Goal: Task Accomplishment & Management: Manage account settings

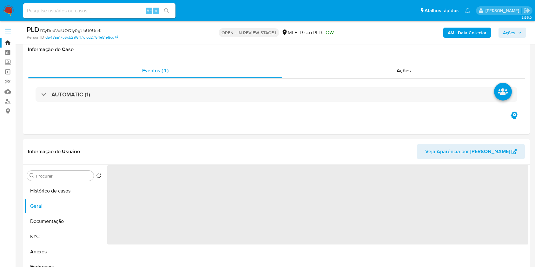
select select "10"
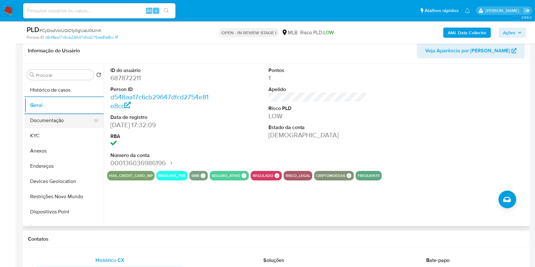
drag, startPoint x: 53, startPoint y: 133, endPoint x: 78, endPoint y: 119, distance: 28.7
click at [53, 132] on button "KYC" at bounding box center [63, 135] width 79 height 15
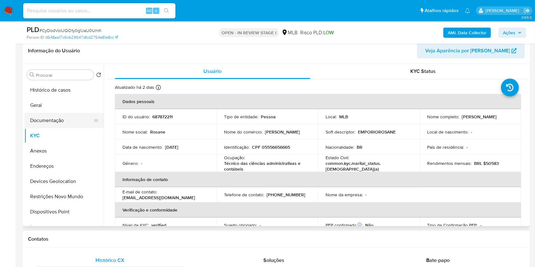
click at [64, 126] on button "Documentação" at bounding box center [61, 120] width 74 height 15
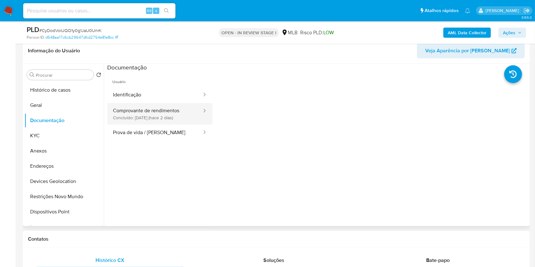
click at [173, 115] on button "Comprovante de rendimentos Concluído: 19/08/2025 (hace 2 días)" at bounding box center [154, 114] width 95 height 22
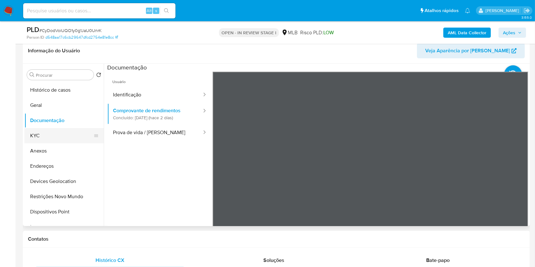
click at [46, 134] on button "KYC" at bounding box center [61, 135] width 74 height 15
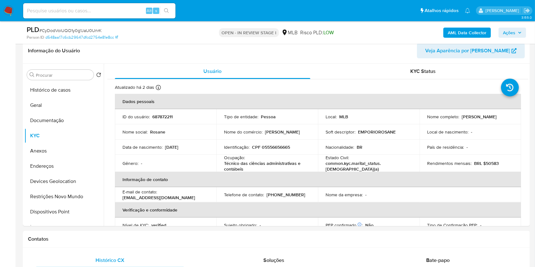
drag, startPoint x: 62, startPoint y: 122, endPoint x: 44, endPoint y: 2, distance: 121.8
click at [61, 122] on button "Documentação" at bounding box center [63, 120] width 79 height 15
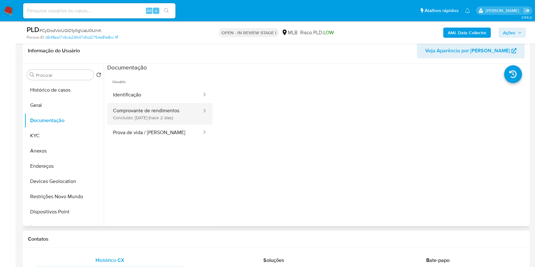
click at [140, 115] on button "Comprovante de rendimentos Concluído: 19/08/2025 (hace 2 días)" at bounding box center [154, 114] width 95 height 22
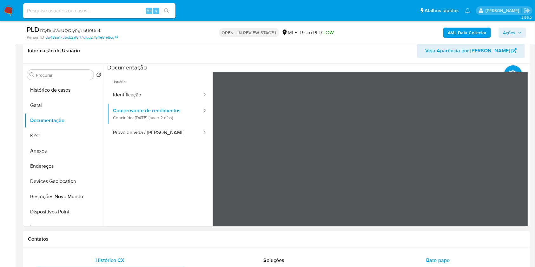
click at [64, 89] on button "Histórico de casos" at bounding box center [61, 89] width 74 height 15
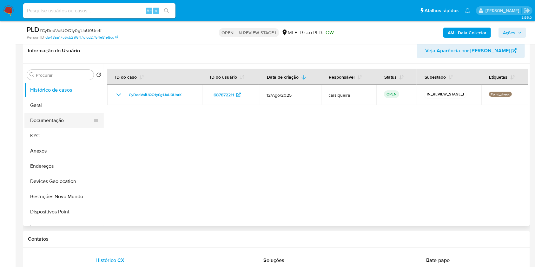
click at [56, 122] on button "Documentação" at bounding box center [61, 120] width 74 height 15
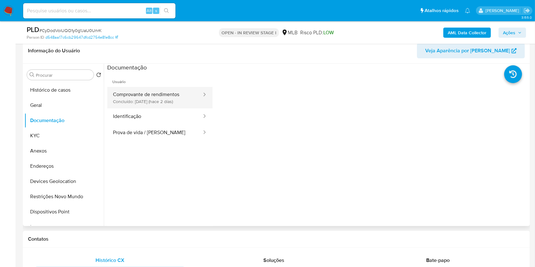
drag, startPoint x: 132, startPoint y: 118, endPoint x: 156, endPoint y: 105, distance: 27.0
click at [132, 118] on button "Identificação" at bounding box center [154, 117] width 95 height 16
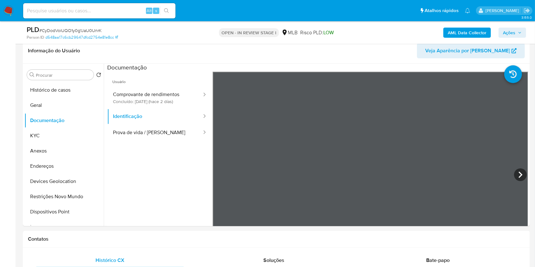
click at [507, 32] on span "Ações" at bounding box center [509, 33] width 12 height 10
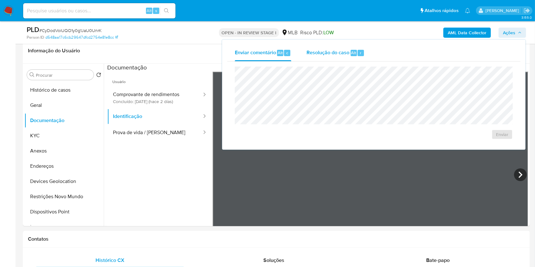
click at [328, 50] on span "Resolução do caso" at bounding box center [327, 52] width 43 height 7
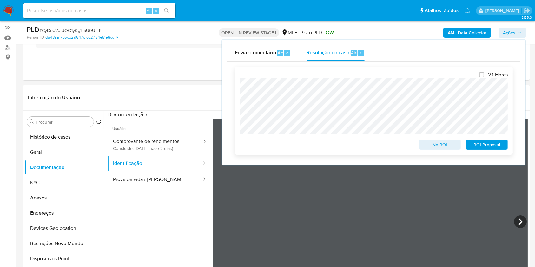
scroll to position [16, 0]
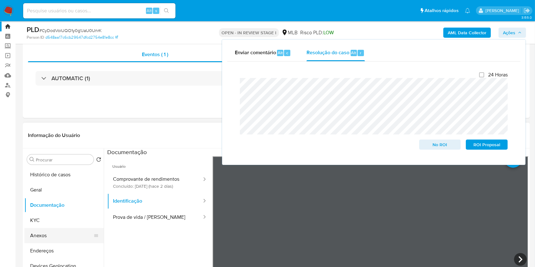
click at [56, 234] on button "Anexos" at bounding box center [61, 235] width 74 height 15
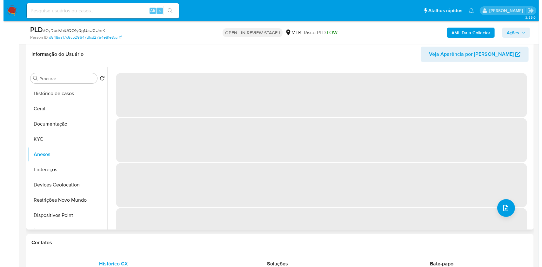
scroll to position [101, 0]
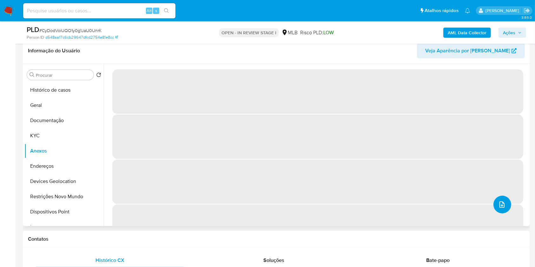
click at [500, 205] on icon "upload-file" at bounding box center [502, 205] width 8 height 8
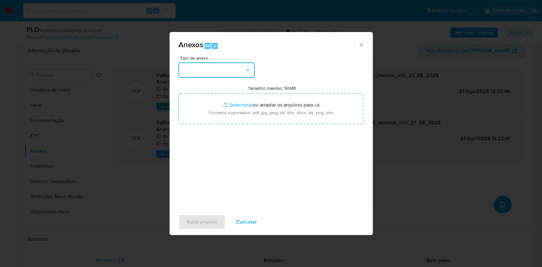
click at [222, 72] on button "button" at bounding box center [216, 70] width 76 height 15
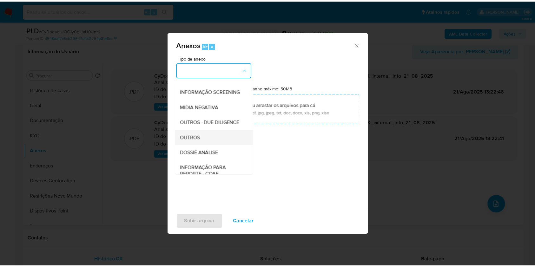
scroll to position [97, 0]
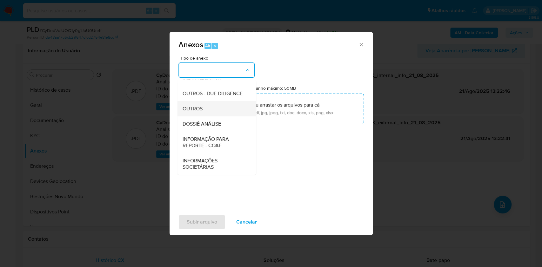
click at [211, 102] on div "OUTROS" at bounding box center [214, 108] width 65 height 15
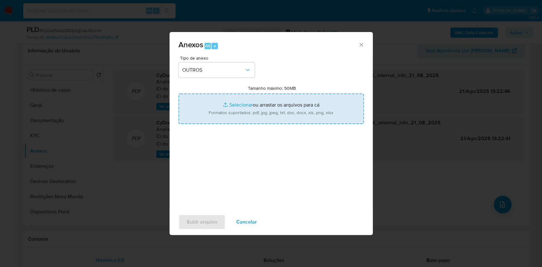
click at [236, 103] on input "Tamanho máximo: 50MB Selecionar arquivos" at bounding box center [270, 109] width 185 height 30
type input "C:\fakepath\Mulan 687872211_2025_08_21_11_34_53.xlsx"
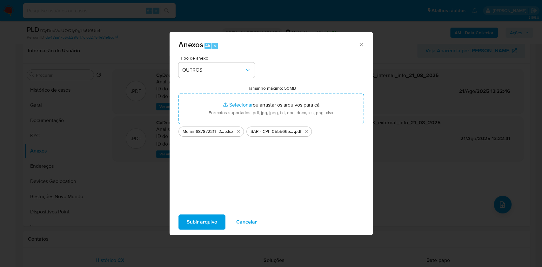
click at [208, 222] on span "Subir arquivo" at bounding box center [202, 222] width 30 height 14
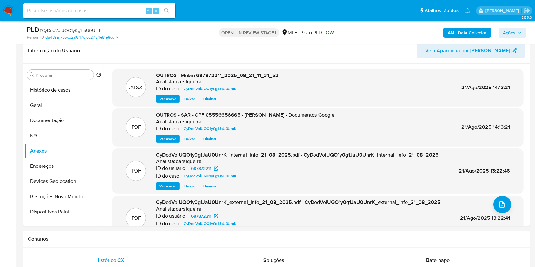
click at [511, 33] on span "Ações" at bounding box center [509, 33] width 12 height 10
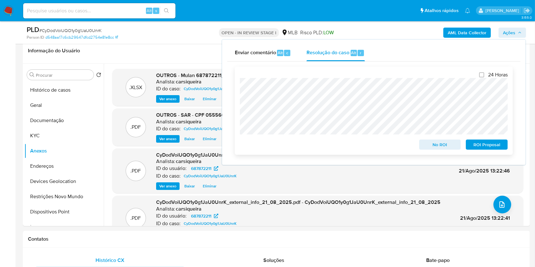
click at [488, 148] on span "ROI Proposal" at bounding box center [486, 144] width 33 height 9
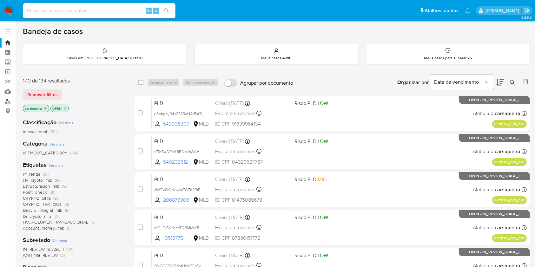
click at [10, 101] on link "Localizador de pessoas" at bounding box center [38, 101] width 76 height 10
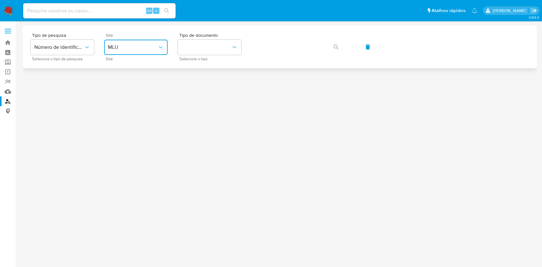
click at [151, 46] on span "MLU" at bounding box center [132, 47] width 49 height 6
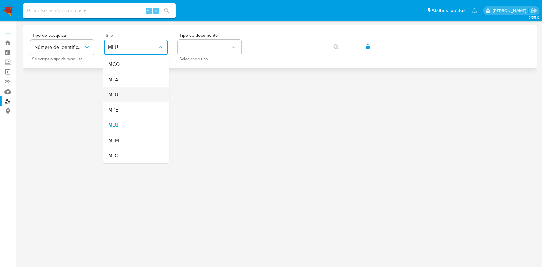
click at [133, 89] on div "MLB" at bounding box center [134, 94] width 52 height 15
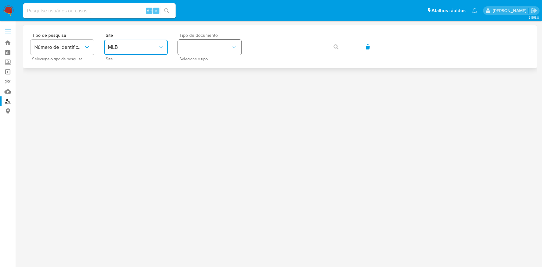
click at [191, 42] on button "identificationType" at bounding box center [209, 47] width 63 height 15
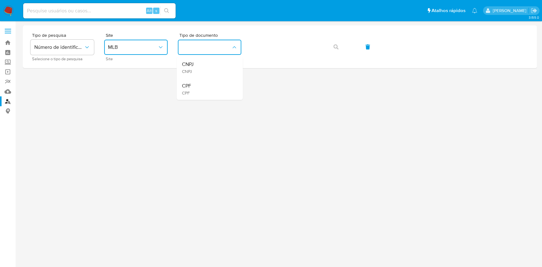
click at [207, 88] on div "CPF CPF" at bounding box center [207, 89] width 52 height 22
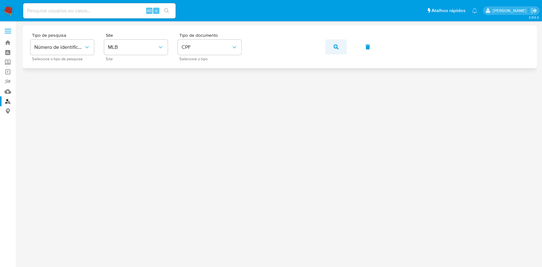
click at [338, 47] on button "button" at bounding box center [336, 46] width 22 height 15
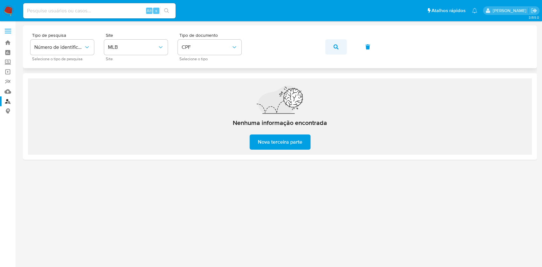
click at [328, 45] on button "button" at bounding box center [336, 46] width 22 height 15
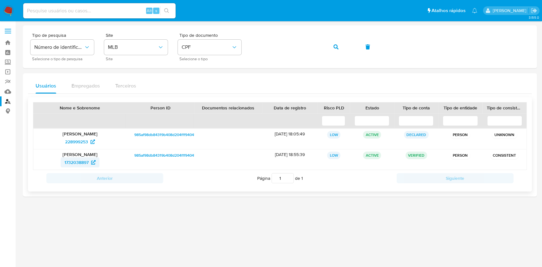
click at [84, 160] on span "1732038897" at bounding box center [76, 162] width 24 height 10
click at [84, 142] on span "228999253" at bounding box center [76, 142] width 23 height 10
click at [334, 47] on icon "button" at bounding box center [335, 46] width 5 height 5
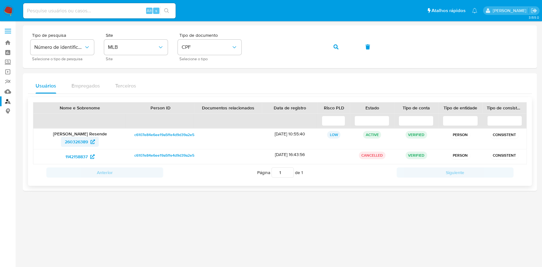
click at [76, 143] on span "260326389" at bounding box center [76, 142] width 23 height 10
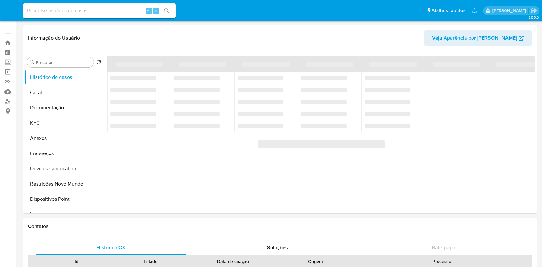
select select "10"
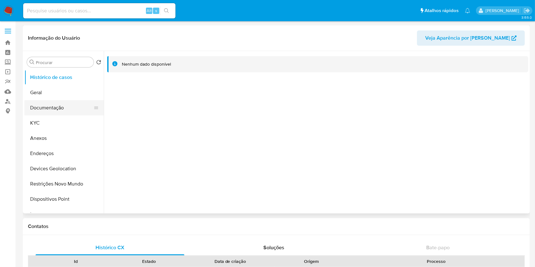
click at [53, 104] on button "Documentação" at bounding box center [61, 107] width 74 height 15
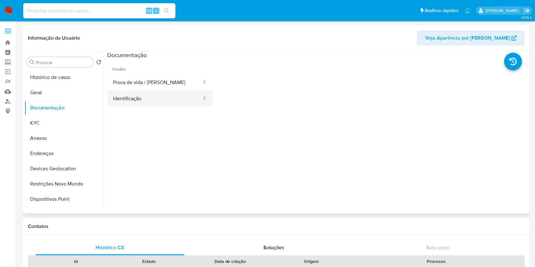
click at [146, 104] on button "Identificação" at bounding box center [154, 98] width 95 height 16
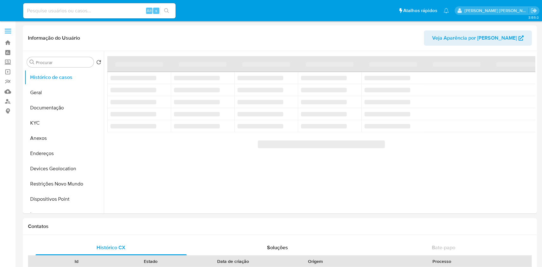
select select "10"
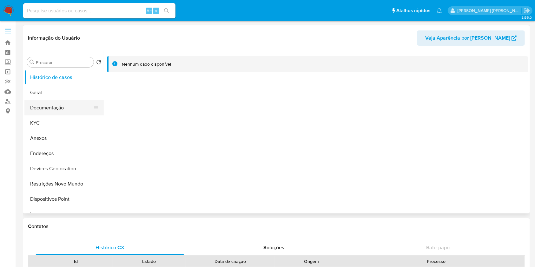
click at [67, 107] on button "Documentação" at bounding box center [61, 107] width 74 height 15
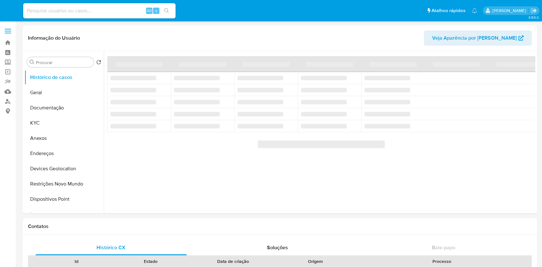
select select "10"
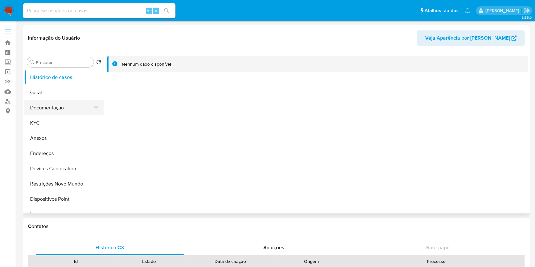
click at [46, 105] on button "Documentação" at bounding box center [61, 107] width 74 height 15
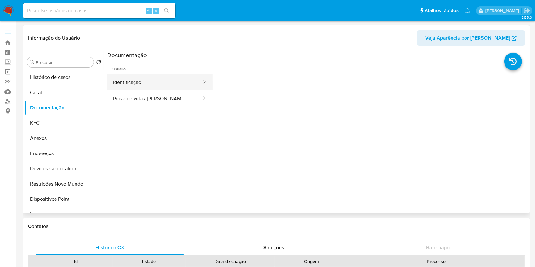
click at [145, 79] on button "Identificação" at bounding box center [154, 82] width 95 height 16
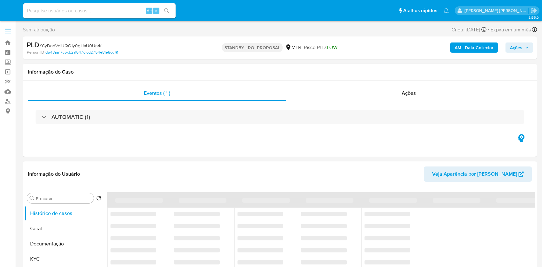
select select "10"
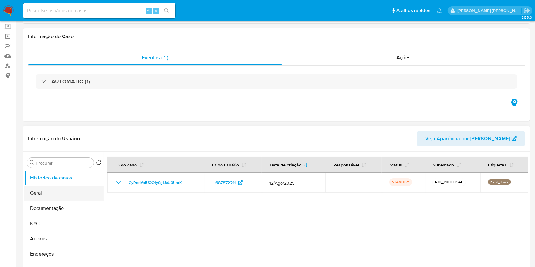
scroll to position [84, 0]
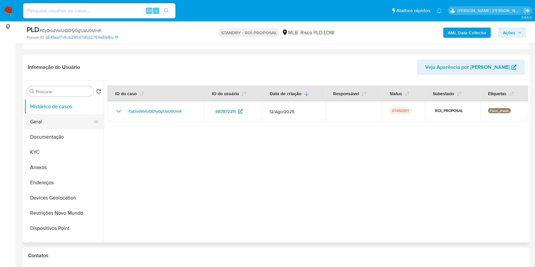
click at [50, 124] on button "Geral" at bounding box center [61, 121] width 74 height 15
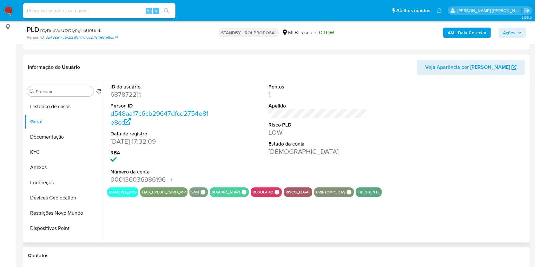
click at [122, 94] on dd "687872211" at bounding box center [159, 94] width 99 height 9
copy dd "687872211"
click at [11, 16] on img at bounding box center [8, 10] width 11 height 11
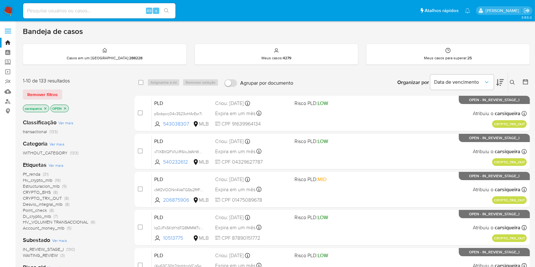
click at [5, 12] on img at bounding box center [8, 10] width 11 height 11
click at [63, 12] on input at bounding box center [99, 11] width 152 height 8
paste input "rTUrJYhrjDtEnWoBfxQWVNLl"
type input "rTUrJYhrjDtEnWoBfxQWVNLl"
click at [166, 13] on icon "search-icon" at bounding box center [166, 10] width 5 height 5
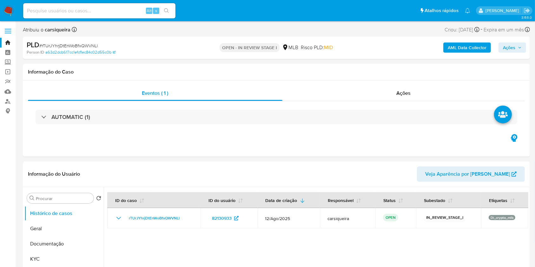
select select "10"
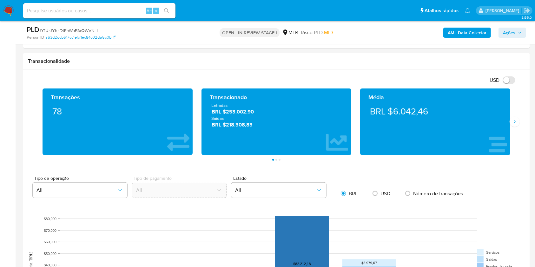
scroll to position [371, 0]
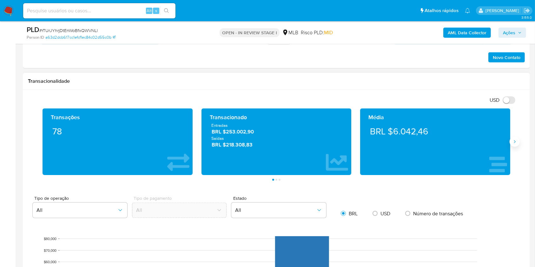
click at [514, 141] on icon "Siguiente" at bounding box center [514, 141] width 5 height 5
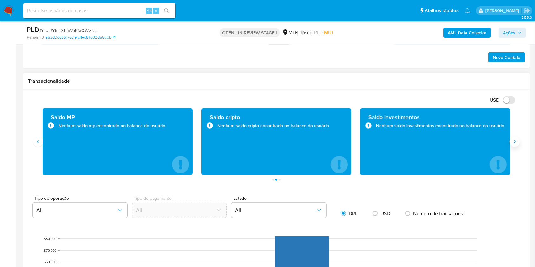
click at [514, 141] on icon "Siguiente" at bounding box center [514, 141] width 5 height 5
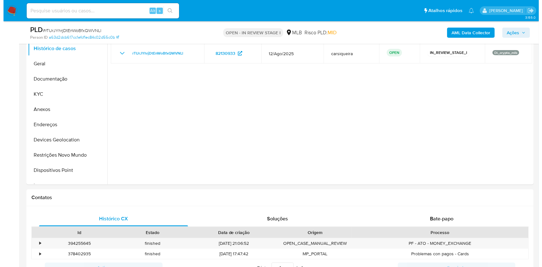
scroll to position [61, 0]
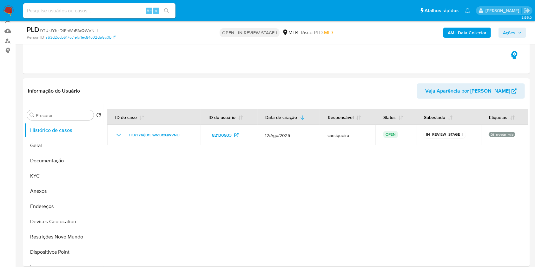
click at [482, 32] on b "AML Data Collector" at bounding box center [467, 33] width 39 height 10
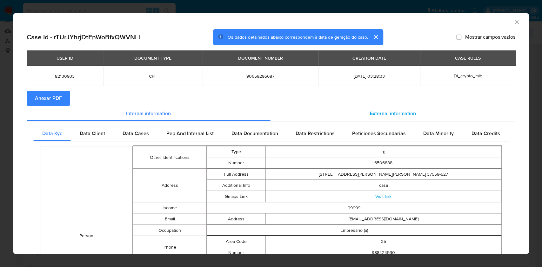
click at [398, 107] on div "External information" at bounding box center [392, 113] width 245 height 15
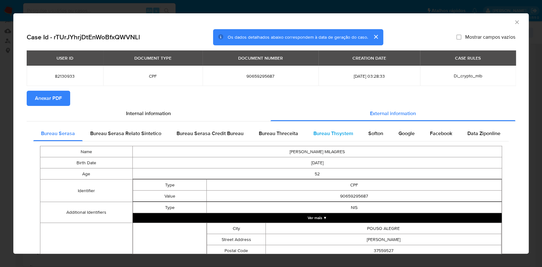
click at [327, 137] on div "Bureau Thsystem" at bounding box center [333, 133] width 55 height 15
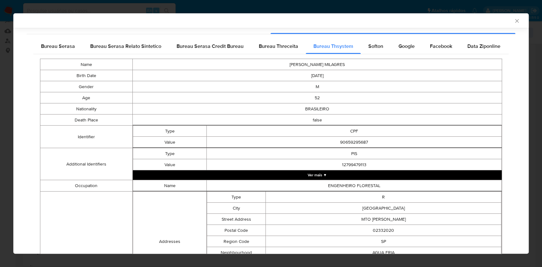
scroll to position [300, 0]
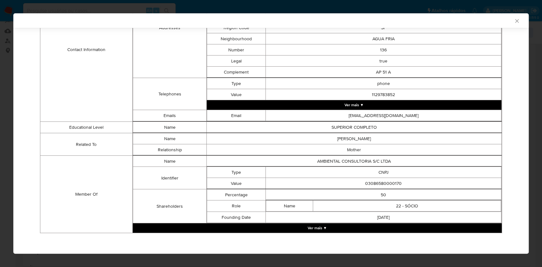
click at [317, 223] on button "Ver mais ▼" at bounding box center [317, 228] width 369 height 10
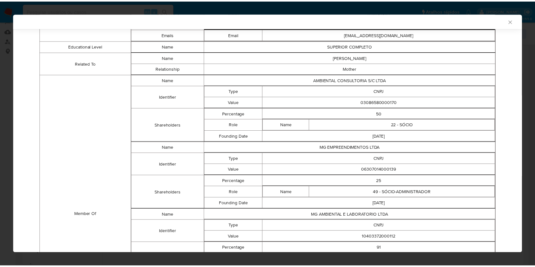
scroll to position [375, 0]
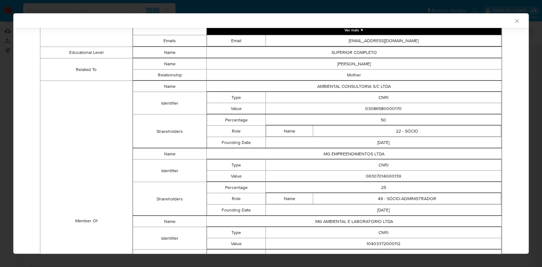
click at [513, 22] on icon "Fechar a janela" at bounding box center [516, 21] width 6 height 6
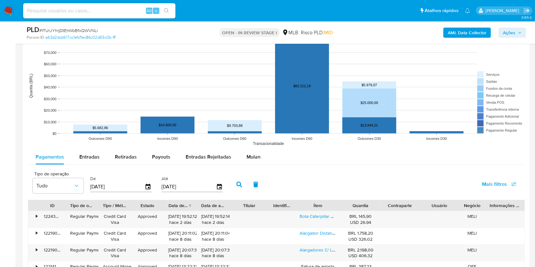
scroll to position [575, 0]
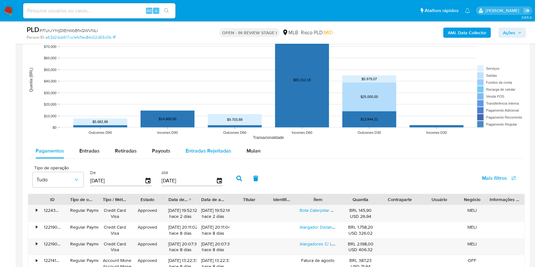
click at [218, 151] on span "Entradas Rejeitadas" at bounding box center [209, 150] width 46 height 7
select select "10"
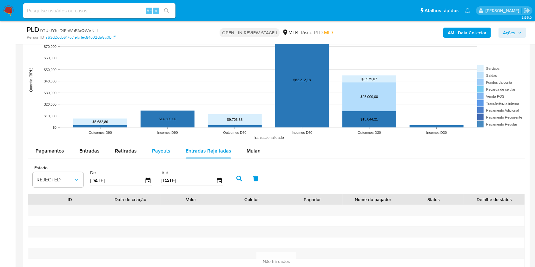
click at [154, 149] on span "Payouts" at bounding box center [161, 150] width 18 height 7
select select "10"
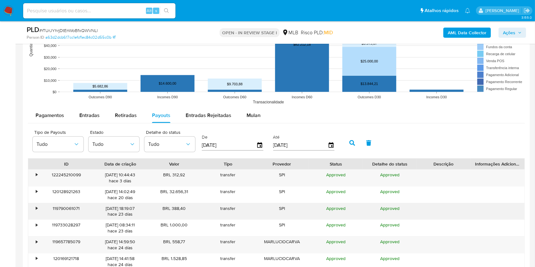
scroll to position [659, 0]
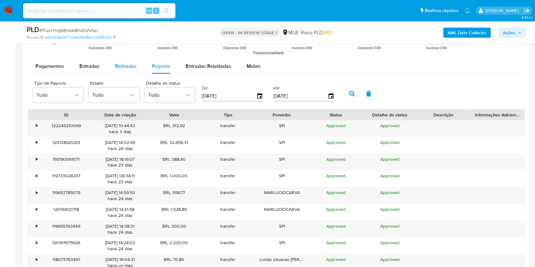
click at [125, 64] on span "Retiradas" at bounding box center [126, 66] width 22 height 7
select select "10"
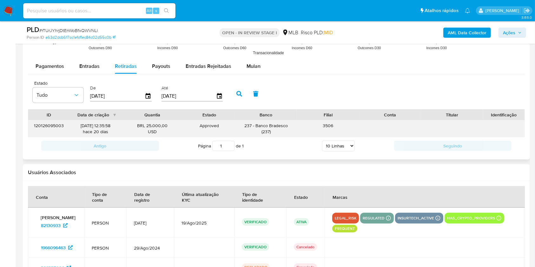
drag, startPoint x: 173, startPoint y: 124, endPoint x: 146, endPoint y: 122, distance: 26.4
click at [146, 123] on div "BRL 25.000,00 USD" at bounding box center [152, 129] width 53 height 12
click at [518, 130] on div "120126095003 01/08/2025 12:35:58 hace 20 días BRL 25.000,00 USD Approved Approv…" at bounding box center [276, 129] width 496 height 16
drag, startPoint x: 255, startPoint y: 126, endPoint x: 289, endPoint y: 123, distance: 34.4
click at [289, 123] on div "237 - Banco Bradesco ( 237 )" at bounding box center [266, 129] width 53 height 12
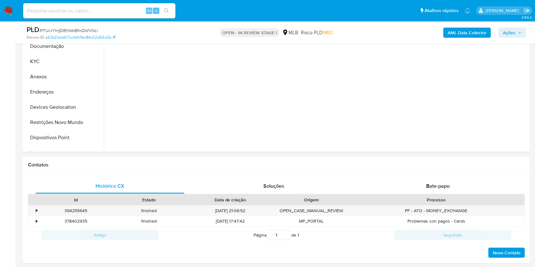
scroll to position [75, 0]
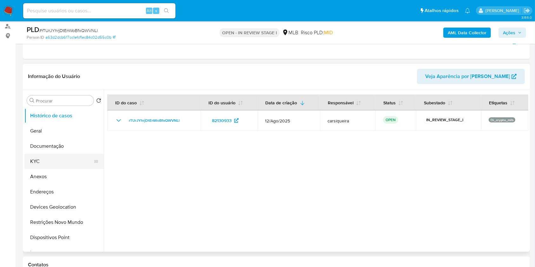
click at [66, 161] on button "KYC" at bounding box center [61, 161] width 74 height 15
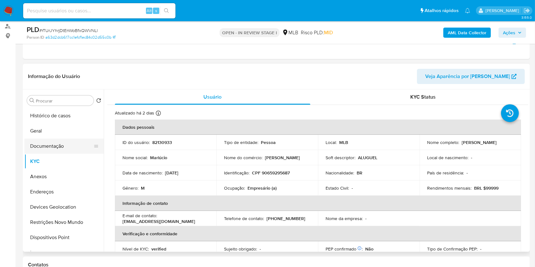
click at [56, 146] on button "Documentação" at bounding box center [61, 146] width 74 height 15
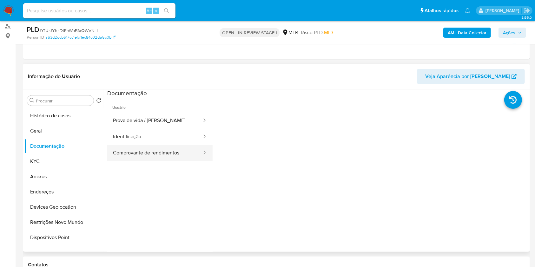
click at [188, 150] on button "Comprovante de rendimentos" at bounding box center [154, 153] width 95 height 16
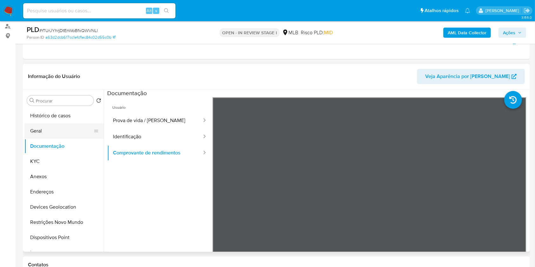
click at [53, 132] on button "Geral" at bounding box center [61, 130] width 74 height 15
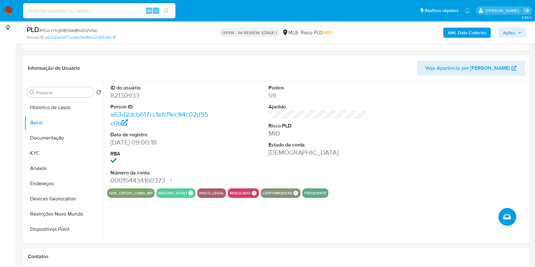
scroll to position [96, 0]
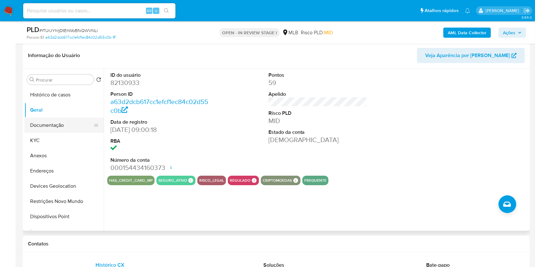
click at [46, 126] on button "Documentação" at bounding box center [61, 125] width 74 height 15
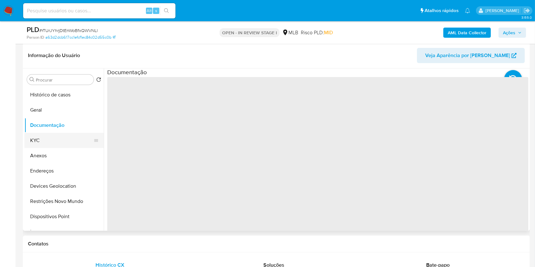
click at [49, 137] on button "KYC" at bounding box center [61, 140] width 74 height 15
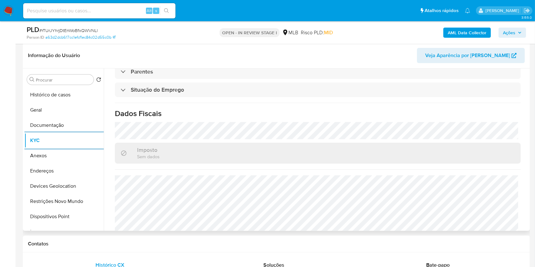
scroll to position [270, 0]
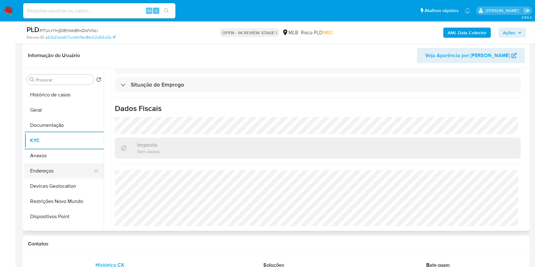
click at [61, 167] on button "Endereços" at bounding box center [61, 170] width 74 height 15
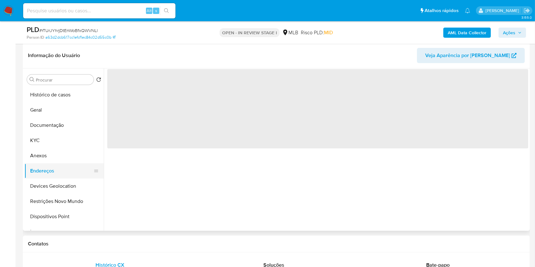
scroll to position [0, 0]
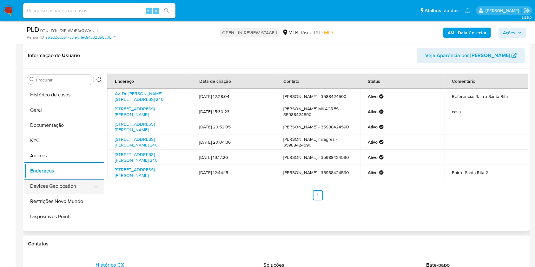
click at [59, 181] on button "Devices Geolocation" at bounding box center [61, 186] width 74 height 15
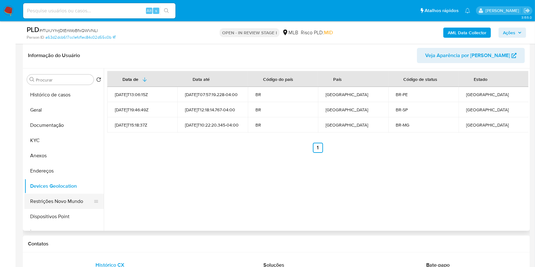
click at [71, 202] on button "Restrições Novo Mundo" at bounding box center [61, 201] width 74 height 15
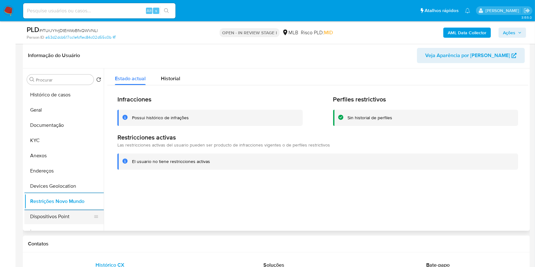
click at [68, 219] on button "Dispositivos Point" at bounding box center [61, 216] width 74 height 15
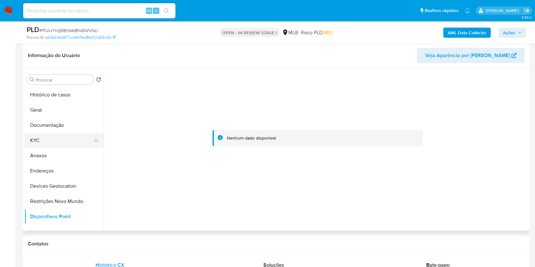
click at [53, 137] on button "KYC" at bounding box center [61, 140] width 74 height 15
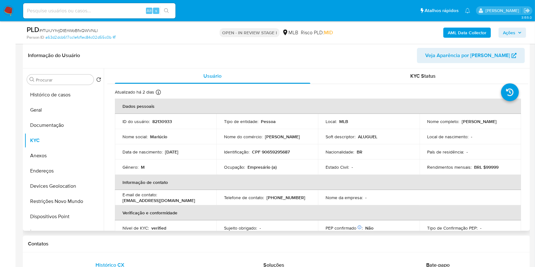
click at [270, 151] on p "CPF 90659295687" at bounding box center [271, 152] width 38 height 6
copy p "90659295687"
click at [454, 33] on b "AML Data Collector" at bounding box center [467, 33] width 39 height 10
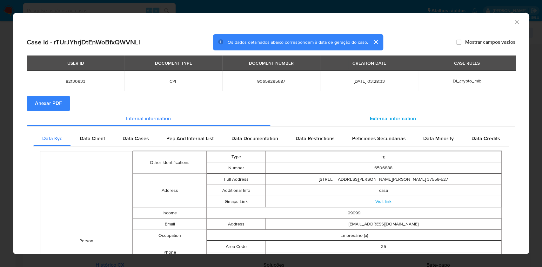
click at [401, 120] on span "External information" at bounding box center [393, 118] width 46 height 7
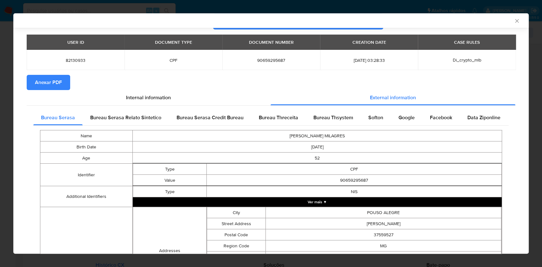
scroll to position [19, 0]
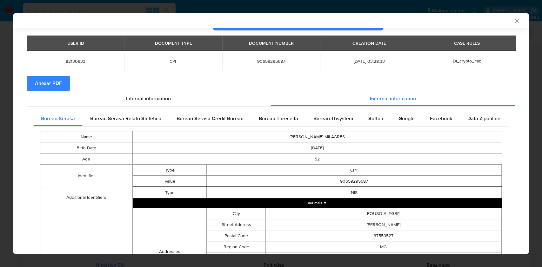
click at [51, 85] on span "Anexar PDF" at bounding box center [48, 83] width 27 height 14
click at [351, 182] on td "90659295687" at bounding box center [354, 181] width 295 height 11
copy td "90659295687"
click at [0, 126] on div "AML Data Collector Case Id - rTUrJYhrjDtEnWoBfxQWVNLl Os dados detalhados abaix…" at bounding box center [271, 133] width 542 height 267
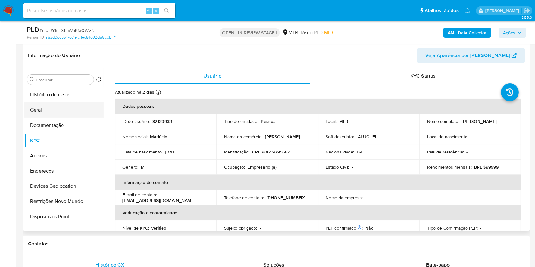
click at [44, 109] on button "Geral" at bounding box center [61, 109] width 74 height 15
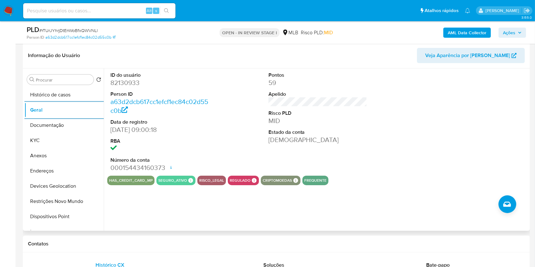
click at [39, 138] on button "KYC" at bounding box center [63, 140] width 79 height 15
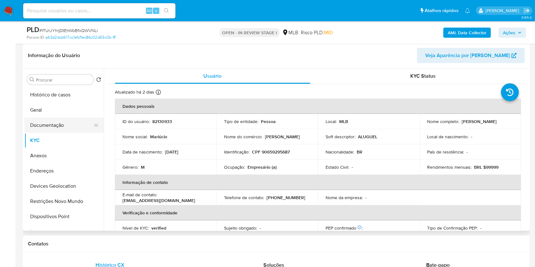
click at [71, 125] on button "Documentação" at bounding box center [61, 125] width 74 height 15
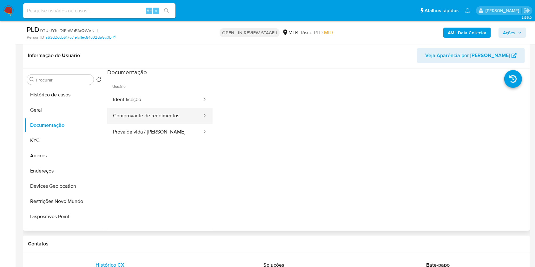
click at [160, 114] on button "Comprovante de rendimentos" at bounding box center [154, 116] width 95 height 16
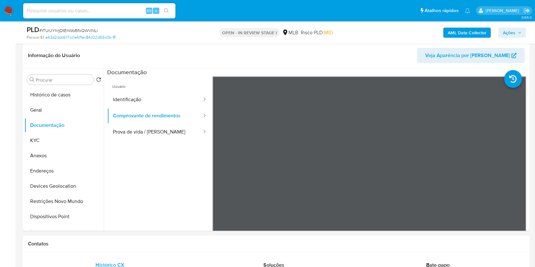
click at [507, 30] on span "Ações" at bounding box center [509, 33] width 12 height 10
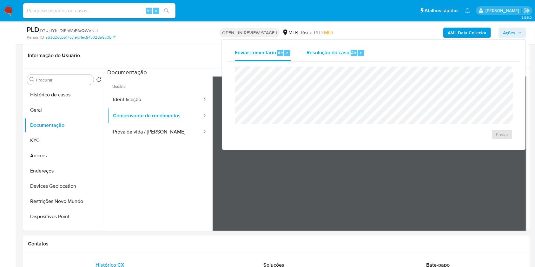
click at [335, 51] on span "Resolução do caso" at bounding box center [327, 52] width 43 height 7
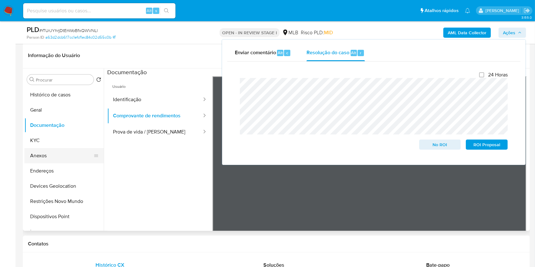
click at [38, 152] on button "Anexos" at bounding box center [61, 155] width 74 height 15
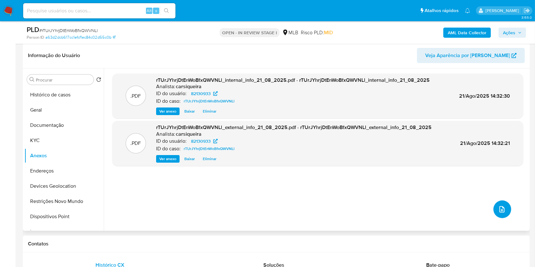
click at [499, 210] on icon "upload-file" at bounding box center [502, 210] width 8 height 8
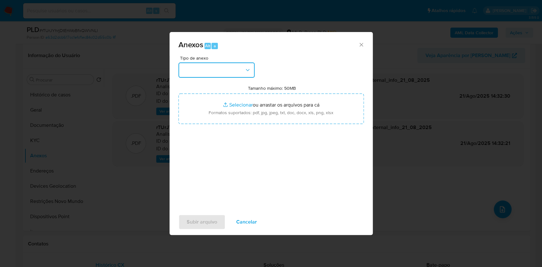
click at [209, 66] on button "button" at bounding box center [216, 70] width 76 height 15
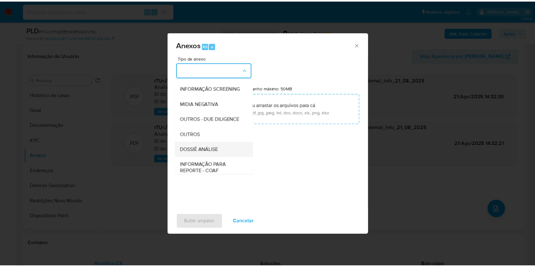
scroll to position [97, 0]
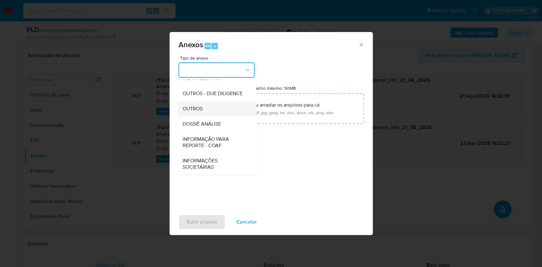
click at [211, 110] on div "OUTROS" at bounding box center [214, 108] width 65 height 15
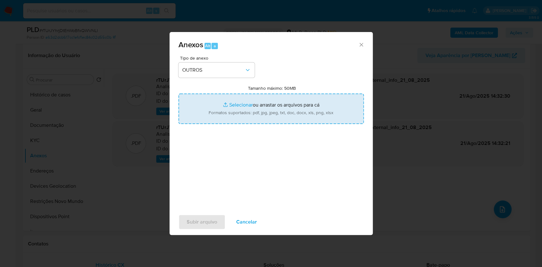
click at [234, 103] on input "Tamanho máximo: 50MB Selecionar arquivos" at bounding box center [270, 109] width 185 height 30
type input "C:\fakepath\CPF 90659295687 - MARLUCIO CARVALHO MILAGRES - Documentos Google.pdf"
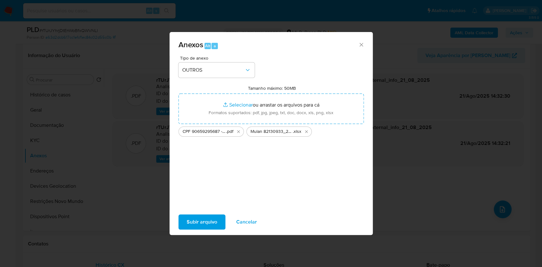
drag, startPoint x: 221, startPoint y: 223, endPoint x: 20, endPoint y: 3, distance: 298.7
click at [221, 223] on button "Subir arquivo" at bounding box center [201, 221] width 47 height 15
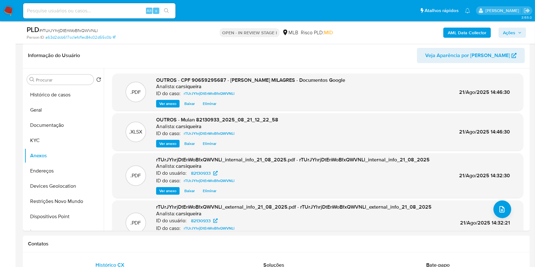
click at [515, 34] on span "Ações" at bounding box center [509, 33] width 12 height 10
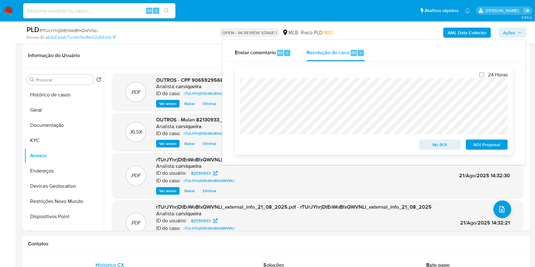
click at [441, 149] on span "No ROI" at bounding box center [440, 144] width 33 height 9
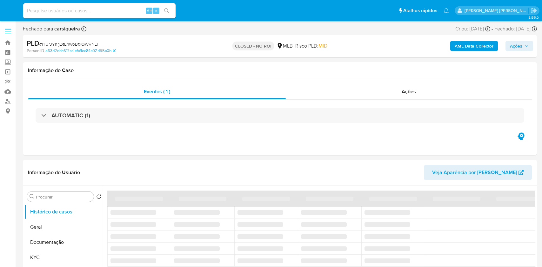
select select "10"
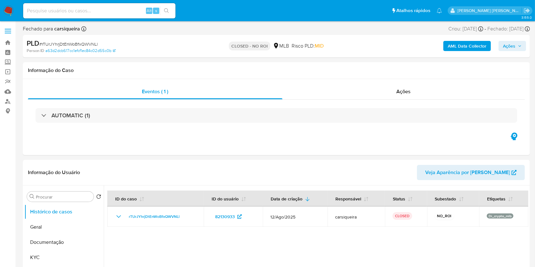
click at [7, 8] on img at bounding box center [8, 10] width 11 height 11
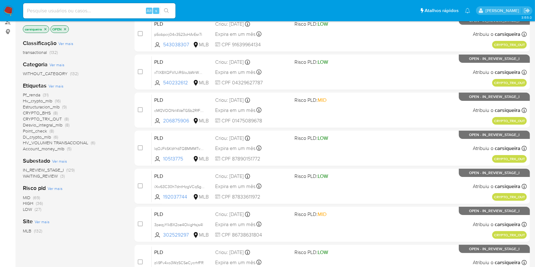
scroll to position [84, 0]
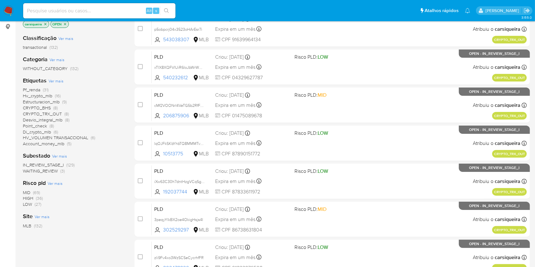
click at [63, 169] on span "(3)" at bounding box center [62, 171] width 4 height 6
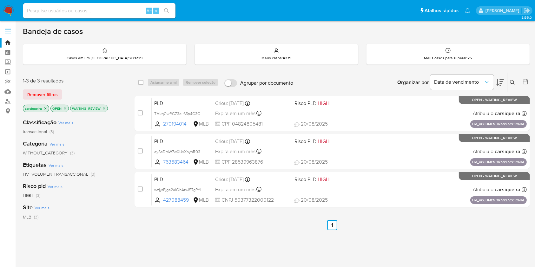
click at [104, 107] on icon "close-filter" at bounding box center [104, 109] width 4 height 4
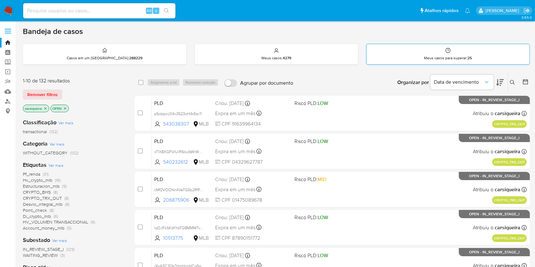
click at [431, 53] on div "Meus casos para superar : 25" at bounding box center [447, 54] width 163 height 20
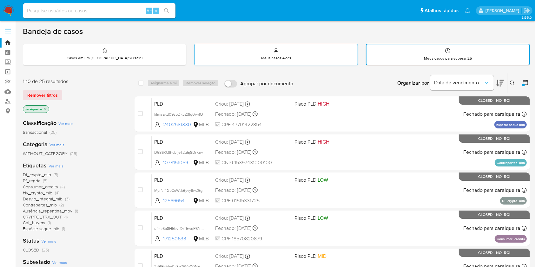
click at [264, 51] on div "Meus casos : 4279" at bounding box center [275, 54] width 163 height 20
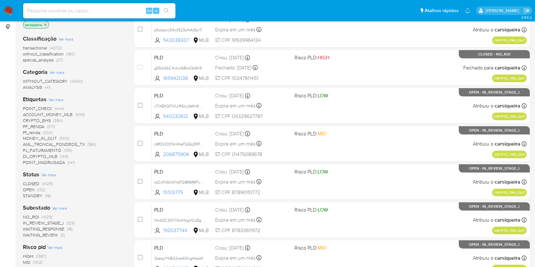
scroll to position [234, 0]
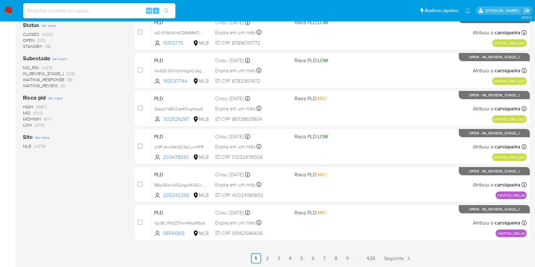
click at [8, 8] on img at bounding box center [8, 10] width 11 height 11
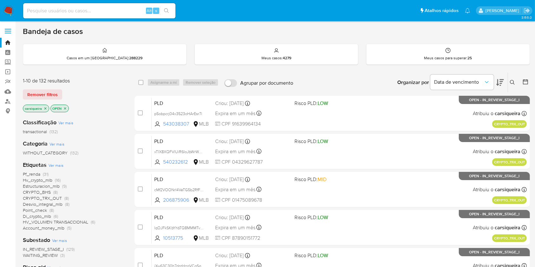
click at [9, 7] on img at bounding box center [8, 10] width 11 height 11
click at [73, 13] on input at bounding box center [99, 11] width 152 height 8
paste input "j9Tt0yjjLnIcPTLu4uCjvN7m"
type input "j9Tt0yjjLnIcPTLu4uCjvN7m"
click at [166, 10] on icon "search-icon" at bounding box center [166, 10] width 5 height 5
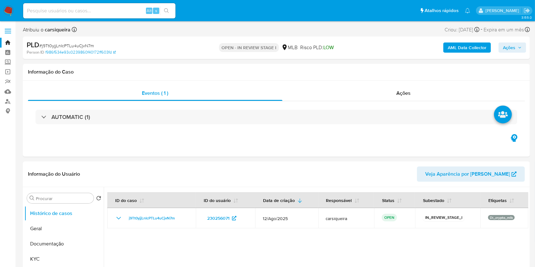
select select "10"
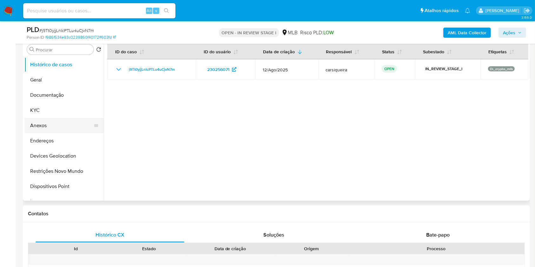
scroll to position [127, 0]
click at [48, 106] on button "KYC" at bounding box center [61, 109] width 74 height 15
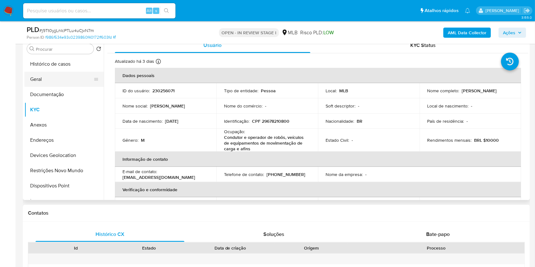
click at [64, 75] on button "Geral" at bounding box center [61, 79] width 74 height 15
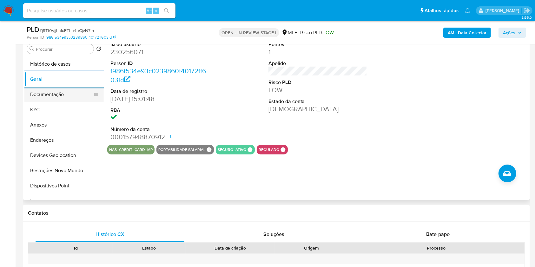
click at [71, 98] on button "Documentação" at bounding box center [61, 94] width 74 height 15
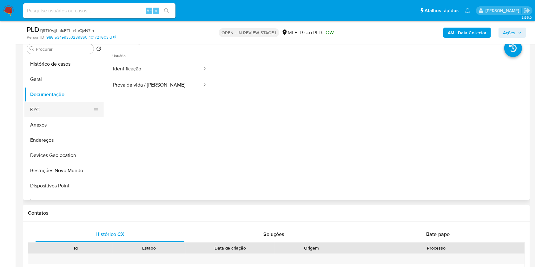
click at [48, 110] on button "KYC" at bounding box center [61, 109] width 74 height 15
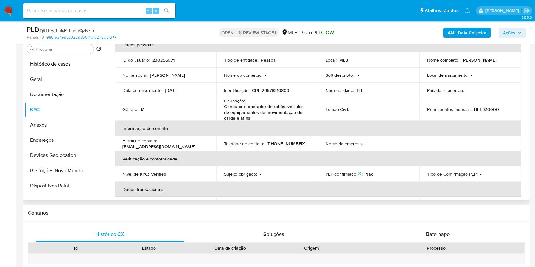
scroll to position [0, 0]
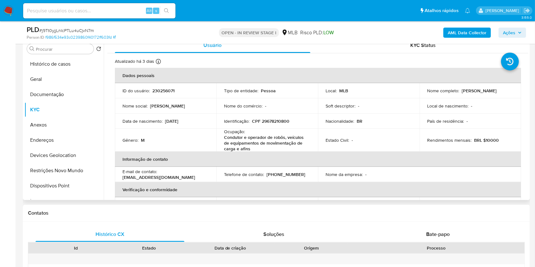
click at [273, 122] on p "CPF 29678210800" at bounding box center [270, 123] width 37 height 6
copy p "29678210800"
click at [43, 78] on button "Geral" at bounding box center [61, 79] width 74 height 15
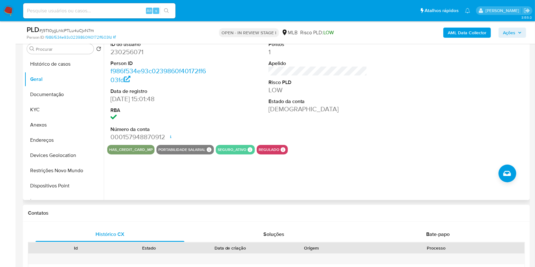
scroll to position [84, 0]
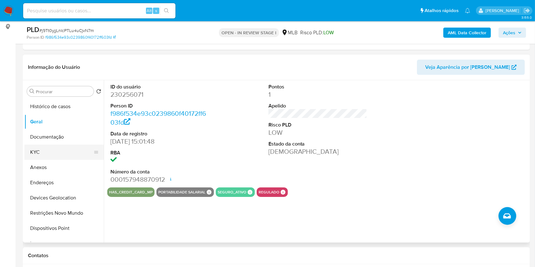
click at [43, 148] on button "KYC" at bounding box center [61, 152] width 74 height 15
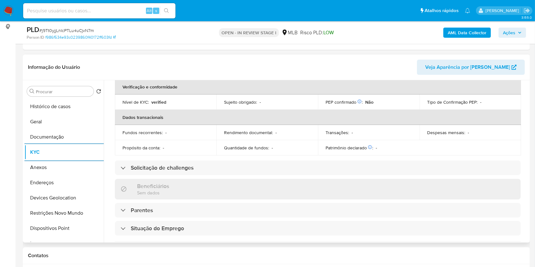
scroll to position [277, 0]
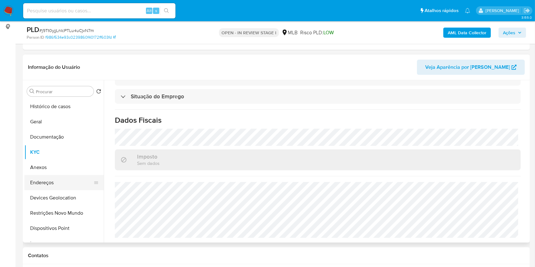
click at [53, 181] on button "Endereços" at bounding box center [61, 182] width 74 height 15
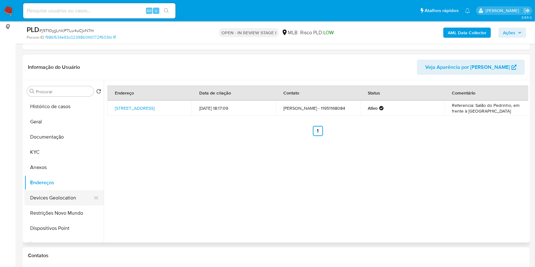
click at [73, 192] on button "Devices Geolocation" at bounding box center [61, 197] width 74 height 15
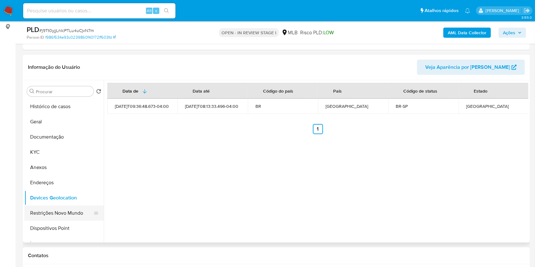
click at [72, 208] on button "Restrições Novo Mundo" at bounding box center [61, 213] width 74 height 15
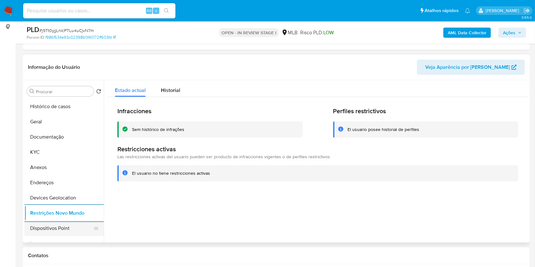
click at [52, 225] on button "Dispositivos Point" at bounding box center [61, 228] width 74 height 15
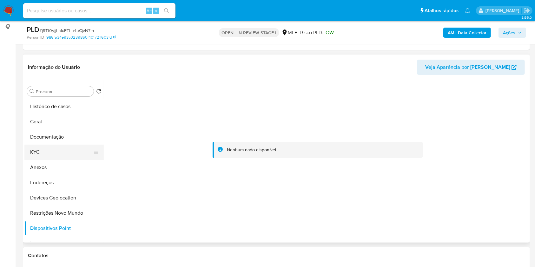
click at [55, 145] on button "KYC" at bounding box center [61, 152] width 74 height 15
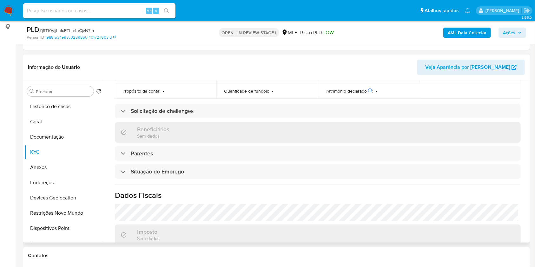
scroll to position [277, 0]
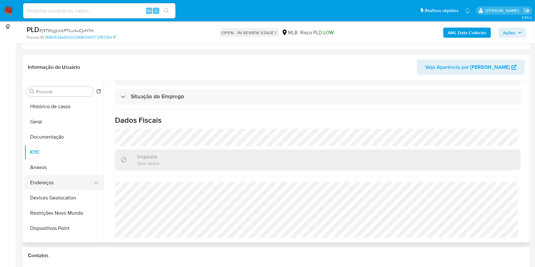
click at [53, 183] on button "Endereços" at bounding box center [61, 182] width 74 height 15
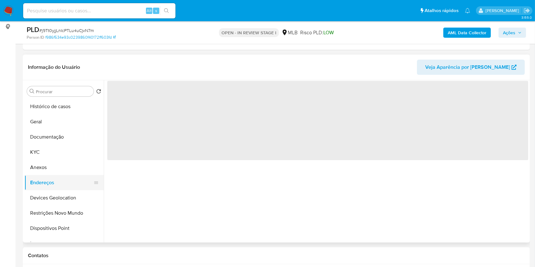
scroll to position [0, 0]
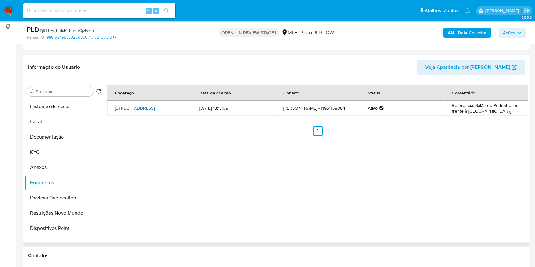
click at [137, 107] on link "Rua Itanhaém 31, Guarulhos, São Paulo, 07178420, Brasil 31" at bounding box center [135, 108] width 40 height 6
click at [49, 153] on button "KYC" at bounding box center [61, 152] width 74 height 15
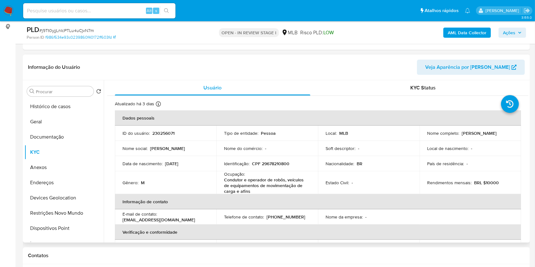
click at [275, 163] on p "CPF 29678210800" at bounding box center [270, 166] width 37 height 6
copy p "29678210800"
drag, startPoint x: 223, startPoint y: 173, endPoint x: 263, endPoint y: 192, distance: 43.9
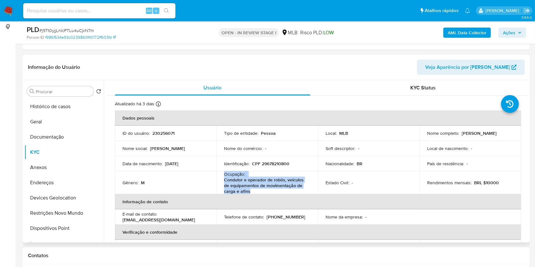
click at [263, 192] on td "Ocupação : Condutor e operador de robôs, veículos de equipamentos de movimentaç…" at bounding box center [267, 184] width 102 height 23
copy div "Ocupação : Condutor e operador de robôs, veículos de equipamentos de movimentaç…"
click at [57, 102] on button "Histórico de casos" at bounding box center [61, 106] width 74 height 15
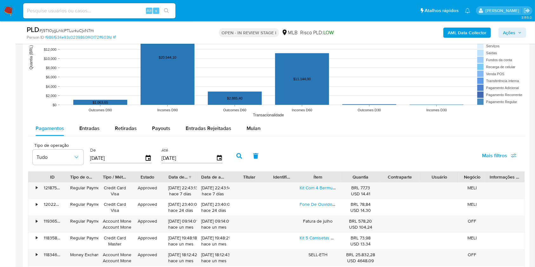
scroll to position [643, 0]
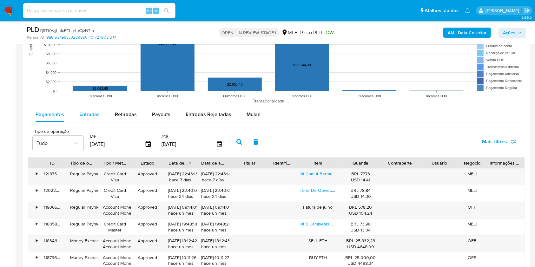
click at [90, 112] on span "Entradas" at bounding box center [89, 114] width 20 height 7
select select "10"
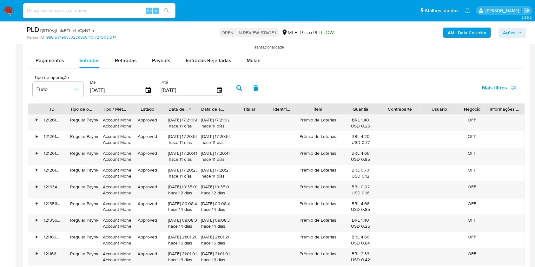
scroll to position [770, 0]
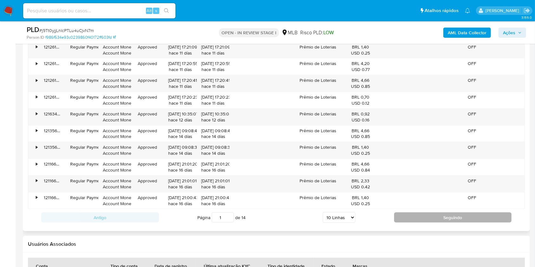
click at [436, 214] on button "Seguindo" at bounding box center [453, 218] width 118 height 10
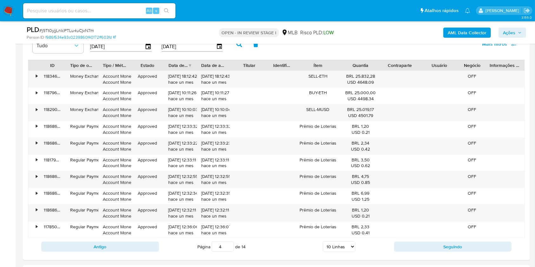
scroll to position [728, 0]
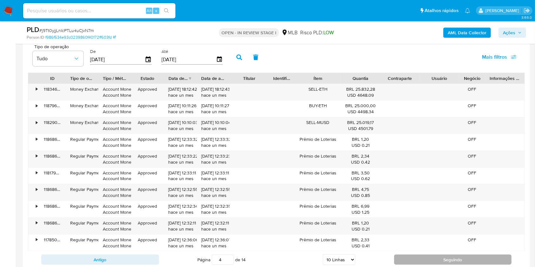
click at [435, 255] on button "Seguindo" at bounding box center [453, 260] width 118 height 10
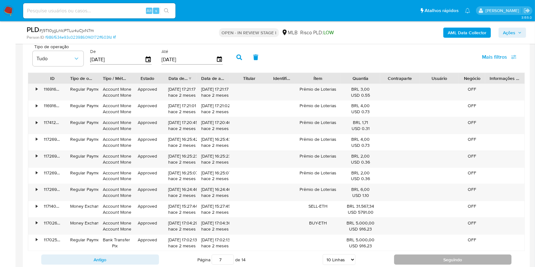
click at [435, 255] on button "Seguindo" at bounding box center [453, 260] width 118 height 10
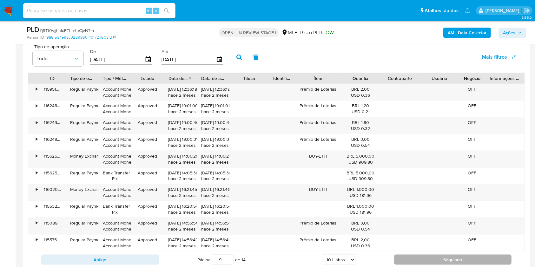
click at [435, 255] on button "Seguindo" at bounding box center [453, 260] width 118 height 10
type input "10"
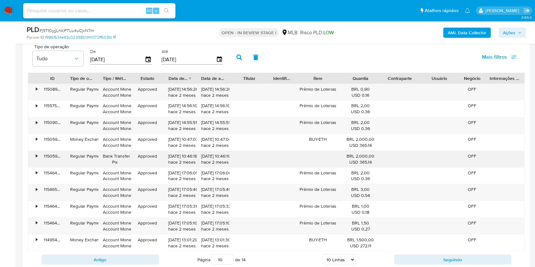
click at [34, 155] on div "•" at bounding box center [33, 159] width 11 height 16
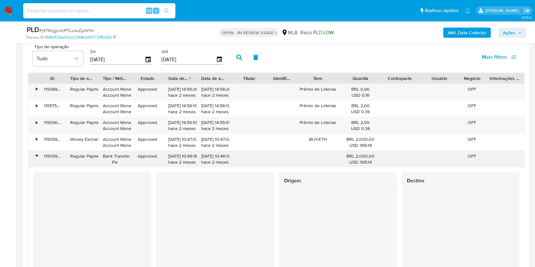
click at [36, 155] on div "•" at bounding box center [37, 156] width 2 height 6
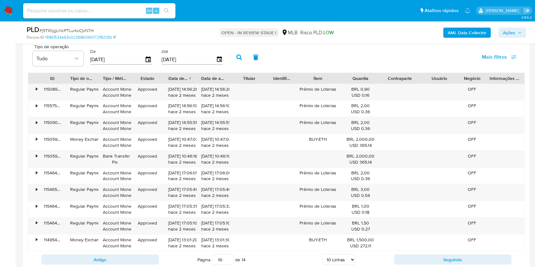
click at [506, 28] on span "Ações" at bounding box center [509, 33] width 12 height 10
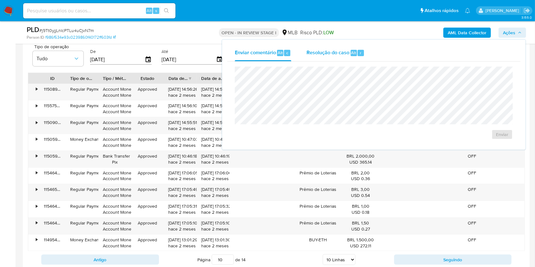
click at [316, 53] on span "Resolução do caso" at bounding box center [327, 52] width 43 height 7
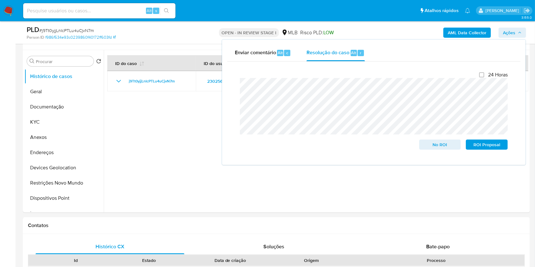
scroll to position [103, 0]
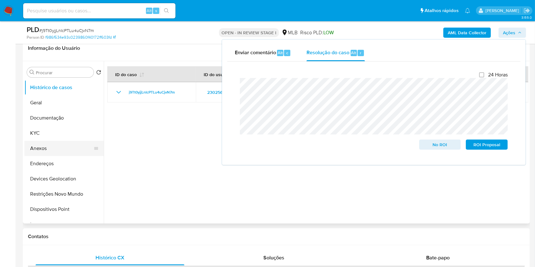
click at [40, 148] on button "Anexos" at bounding box center [61, 148] width 74 height 15
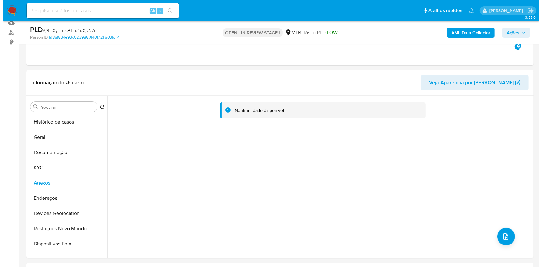
scroll to position [61, 0]
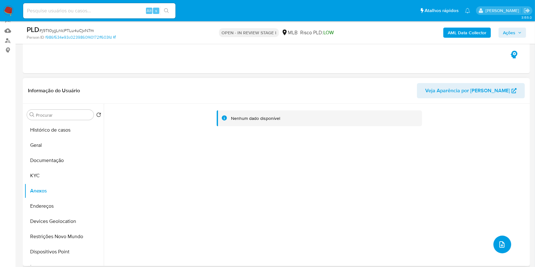
click at [500, 243] on icon "upload-file" at bounding box center [502, 245] width 8 height 8
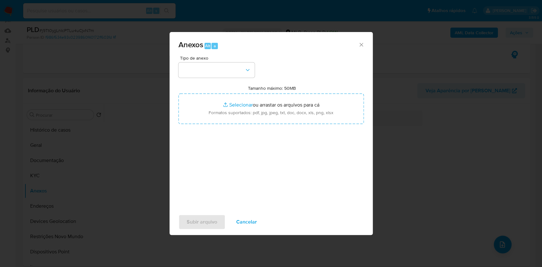
click at [216, 60] on span "Tipo de anexo" at bounding box center [218, 58] width 76 height 4
click at [212, 72] on button "button" at bounding box center [216, 70] width 76 height 15
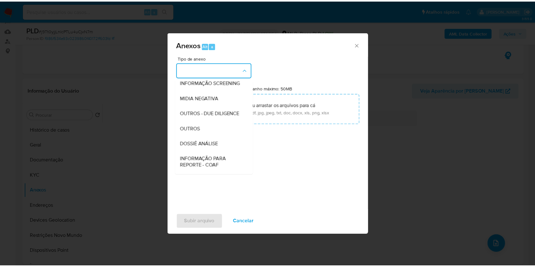
scroll to position [97, 0]
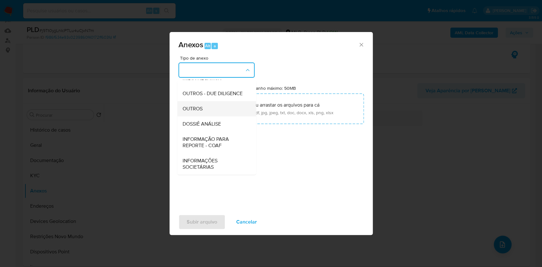
click at [201, 108] on span "OUTROS" at bounding box center [192, 109] width 20 height 6
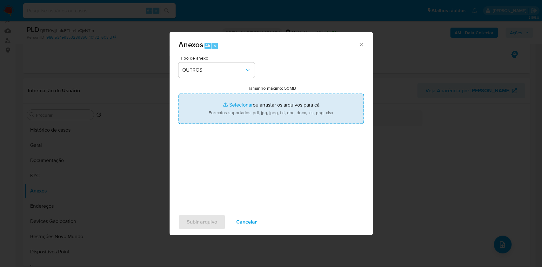
click at [236, 102] on input "Tamanho máximo: 50MB Selecionar arquivos" at bounding box center [270, 109] width 185 height 30
type input "C:\fakepath\CPF 29678210800 - JOSENILDO JOSE DOS SANTOS - Documentos Google.pdf"
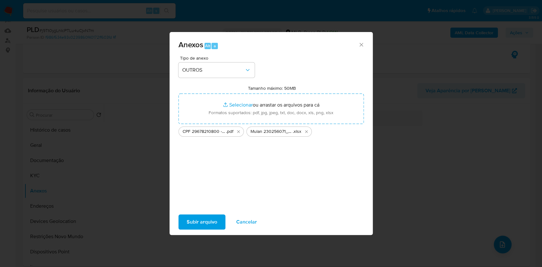
click at [205, 220] on span "Subir arquivo" at bounding box center [202, 222] width 30 height 14
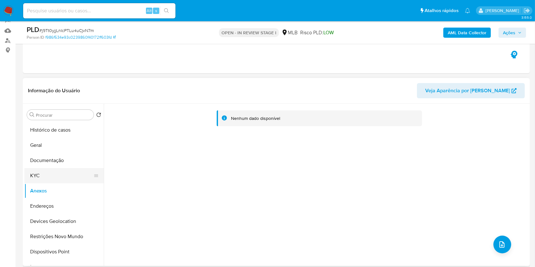
click at [56, 179] on button "KYC" at bounding box center [61, 175] width 74 height 15
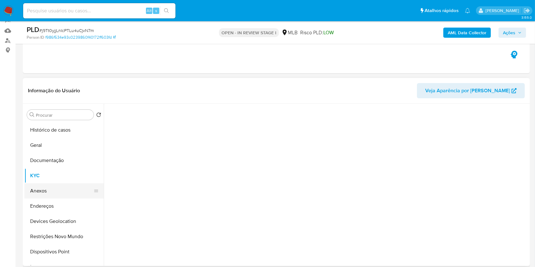
click at [54, 191] on button "Anexos" at bounding box center [61, 190] width 74 height 15
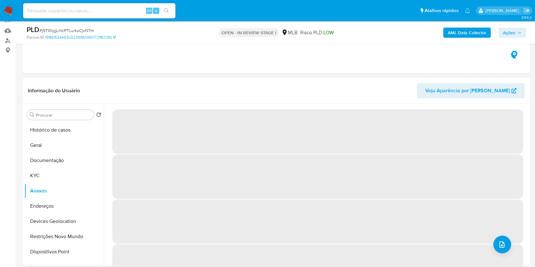
click at [468, 31] on b "AML Data Collector" at bounding box center [467, 33] width 39 height 10
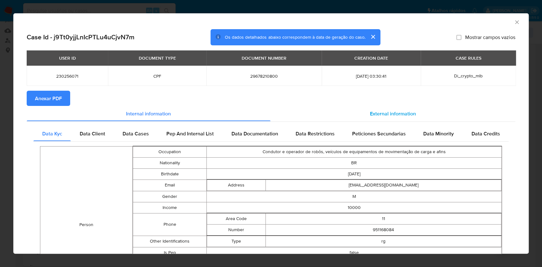
click at [370, 115] on span "External information" at bounding box center [393, 113] width 46 height 7
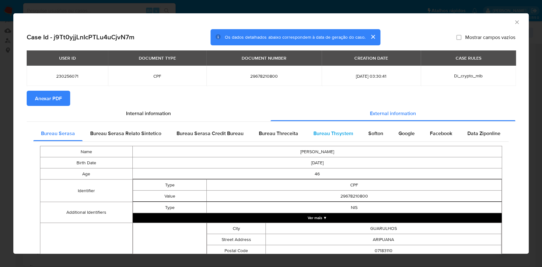
click at [323, 137] on span "Bureau Thsystem" at bounding box center [333, 133] width 40 height 7
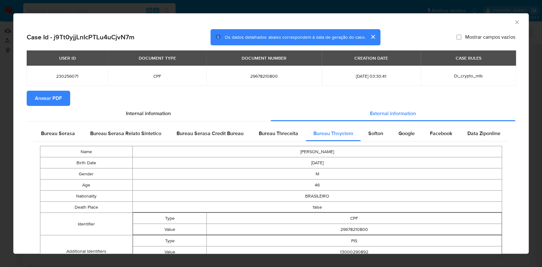
click at [53, 100] on span "Anexar PDF" at bounding box center [48, 98] width 27 height 14
click at [0, 91] on div "AML Data Collector Case Id - j9Tt0yjjLnIcPTLu4uCjvN7m Os dados detalhados abaix…" at bounding box center [271, 133] width 542 height 267
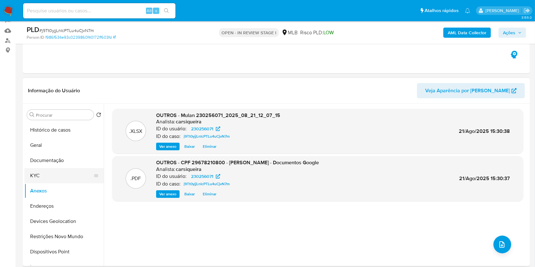
click at [48, 171] on button "KYC" at bounding box center [61, 175] width 74 height 15
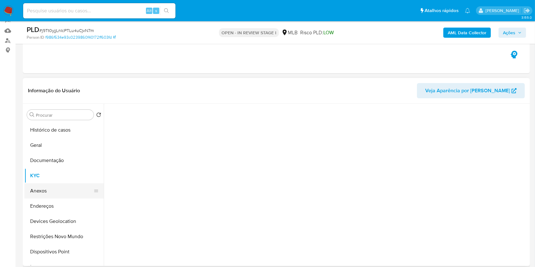
click at [55, 190] on button "Anexos" at bounding box center [61, 190] width 74 height 15
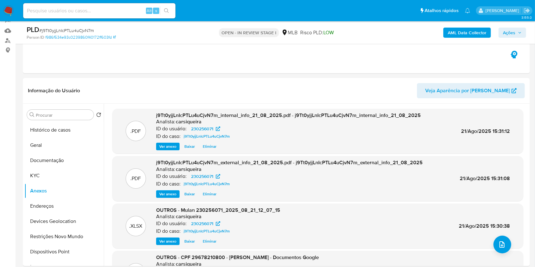
click at [512, 32] on span "Ações" at bounding box center [509, 33] width 12 height 10
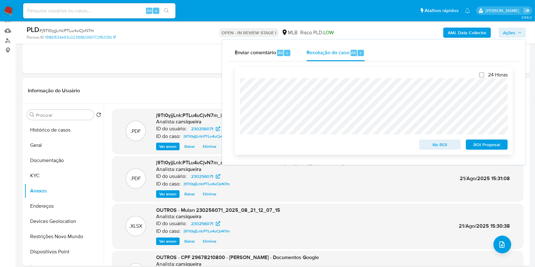
click at [433, 143] on span "No ROI" at bounding box center [440, 144] width 33 height 9
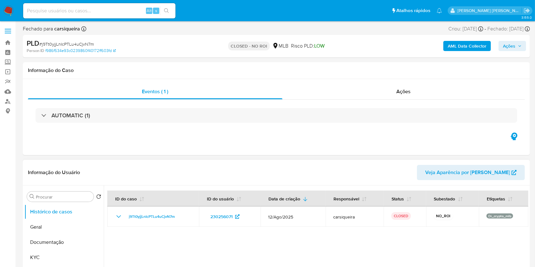
select select "10"
drag, startPoint x: 10, startPoint y: 12, endPoint x: 11, endPoint y: 8, distance: 3.9
click at [10, 12] on img at bounding box center [8, 10] width 11 height 11
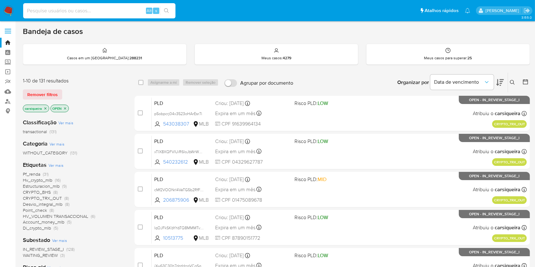
click at [94, 11] on input at bounding box center [99, 11] width 152 height 8
paste input "z7rVbwW1Igps54qiqWNf6caA"
type input "z7rVbwW1Igps54qiqWNf6caA"
click at [168, 12] on icon "search-icon" at bounding box center [166, 10] width 5 height 5
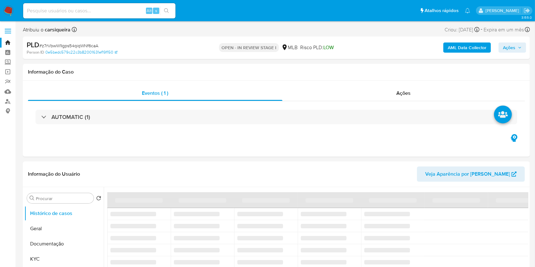
select select "10"
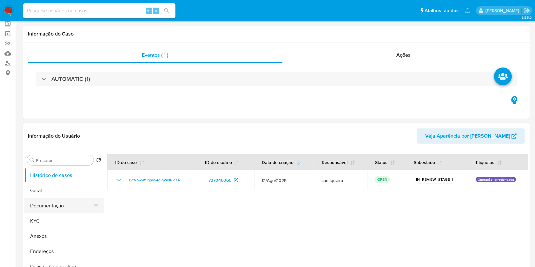
scroll to position [84, 0]
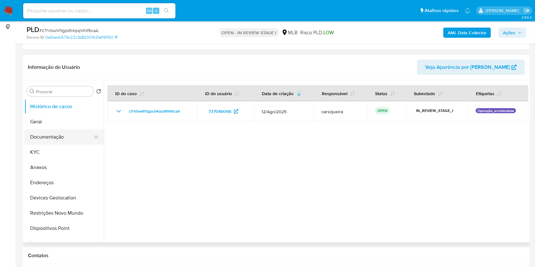
click at [70, 132] on button "Documentação" at bounding box center [61, 136] width 74 height 15
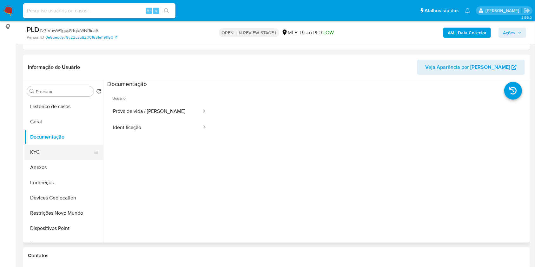
click at [53, 154] on button "KYC" at bounding box center [61, 152] width 74 height 15
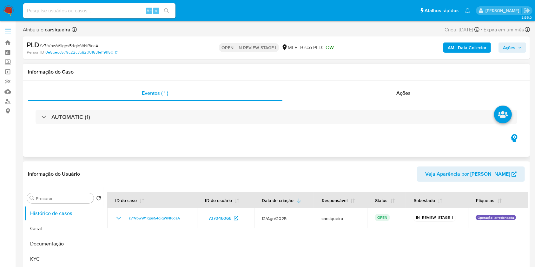
select select "10"
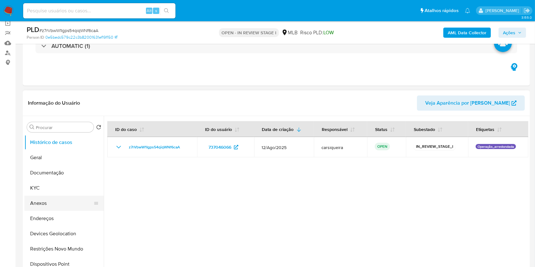
scroll to position [127, 0]
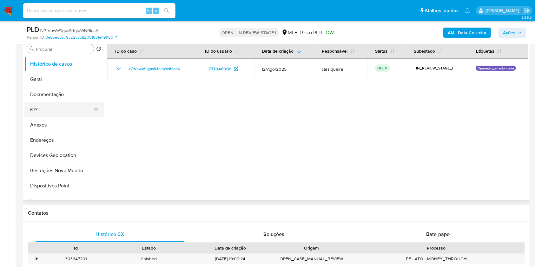
click at [41, 105] on button "KYC" at bounding box center [61, 109] width 74 height 15
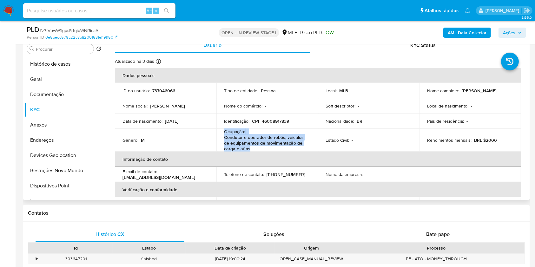
drag, startPoint x: 256, startPoint y: 147, endPoint x: 218, endPoint y: 133, distance: 40.4
click at [218, 133] on td "Ocupação : Condutor e operador de robôs, veículos de equipamentos de movimentaç…" at bounding box center [267, 140] width 102 height 23
copy div "Ocupação : Condutor e operador de robôs, veículos de equipamentos de movimentaç…"
click at [44, 75] on button "Geral" at bounding box center [61, 79] width 74 height 15
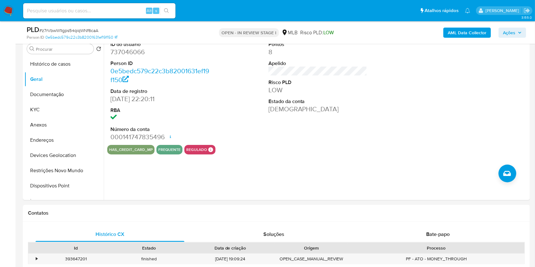
scroll to position [86, 0]
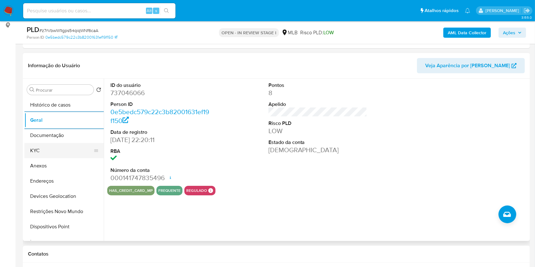
click at [66, 151] on button "KYC" at bounding box center [61, 150] width 74 height 15
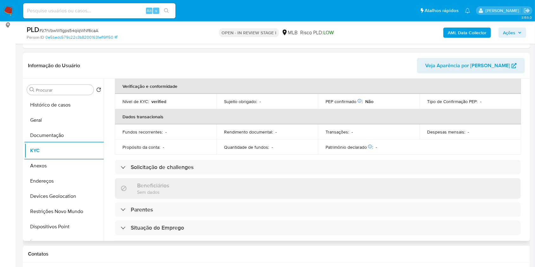
scroll to position [277, 0]
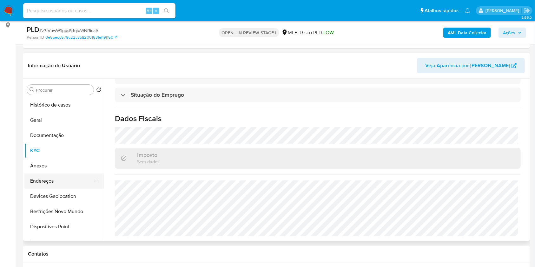
click at [63, 181] on button "Endereços" at bounding box center [61, 181] width 74 height 15
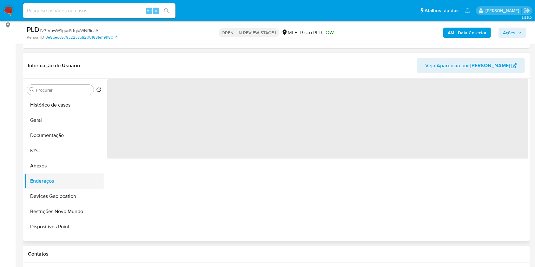
scroll to position [0, 0]
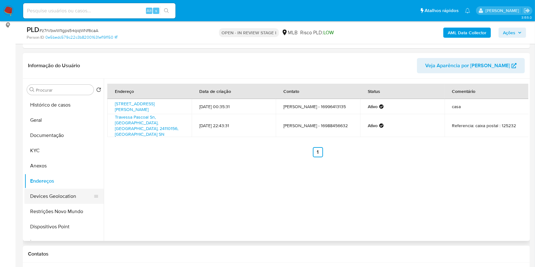
click at [77, 196] on button "Devices Geolocation" at bounding box center [61, 196] width 74 height 15
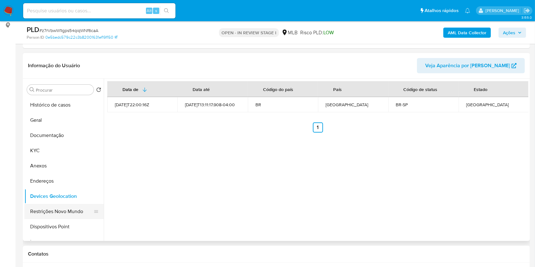
drag, startPoint x: 69, startPoint y: 208, endPoint x: 47, endPoint y: 216, distance: 22.7
click at [47, 216] on button "Restrições Novo Mundo" at bounding box center [61, 211] width 74 height 15
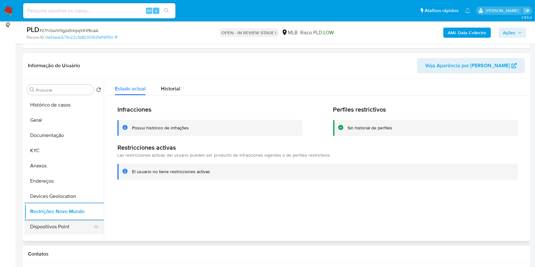
click at [73, 227] on button "Dispositivos Point" at bounding box center [61, 226] width 74 height 15
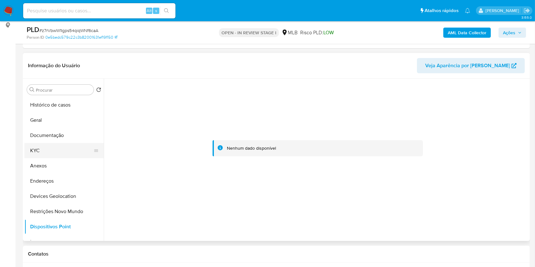
click at [58, 151] on button "KYC" at bounding box center [61, 150] width 74 height 15
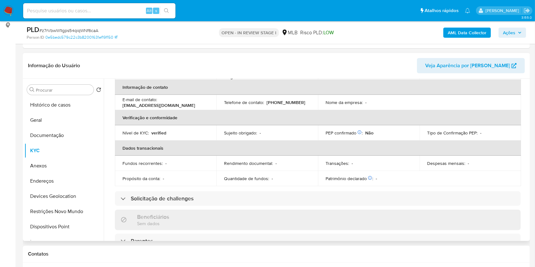
scroll to position [277, 0]
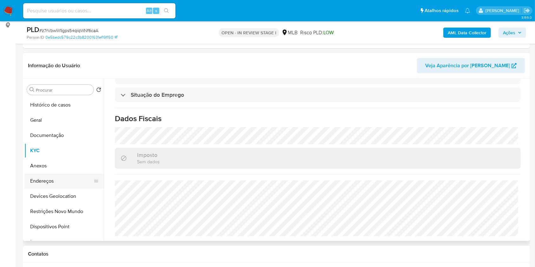
click at [53, 182] on button "Endereços" at bounding box center [61, 181] width 74 height 15
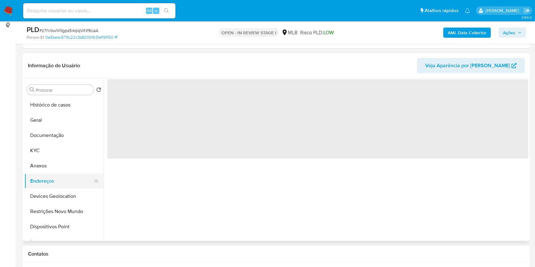
scroll to position [0, 0]
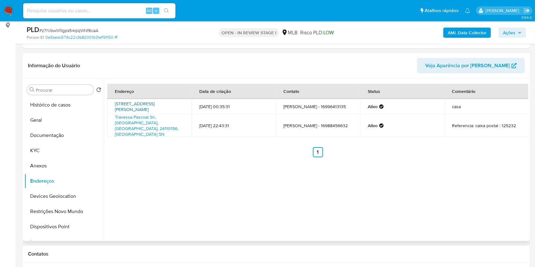
click at [122, 108] on link "Rua Augusto Sisdelli 60, Pitangueiras, São Paulo, 14750618, Brasil 60" at bounding box center [135, 107] width 40 height 12
drag, startPoint x: 112, startPoint y: 101, endPoint x: 181, endPoint y: 107, distance: 68.5
click at [181, 107] on td "Rua Augusto Sisdelli 60, Pitangueiras, São Paulo, 14750618, Brasil 60" at bounding box center [149, 106] width 84 height 15
copy link "Rua Augusto Sisdelli 60, Pitangueiras, São Paulo, 14750618"
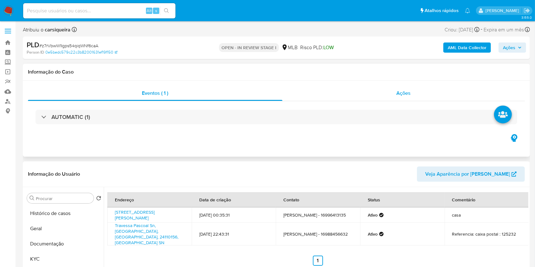
click at [400, 90] on span "Ações" at bounding box center [404, 92] width 14 height 7
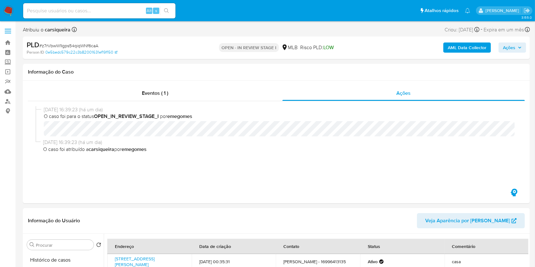
click at [464, 48] on b "AML Data Collector" at bounding box center [467, 48] width 39 height 10
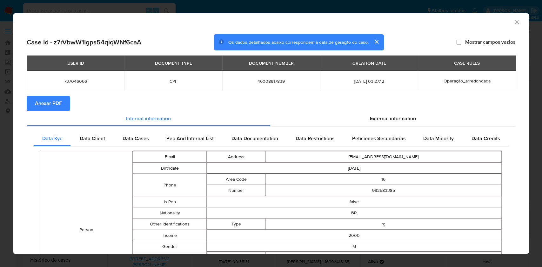
click at [43, 102] on span "Anexar PDF" at bounding box center [48, 103] width 27 height 14
click at [272, 78] on td "46008917839" at bounding box center [271, 81] width 98 height 20
click at [271, 77] on td "46008917839" at bounding box center [271, 81] width 98 height 20
copy span "46008917839"
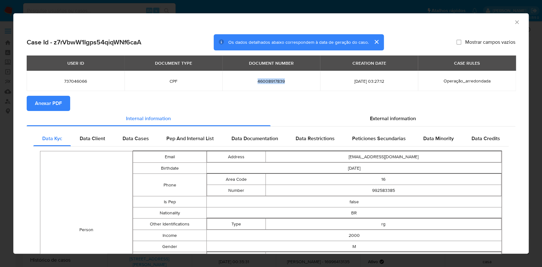
click at [0, 142] on div "AML Data Collector Case Id - z7rVbwW1Igps54qiqWNf6caA Os dados detalhados abaix…" at bounding box center [271, 133] width 542 height 267
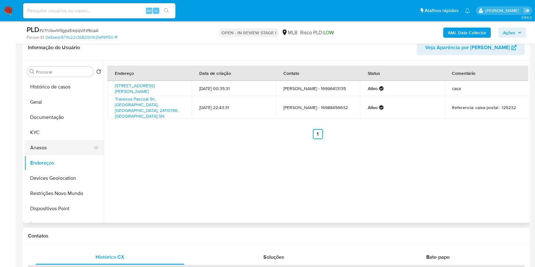
scroll to position [169, 0]
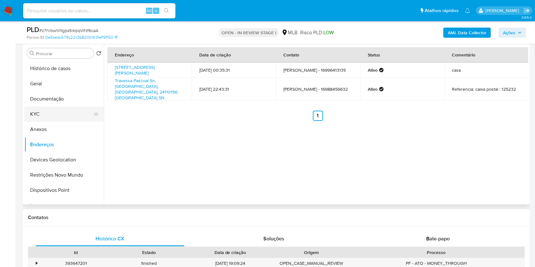
click at [49, 115] on button "KYC" at bounding box center [61, 114] width 74 height 15
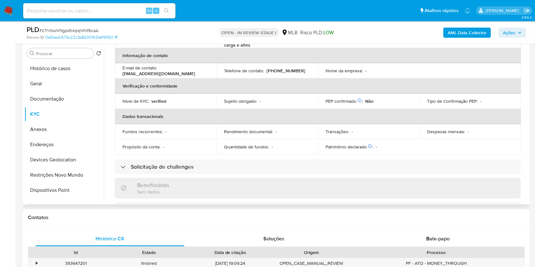
scroll to position [0, 0]
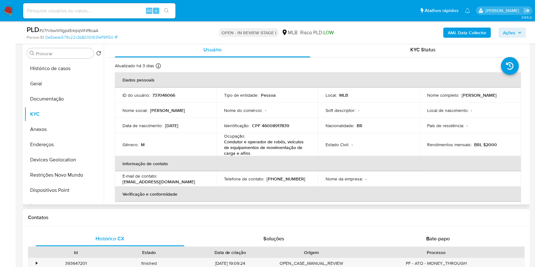
click at [276, 128] on p "CPF 46008917839" at bounding box center [270, 126] width 37 height 6
copy p "46008917839"
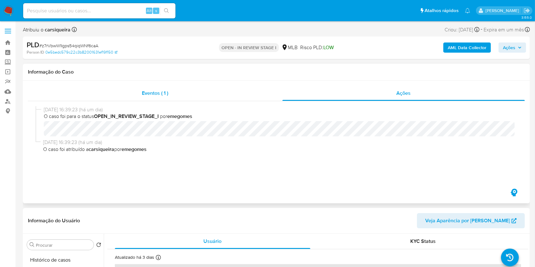
click at [178, 93] on div "Eventos ( 1 )" at bounding box center [155, 93] width 254 height 15
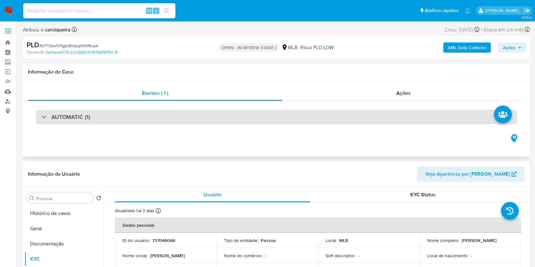
click at [73, 118] on h3 "AUTOMATIC (1)" at bounding box center [70, 117] width 39 height 7
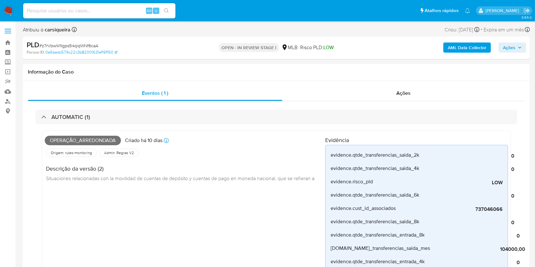
click at [512, 43] on span "Ações" at bounding box center [509, 48] width 12 height 10
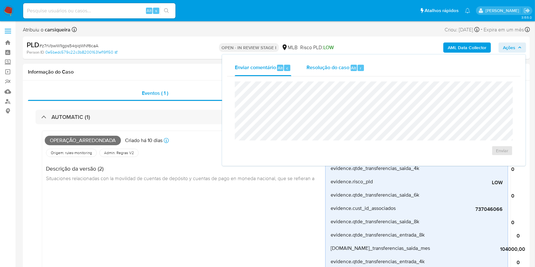
click at [333, 60] on div "Resolução do caso Alt r" at bounding box center [335, 68] width 58 height 16
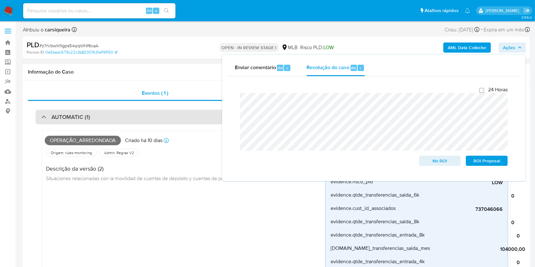
click at [57, 115] on h3 "AUTOMATIC (1)" at bounding box center [70, 117] width 39 height 7
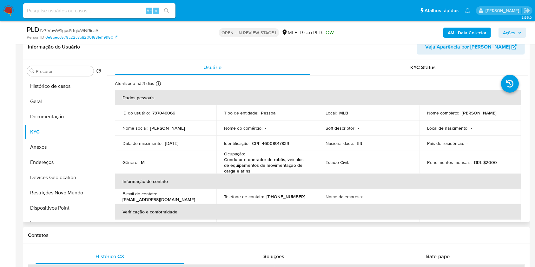
scroll to position [127, 0]
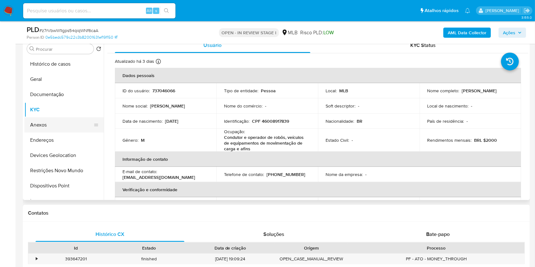
click at [62, 121] on button "Anexos" at bounding box center [61, 124] width 74 height 15
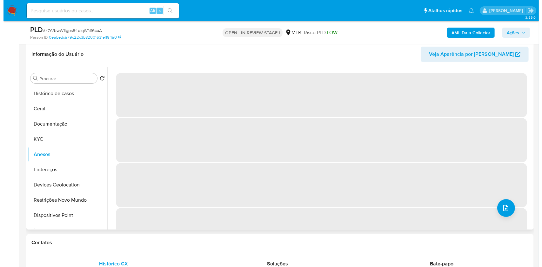
scroll to position [84, 0]
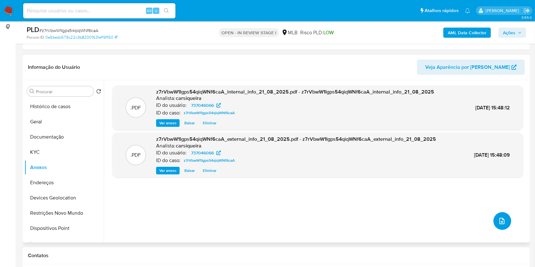
click at [498, 218] on icon "upload-file" at bounding box center [502, 221] width 8 height 8
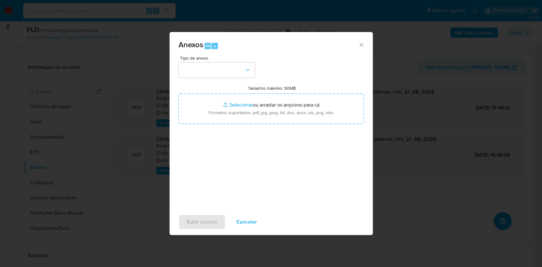
click at [225, 59] on span "Tipo de anexo" at bounding box center [218, 58] width 76 height 4
click at [225, 68] on button "button" at bounding box center [216, 70] width 76 height 15
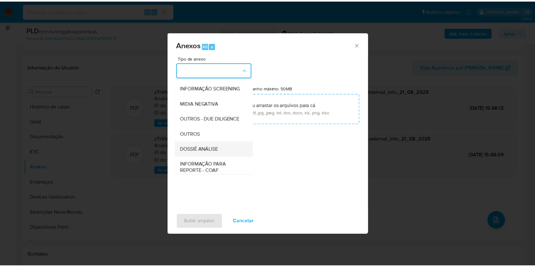
scroll to position [97, 0]
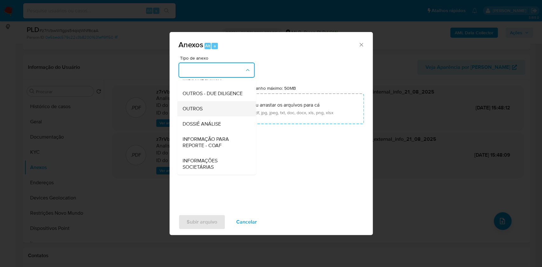
click at [202, 108] on span "OUTROS" at bounding box center [192, 109] width 20 height 6
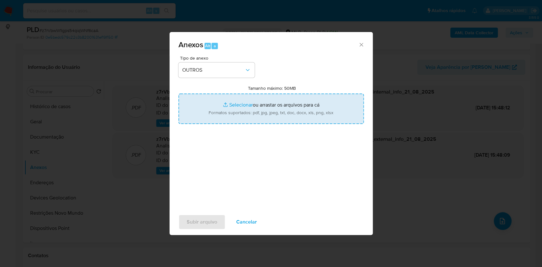
click at [240, 102] on input "Tamanho máximo: 50MB Selecionar arquivos" at bounding box center [270, 109] width 185 height 30
type input "C:\fakepath\Mulan 737046066_2025_08_21_07_57_45.xlsx"
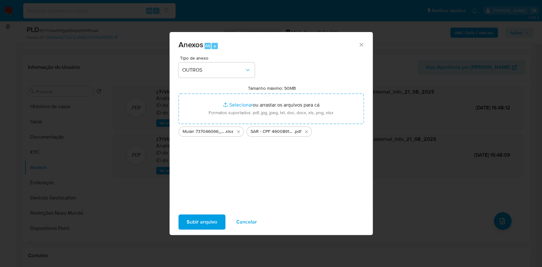
click at [209, 226] on span "Subir arquivo" at bounding box center [202, 222] width 30 height 14
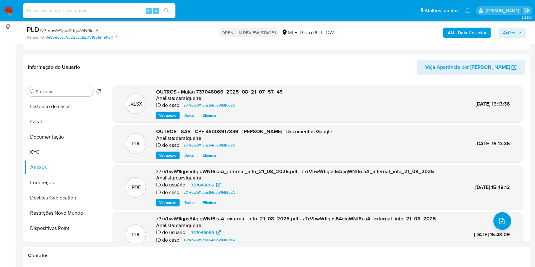
drag, startPoint x: 511, startPoint y: 33, endPoint x: 511, endPoint y: 37, distance: 4.8
click at [511, 32] on span "Ações" at bounding box center [509, 33] width 12 height 10
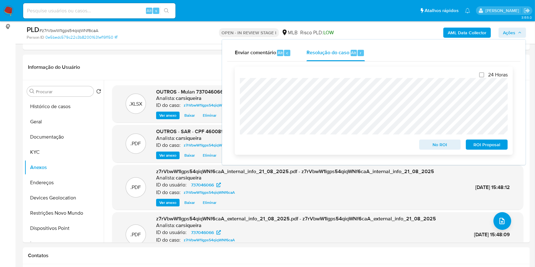
click at [494, 145] on span "ROI Proposal" at bounding box center [486, 144] width 33 height 9
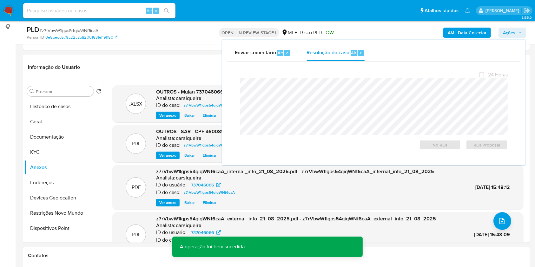
click at [70, 31] on span "# z7rVbwW1Igps54qiqWNf6caA" at bounding box center [68, 30] width 59 height 6
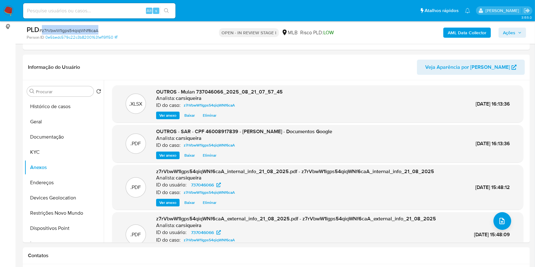
click at [70, 31] on span "# z7rVbwW1Igps54qiqWNf6caA" at bounding box center [68, 30] width 59 height 6
copy span "z7rVbwW1Igps54qiqWNf6caA"
click at [510, 31] on span "Ações" at bounding box center [509, 33] width 12 height 10
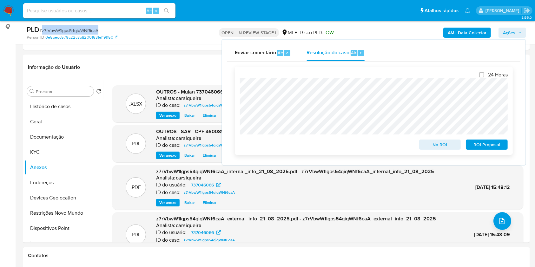
click at [470, 143] on button "ROI Proposal" at bounding box center [487, 145] width 42 height 10
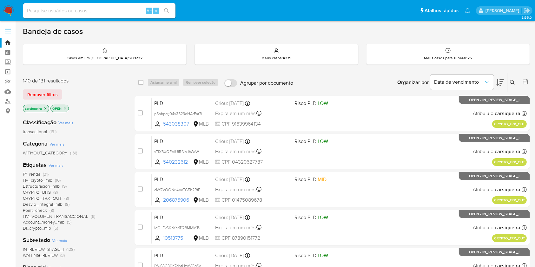
click at [82, 15] on div "Alt s" at bounding box center [99, 10] width 152 height 15
click at [84, 13] on input at bounding box center [99, 11] width 152 height 8
paste input "1825859431"
type input "1825859431"
click at [168, 10] on icon "search-icon" at bounding box center [166, 10] width 5 height 5
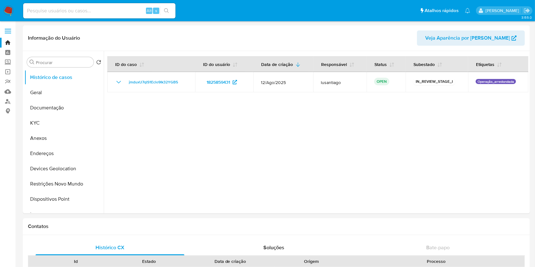
select select "10"
click at [54, 123] on button "KYC" at bounding box center [61, 122] width 74 height 15
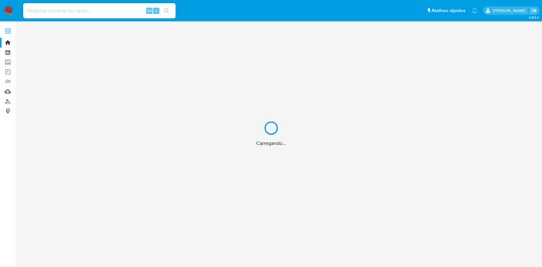
click at [96, 7] on div "Carregando..." at bounding box center [271, 133] width 542 height 267
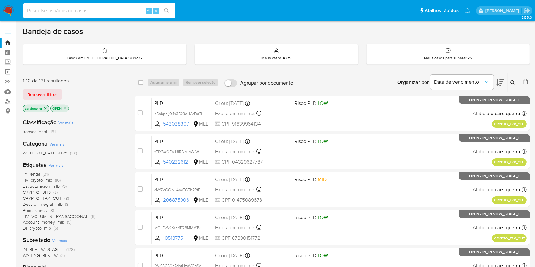
click at [62, 11] on input at bounding box center [99, 11] width 152 height 8
paste input "1825859431"
type input "1825859431"
click at [165, 9] on icon "search-icon" at bounding box center [166, 10] width 5 height 5
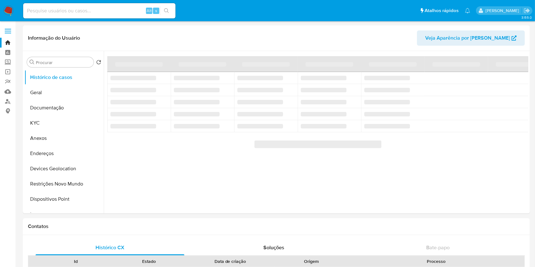
select select "10"
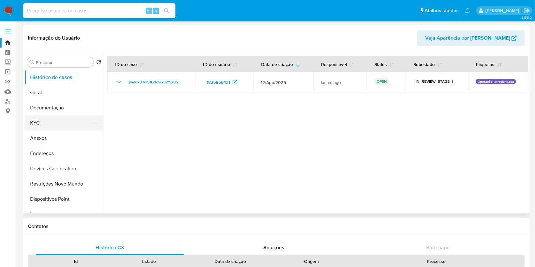
click at [45, 120] on button "KYC" at bounding box center [61, 122] width 74 height 15
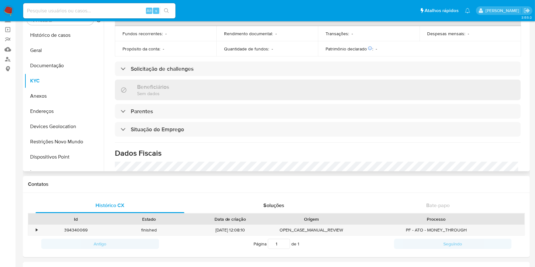
scroll to position [270, 0]
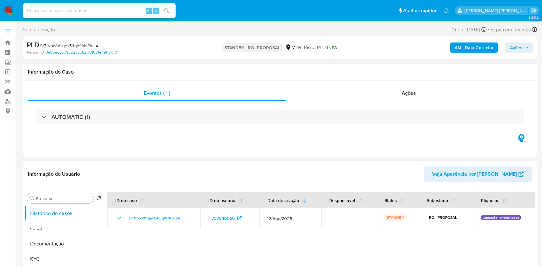
select select "10"
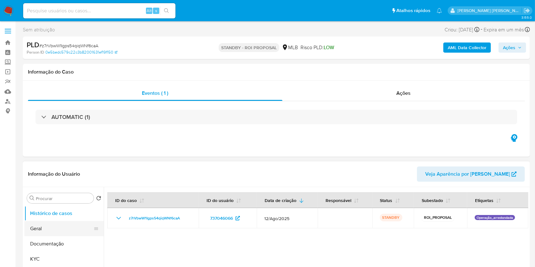
click at [58, 225] on button "Geral" at bounding box center [61, 228] width 74 height 15
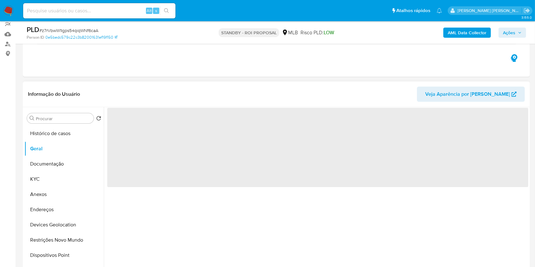
scroll to position [84, 0]
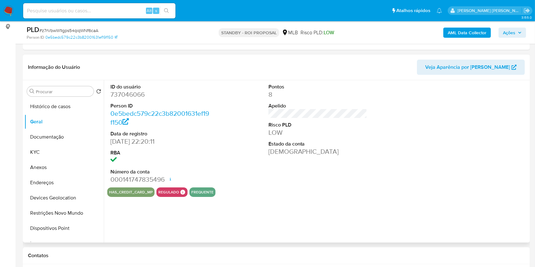
click at [116, 94] on dd "737046066" at bounding box center [159, 94] width 99 height 9
copy dd "737046066"
click at [12, 10] on img at bounding box center [8, 10] width 11 height 11
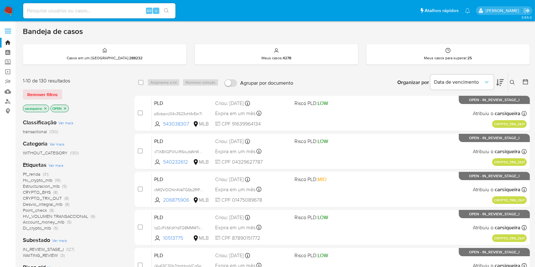
click at [11, 10] on img at bounding box center [8, 10] width 11 height 11
click at [7, 10] on img at bounding box center [8, 10] width 11 height 11
click at [73, 9] on input at bounding box center [99, 11] width 152 height 8
paste input "gk0SJSumsDrNRXOHRTNG1JJh"
type input "gk0SJSumsDrNRXOHRTNG1JJh"
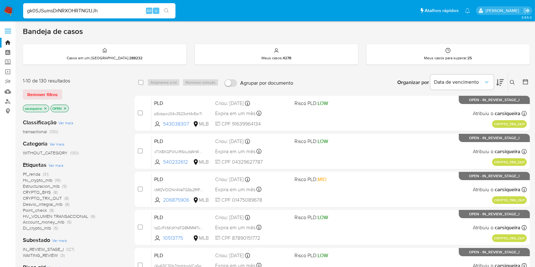
click at [168, 13] on icon "search-icon" at bounding box center [166, 10] width 5 height 5
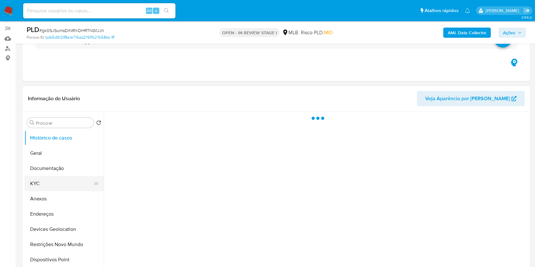
scroll to position [127, 0]
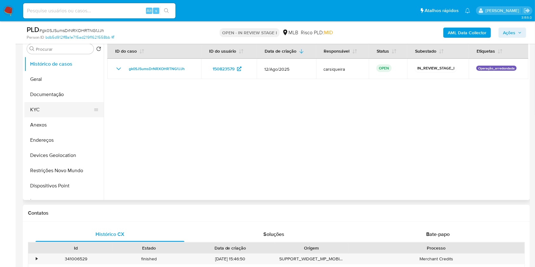
select select "10"
click at [50, 114] on button "KYC" at bounding box center [61, 109] width 74 height 15
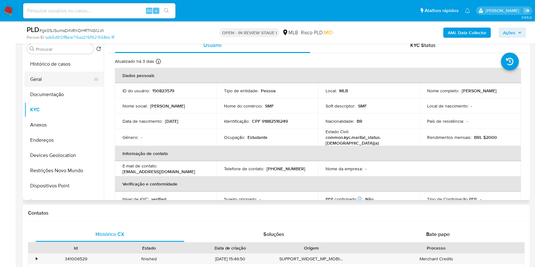
click at [52, 75] on button "Geral" at bounding box center [61, 79] width 74 height 15
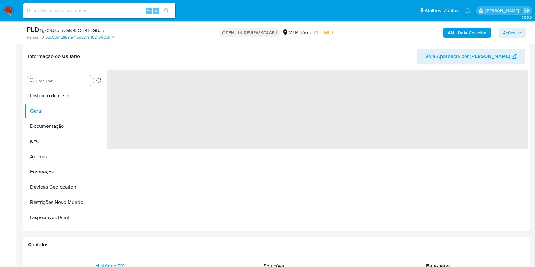
scroll to position [94, 0]
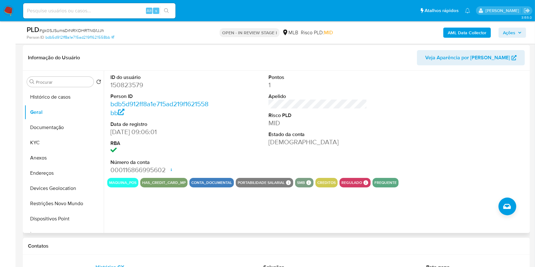
click at [203, 126] on dt "Data de registro" at bounding box center [159, 124] width 99 height 7
click at [63, 144] on button "KYC" at bounding box center [61, 142] width 74 height 15
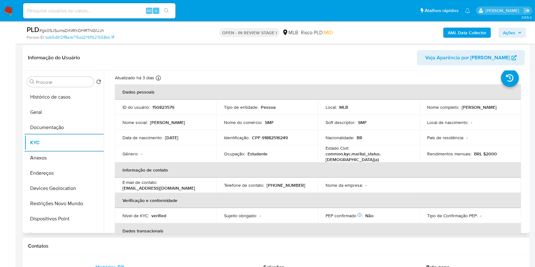
scroll to position [270, 0]
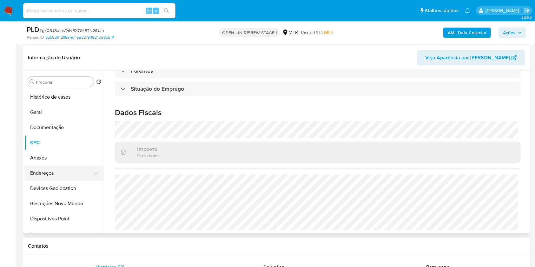
click at [65, 172] on button "Endereços" at bounding box center [61, 173] width 74 height 15
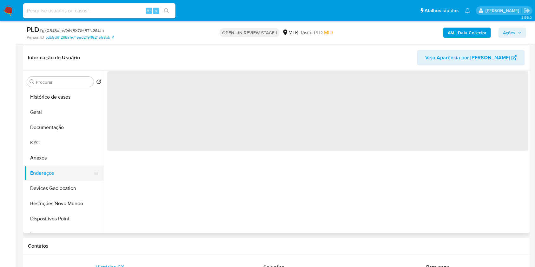
scroll to position [0, 0]
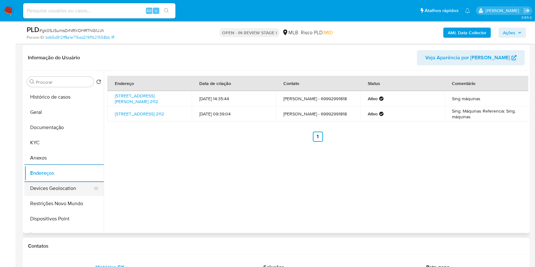
click at [65, 189] on button "Devices Geolocation" at bounding box center [61, 188] width 74 height 15
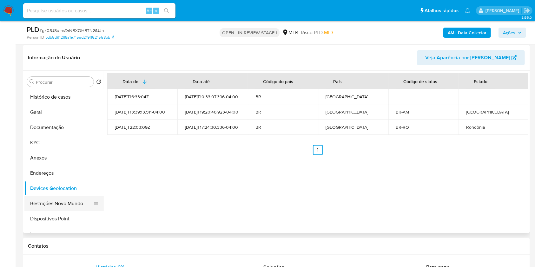
drag, startPoint x: 85, startPoint y: 129, endPoint x: 56, endPoint y: 202, distance: 78.6
click at [56, 202] on button "Restrições Novo Mundo" at bounding box center [61, 203] width 74 height 15
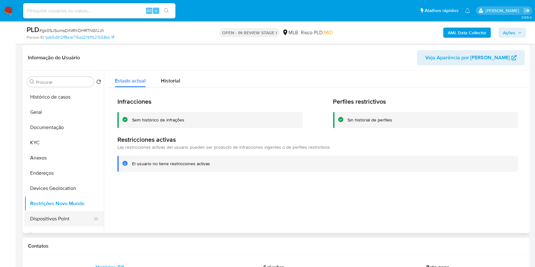
click at [74, 214] on button "Dispositivos Point" at bounding box center [61, 218] width 74 height 15
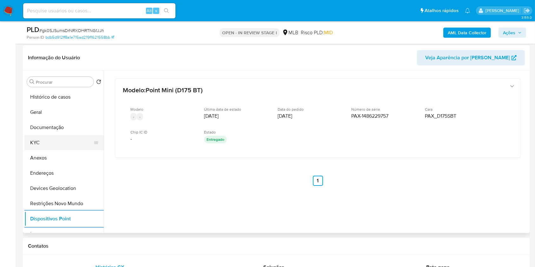
click at [45, 140] on button "KYC" at bounding box center [61, 142] width 74 height 15
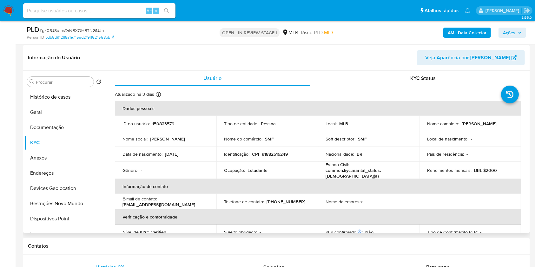
click at [489, 127] on p "[PERSON_NAME]" at bounding box center [479, 124] width 35 height 6
drag, startPoint x: 512, startPoint y: 126, endPoint x: 506, endPoint y: 127, distance: 6.4
click at [512, 127] on td "Nome completo : [PERSON_NAME]" at bounding box center [470, 123] width 102 height 15
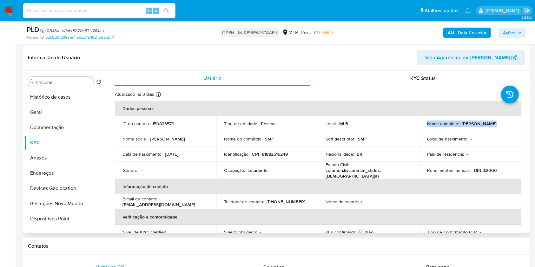
click at [506, 127] on div "Nome completo : [PERSON_NAME]" at bounding box center [470, 124] width 86 height 6
click at [270, 152] on p "CPF 91882516249" at bounding box center [270, 154] width 36 height 6
copy p "91882516249"
click at [274, 154] on p "CPF 91882516249" at bounding box center [270, 154] width 36 height 6
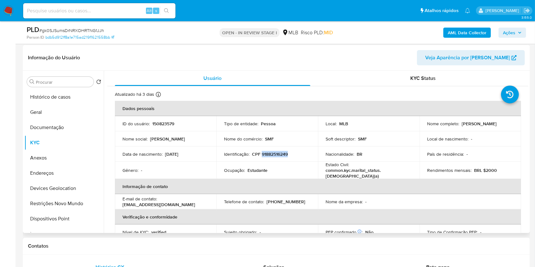
click at [274, 154] on p "CPF 91882516249" at bounding box center [270, 154] width 36 height 6
click at [452, 34] on b "AML Data Collector" at bounding box center [467, 33] width 39 height 10
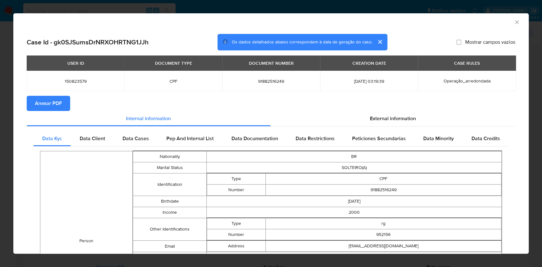
click at [57, 102] on span "Anexar PDF" at bounding box center [48, 103] width 27 height 14
click at [0, 138] on div "AML Data Collector Case Id - gk0SJSumsDrNRXOHRTNG1JJh Os dados detalhados abaix…" at bounding box center [271, 133] width 542 height 267
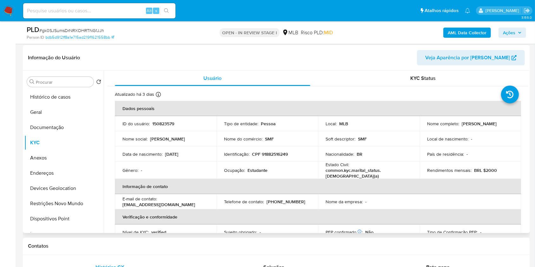
click at [462, 127] on p "[PERSON_NAME]" at bounding box center [479, 124] width 35 height 6
drag, startPoint x: 509, startPoint y: 126, endPoint x: 421, endPoint y: 126, distance: 87.3
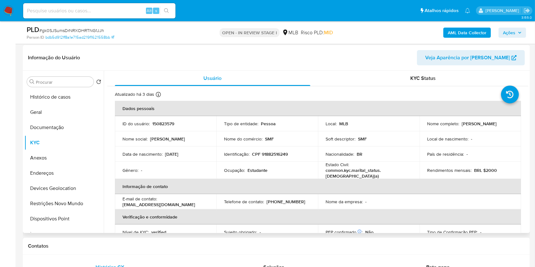
click at [421, 126] on td "Nome completo : [PERSON_NAME]" at bounding box center [470, 123] width 102 height 15
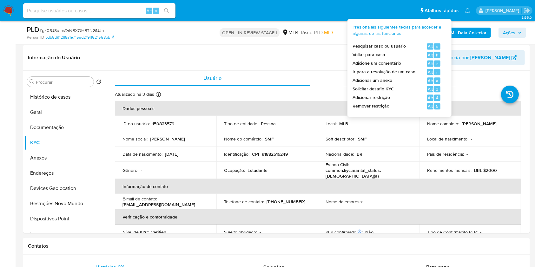
copy p "[PERSON_NAME]"
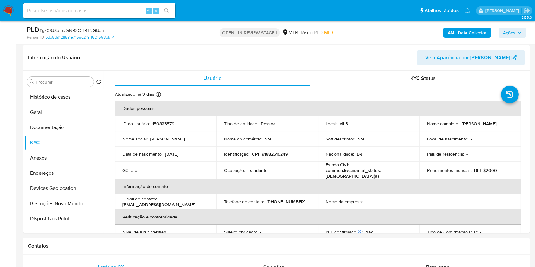
copy p "[PERSON_NAME]"
click at [62, 128] on button "Documentação" at bounding box center [61, 127] width 74 height 15
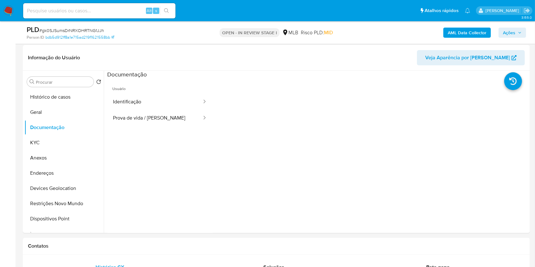
click at [512, 32] on span "Ações" at bounding box center [509, 33] width 12 height 10
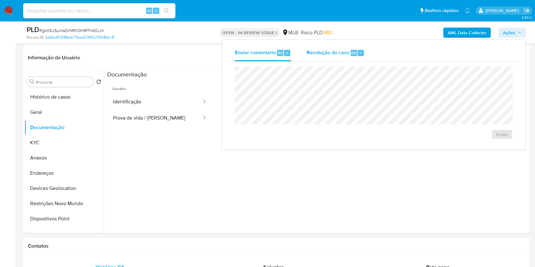
drag, startPoint x: 338, startPoint y: 55, endPoint x: 333, endPoint y: 56, distance: 4.9
click at [338, 55] on span "Resolução do caso" at bounding box center [327, 52] width 43 height 7
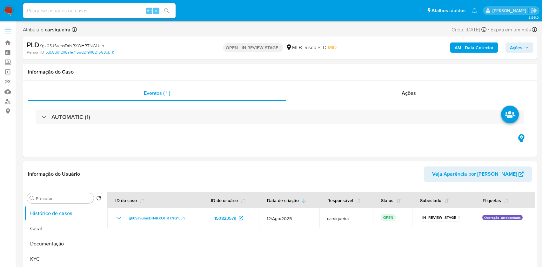
select select "10"
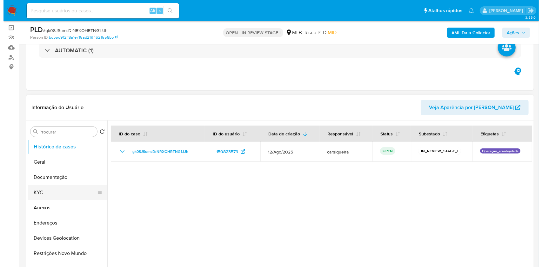
scroll to position [84, 0]
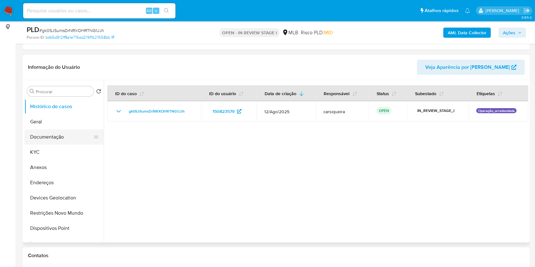
click at [66, 138] on button "Documentação" at bounding box center [61, 136] width 74 height 15
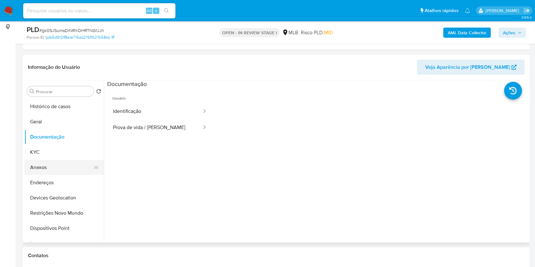
click at [56, 166] on button "Anexos" at bounding box center [61, 167] width 74 height 15
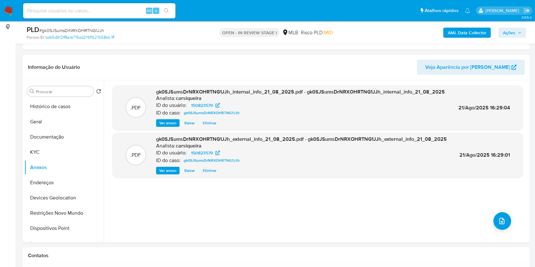
click at [513, 30] on span "Ações" at bounding box center [509, 33] width 12 height 10
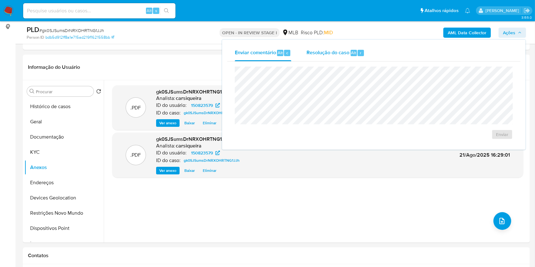
click at [339, 51] on span "Resolução do caso" at bounding box center [327, 52] width 43 height 7
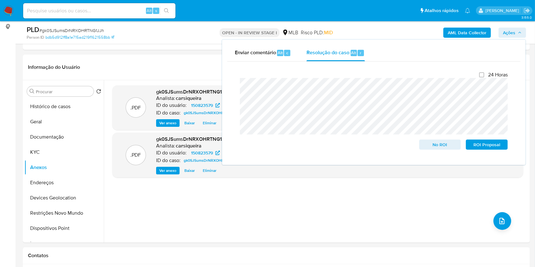
click at [75, 30] on span "# gk0SJSumsDrNRXOHRTNG1JJh" at bounding box center [71, 30] width 65 height 6
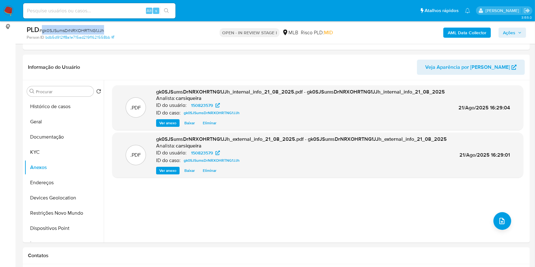
click at [75, 30] on span "# gk0SJSumsDrNRXOHRTNG1JJh" at bounding box center [71, 30] width 65 height 6
copy span "gk0SJSumsDrNRXOHRTNG1JJh"
click at [498, 217] on span "upload-file" at bounding box center [502, 221] width 8 height 8
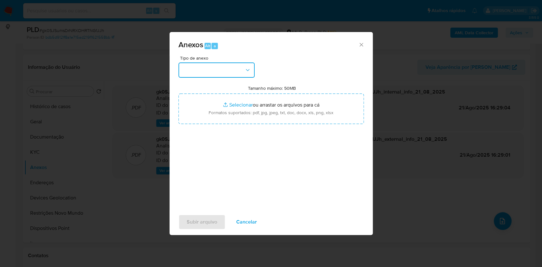
click at [224, 68] on button "button" at bounding box center [216, 70] width 76 height 15
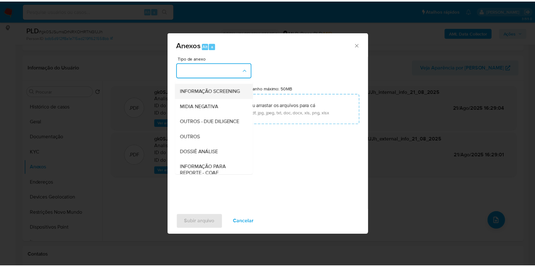
scroll to position [97, 0]
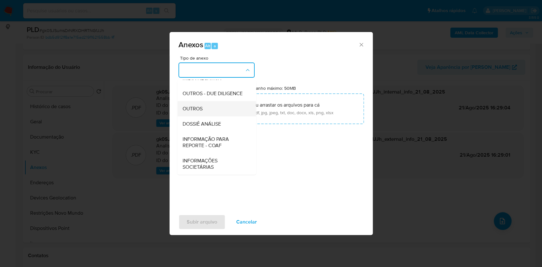
click at [203, 103] on div "OUTROS" at bounding box center [214, 108] width 65 height 15
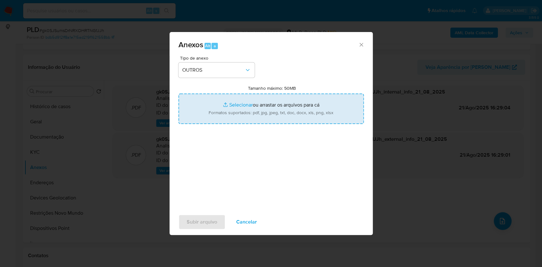
click at [242, 107] on input "Tamanho máximo: 50MB Selecionar arquivos" at bounding box center [270, 109] width 185 height 30
type input "C:\fakepath\Mulan 150823579_2025_08_21_07_58_03.xlsx"
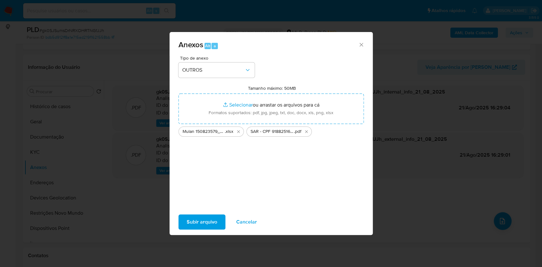
click at [209, 221] on span "Subir arquivo" at bounding box center [202, 222] width 30 height 14
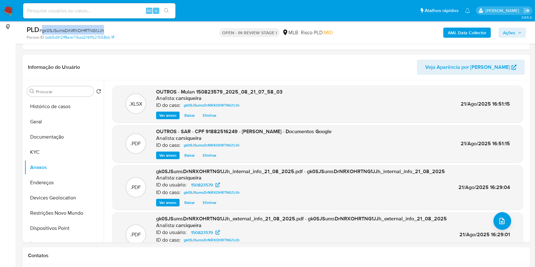
click at [505, 30] on span "Ações" at bounding box center [509, 33] width 12 height 10
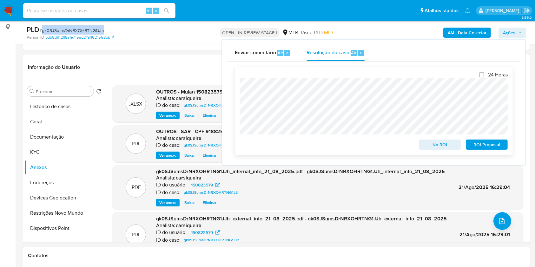
click at [484, 142] on span "ROI Proposal" at bounding box center [486, 144] width 33 height 9
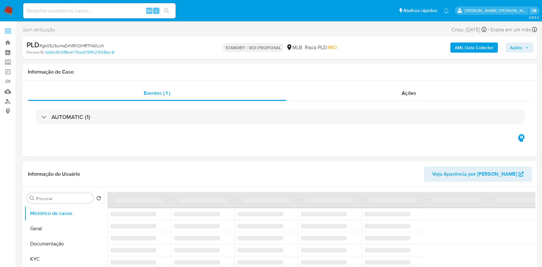
select select "10"
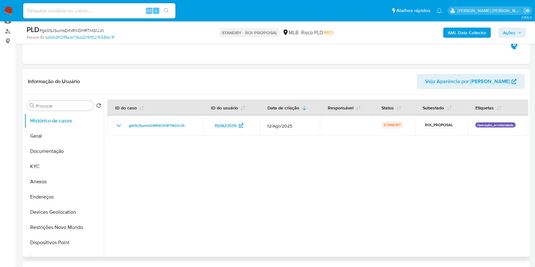
scroll to position [84, 0]
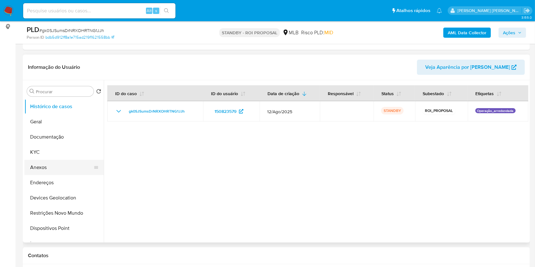
click at [44, 170] on button "Anexos" at bounding box center [61, 167] width 74 height 15
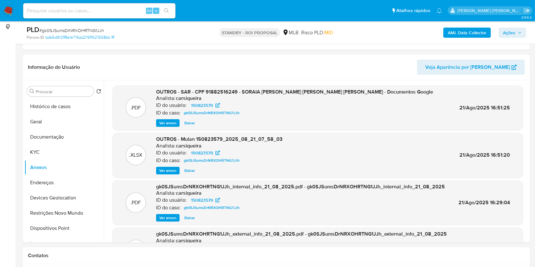
click at [8, 11] on img at bounding box center [8, 10] width 11 height 11
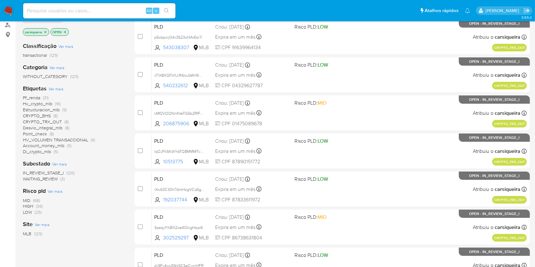
scroll to position [84, 0]
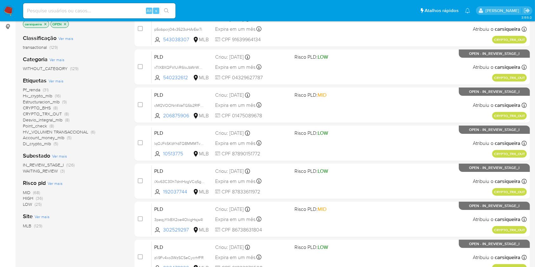
click at [65, 102] on span "(9)" at bounding box center [64, 102] width 4 height 6
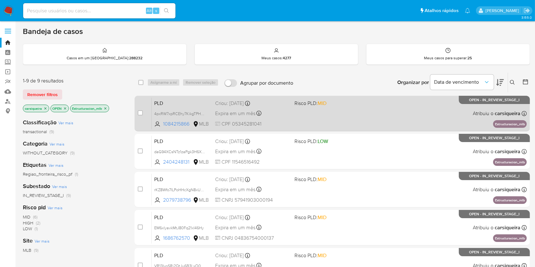
click at [329, 119] on div "PLD 4pxRW7xpRCEhy7KikgTPHEX1 1084215866 MLB Risco PLD: MID Criou: [DATE] Criou:…" at bounding box center [339, 113] width 375 height 32
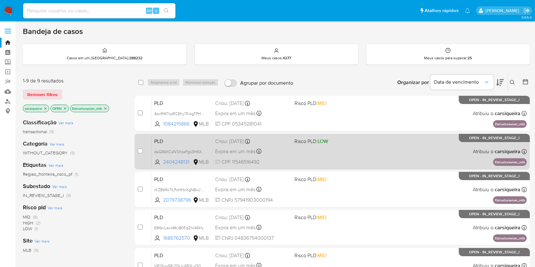
click at [331, 145] on div "PLD daG94XCsNTz1zaPgk3H6XyDT 2404248131 MLB Risco PLD: LOW Criou: [DATE] Criou:…" at bounding box center [339, 151] width 375 height 32
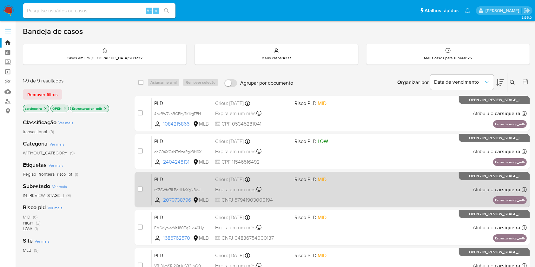
click at [343, 201] on div "PLD rKZ8Wfo7ILPoHHcXgN8xUUoi 2079738796 MLB Risco PLD: MID Criou: [DATE] Criou:…" at bounding box center [339, 190] width 375 height 32
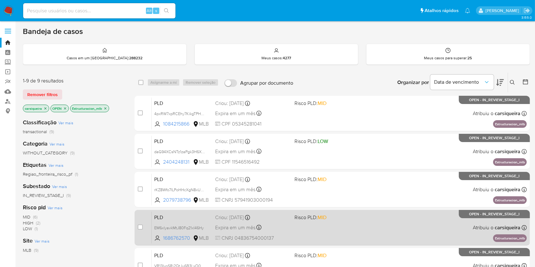
click at [356, 222] on div "PLD EM6xlyavkMtJ80Fq21xI46Hy 1686762570 MLB Risco PLD: MID Criou: [DATE] Criou:…" at bounding box center [339, 228] width 375 height 32
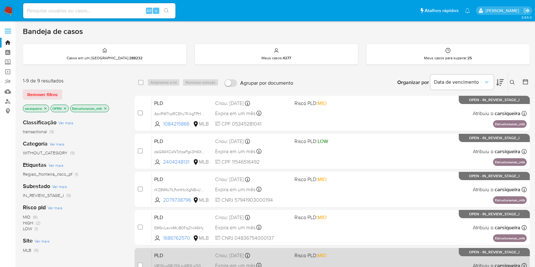
click at [371, 255] on div "PLD VR13IvoSRi2QtJu6B3LxO0Du 375396496 MLB Risco PLD: MID Criou: [DATE] Criou: …" at bounding box center [339, 266] width 375 height 32
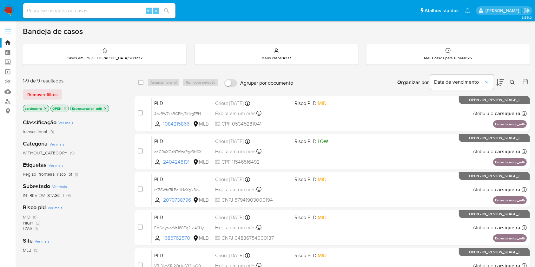
scroll to position [195, 0]
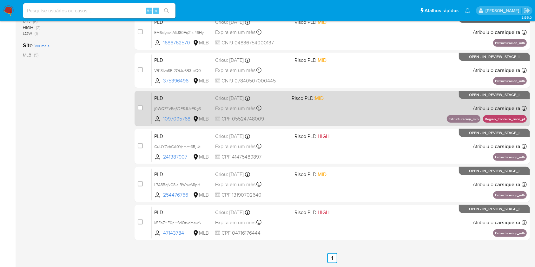
click at [309, 110] on div "PLD j0WQZfIV5q5DESJUxFKg3D2t 1097095768 MLB Risco PLD: MID Criou: [DATE] Criou:…" at bounding box center [339, 108] width 375 height 32
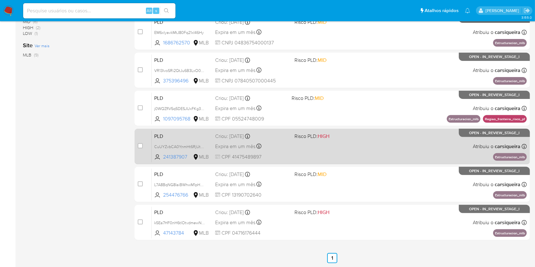
click at [302, 145] on div "PLD CuUYZvbCA0YnmHt6RjUtbFXi 241387907 MLB Risco PLD: HIGH Criou: [DATE] Criou:…" at bounding box center [339, 146] width 375 height 32
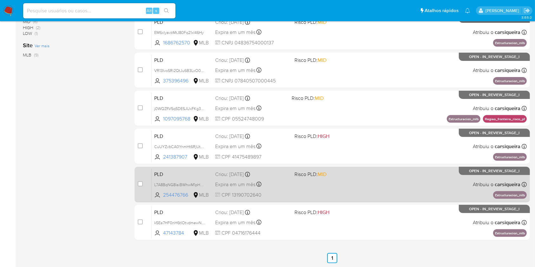
click at [320, 181] on div "PLD L7A8BqNG8IaiBWhwM1pHuiao 254476766 MLB Risco PLD: MID Criou: [DATE] Criou: …" at bounding box center [339, 184] width 375 height 32
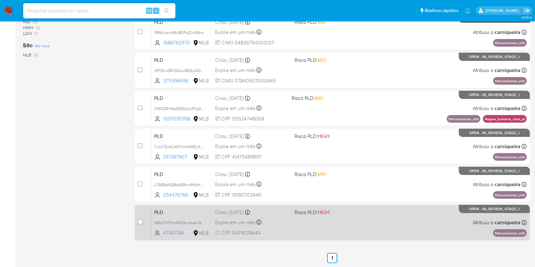
click at [352, 216] on div "PLD k5Ea7HF0nH6tlOtvdmewNpas 47143784 MLB Risco PLD: HIGH Criou: [DATE] Criou: …" at bounding box center [339, 223] width 375 height 32
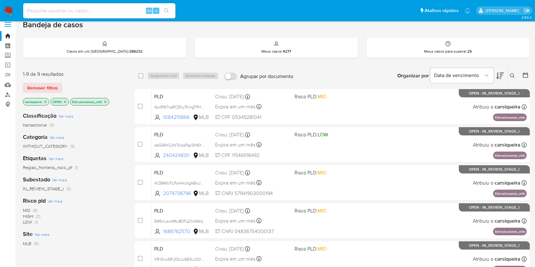
scroll to position [0, 0]
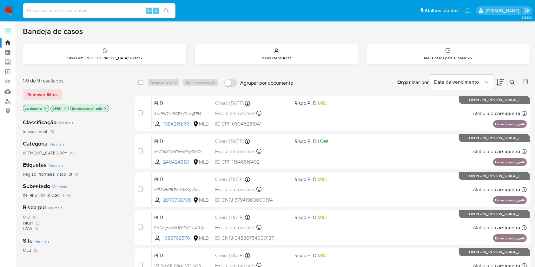
click at [5, 9] on img at bounding box center [8, 10] width 11 height 11
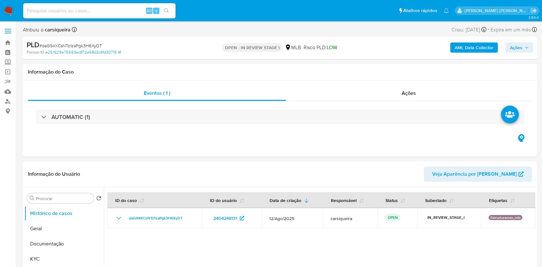
select select "10"
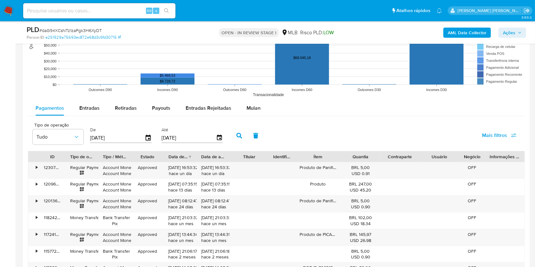
scroll to position [668, 0]
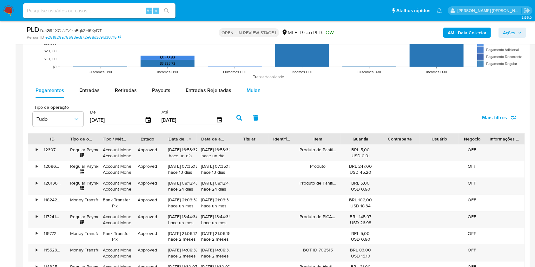
click at [254, 88] on span "Mulan" at bounding box center [254, 90] width 14 height 7
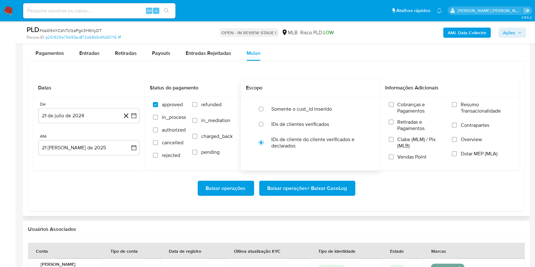
scroll to position [752, 0]
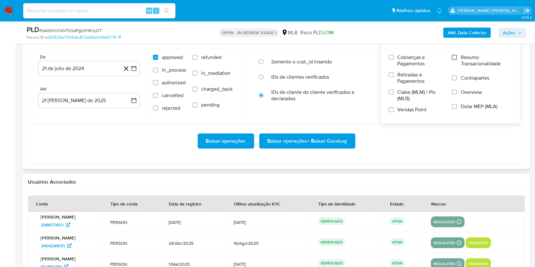
click at [457, 57] on input "Resumo Transacionalidade" at bounding box center [454, 57] width 5 height 5
drag, startPoint x: 391, startPoint y: 110, endPoint x: 231, endPoint y: 74, distance: 163.6
click at [391, 109] on input "Vendas Point" at bounding box center [391, 109] width 5 height 5
click at [137, 67] on button "21 de julio de 2024" at bounding box center [89, 68] width 102 height 15
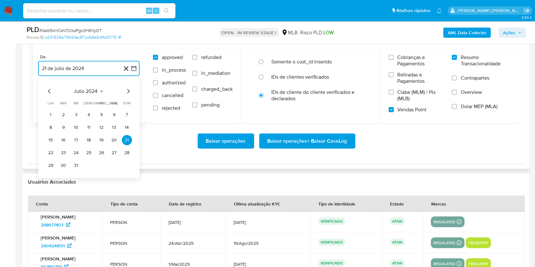
click at [127, 89] on icon "Mes siguiente" at bounding box center [128, 91] width 3 height 4
click at [127, 89] on icon "Mes siguiente" at bounding box center [128, 92] width 8 height 8
click at [127, 90] on icon "Mes siguiente" at bounding box center [128, 92] width 8 height 8
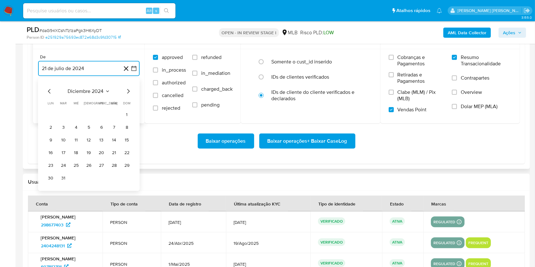
click at [127, 90] on icon "Mes siguiente" at bounding box center [128, 92] width 8 height 8
click at [126, 89] on icon "Mes siguiente" at bounding box center [128, 92] width 8 height 8
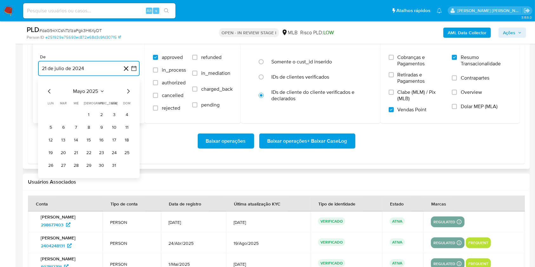
click at [126, 89] on icon "Mes siguiente" at bounding box center [128, 92] width 8 height 8
click at [62, 110] on button "1" at bounding box center [63, 115] width 10 height 10
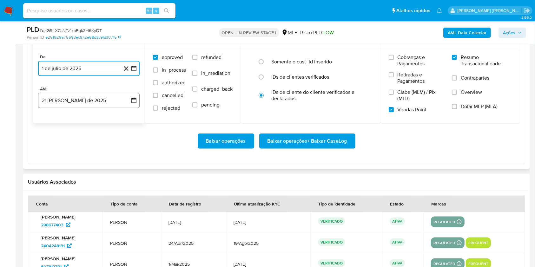
click at [66, 94] on button "[DATE]" at bounding box center [89, 100] width 102 height 15
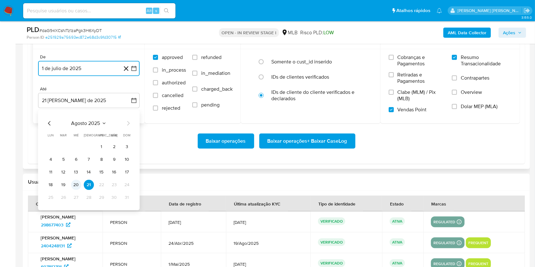
click at [76, 187] on button "20" at bounding box center [76, 185] width 10 height 10
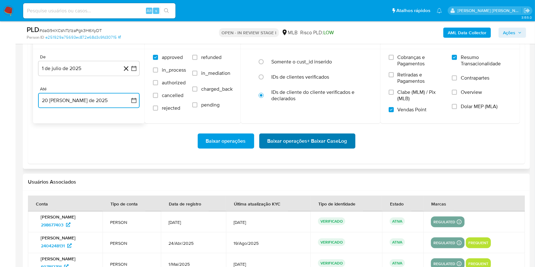
click at [300, 135] on span "Baixar operações + Baixar CaseLog" at bounding box center [307, 141] width 80 height 14
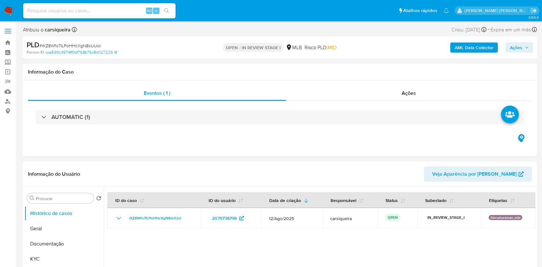
select select "10"
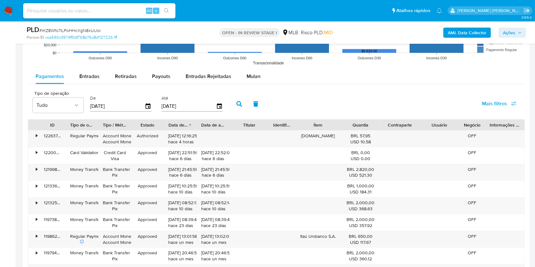
scroll to position [650, 0]
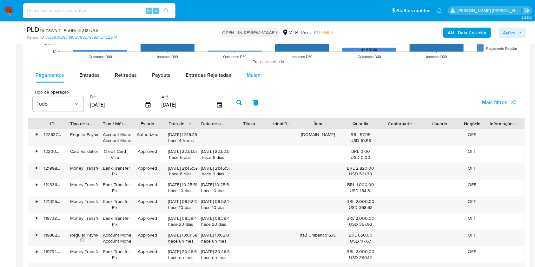
click at [249, 77] on span "Mulan" at bounding box center [254, 74] width 14 height 7
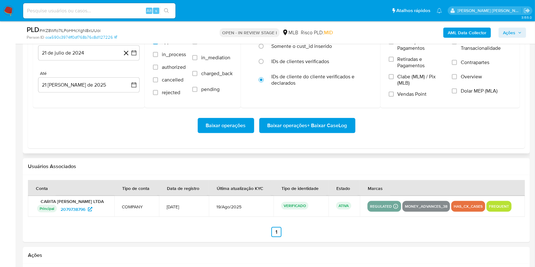
scroll to position [693, 0]
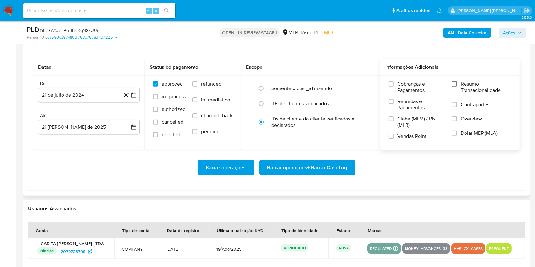
click at [456, 85] on input "Resumo Transacionalidade" at bounding box center [454, 84] width 5 height 5
click at [392, 135] on input "Vendas Point" at bounding box center [391, 136] width 5 height 5
click at [135, 99] on button "21 de julio de 2024" at bounding box center [89, 95] width 102 height 15
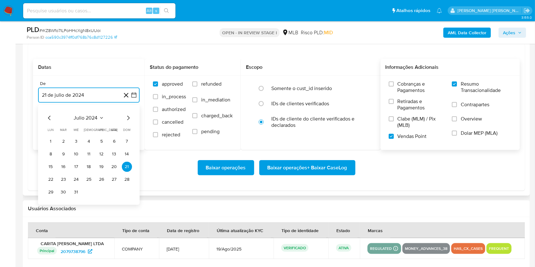
click at [126, 121] on icon "Mes siguiente" at bounding box center [128, 118] width 8 height 8
click at [125, 121] on icon "Mes siguiente" at bounding box center [128, 118] width 8 height 8
click at [125, 120] on icon "Mes siguiente" at bounding box center [128, 118] width 8 height 8
click at [125, 119] on icon "Mes siguiente" at bounding box center [128, 118] width 8 height 8
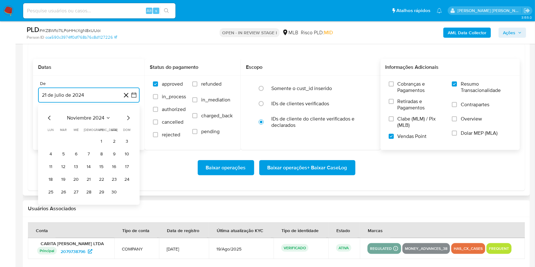
click at [125, 119] on icon "Mes siguiente" at bounding box center [128, 118] width 8 height 8
click at [125, 118] on icon "Mes siguiente" at bounding box center [128, 118] width 8 height 8
click at [128, 116] on icon "Mes siguiente" at bounding box center [128, 118] width 3 height 4
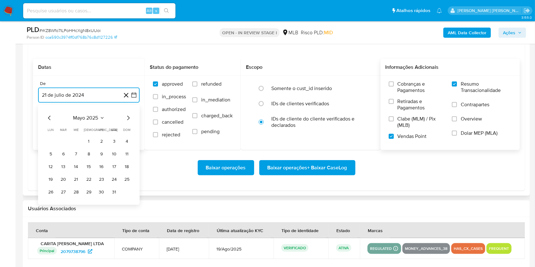
click at [128, 116] on icon "Mes siguiente" at bounding box center [128, 118] width 3 height 4
click at [63, 143] on button "1" at bounding box center [63, 141] width 10 height 10
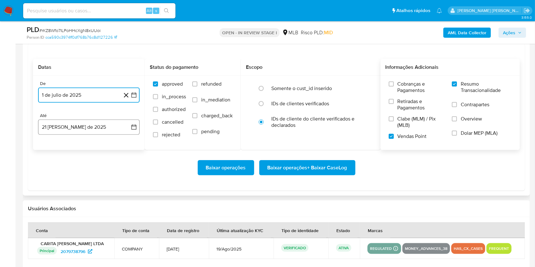
click at [69, 124] on button "21 [PERSON_NAME] de 2025" at bounding box center [89, 127] width 102 height 15
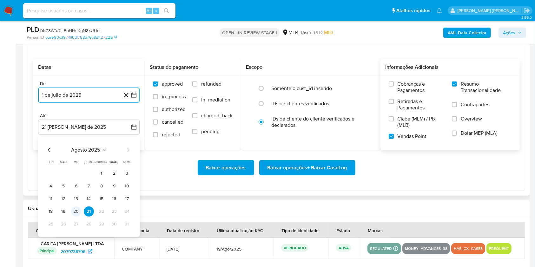
click at [72, 210] on button "20" at bounding box center [76, 212] width 10 height 10
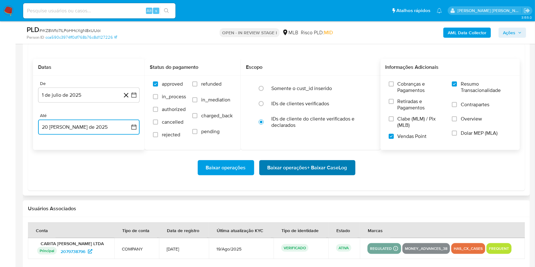
click at [304, 168] on span "Baixar operações + Baixar CaseLog" at bounding box center [307, 168] width 80 height 14
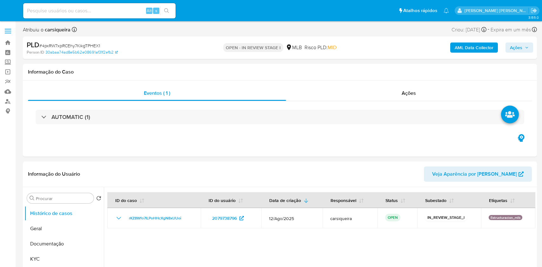
select select "10"
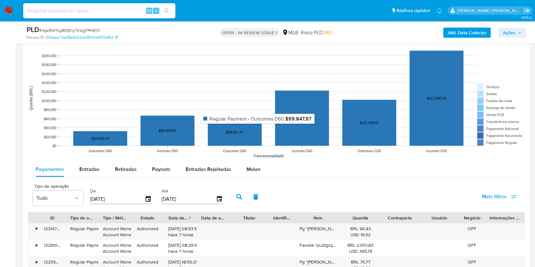
scroll to position [592, 0]
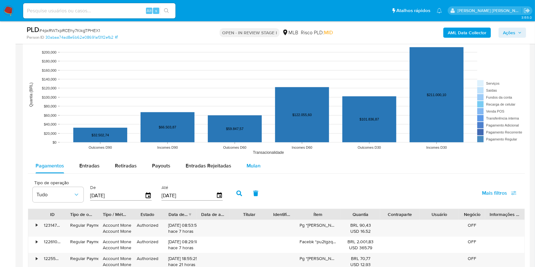
click at [254, 166] on span "Mulan" at bounding box center [254, 165] width 14 height 7
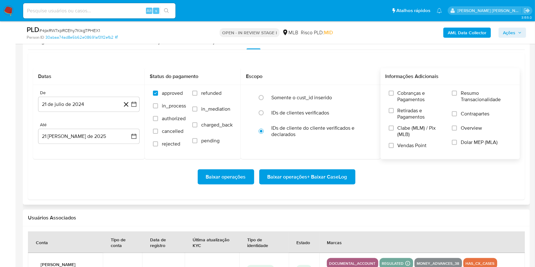
scroll to position [719, 0]
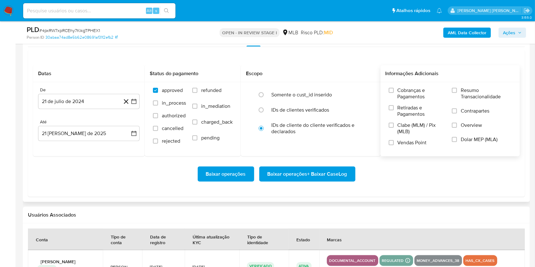
drag, startPoint x: 459, startPoint y: 92, endPoint x: 450, endPoint y: 101, distance: 12.8
click at [459, 91] on label "Resumo Transacionalidade" at bounding box center [482, 97] width 60 height 21
click at [457, 91] on input "Resumo Transacionalidade" at bounding box center [454, 90] width 5 height 5
drag, startPoint x: 393, startPoint y: 144, endPoint x: 176, endPoint y: 71, distance: 228.8
click at [393, 143] on input "Vendas Point" at bounding box center [391, 142] width 5 height 5
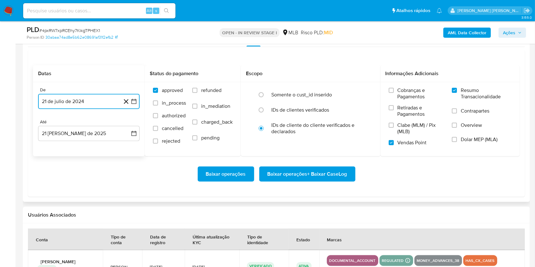
click at [136, 99] on icon "button" at bounding box center [133, 101] width 5 height 5
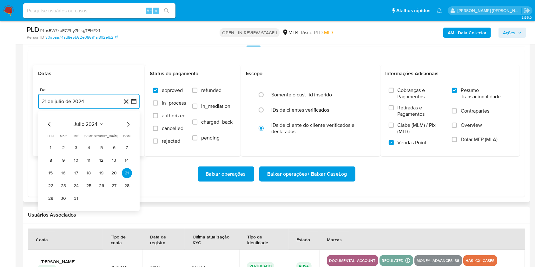
click at [126, 121] on icon "Mes siguiente" at bounding box center [128, 125] width 8 height 8
click at [125, 121] on icon "Mes siguiente" at bounding box center [128, 125] width 8 height 8
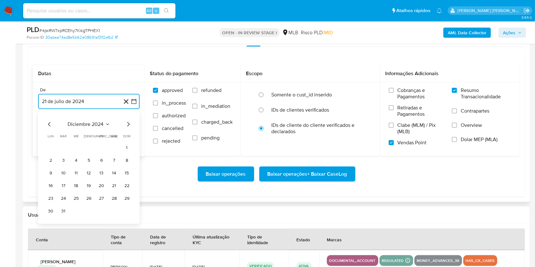
click at [125, 121] on icon "Mes siguiente" at bounding box center [128, 125] width 8 height 8
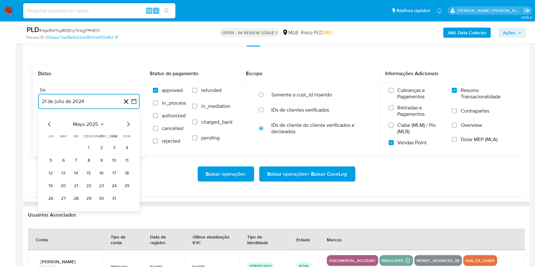
click at [125, 122] on icon "Mes siguiente" at bounding box center [128, 125] width 8 height 8
drag, startPoint x: 63, startPoint y: 146, endPoint x: 64, endPoint y: 136, distance: 10.3
click at [63, 146] on button "1" at bounding box center [63, 148] width 10 height 10
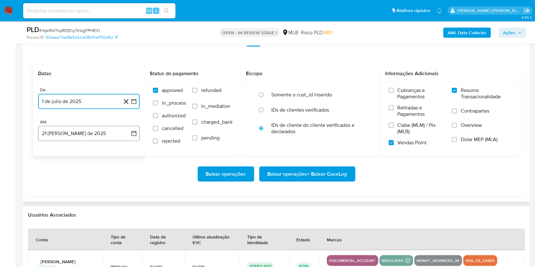
click at [64, 134] on button "21 [PERSON_NAME] de 2025" at bounding box center [89, 133] width 102 height 15
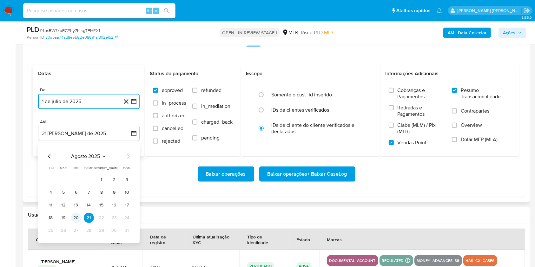
click at [77, 219] on button "20" at bounding box center [76, 218] width 10 height 10
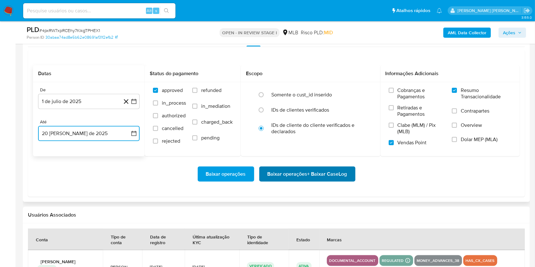
click at [291, 175] on span "Baixar operações + Baixar CaseLog" at bounding box center [307, 174] width 80 height 14
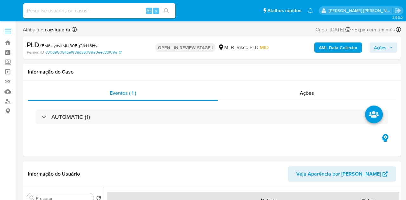
select select "10"
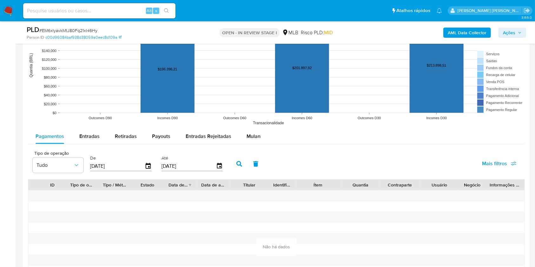
scroll to position [650, 0]
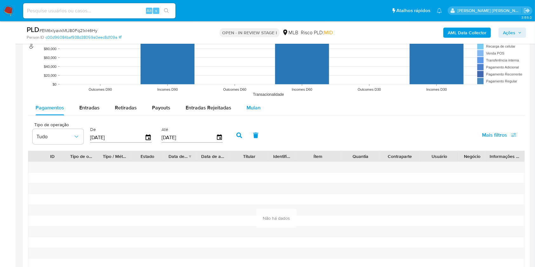
click at [259, 109] on button "Mulan" at bounding box center [253, 107] width 29 height 15
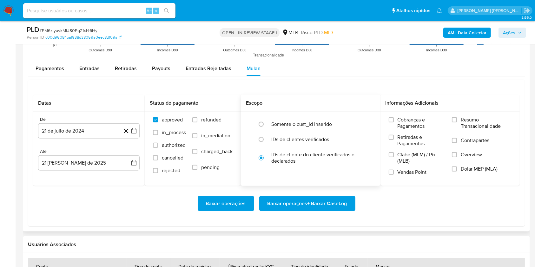
scroll to position [735, 0]
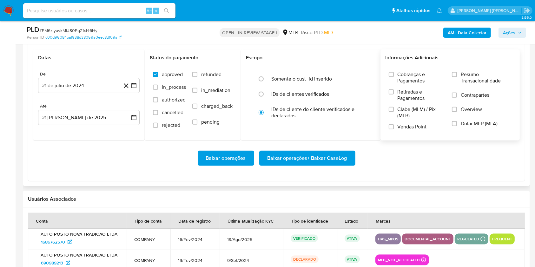
click at [406, 71] on label "Resumo Transacionalidade" at bounding box center [482, 81] width 60 height 21
click at [406, 72] on input "Resumo Transacionalidade" at bounding box center [454, 74] width 5 height 5
click at [391, 128] on input "Vendas Point" at bounding box center [391, 126] width 5 height 5
click at [137, 84] on icon "button" at bounding box center [134, 85] width 6 height 6
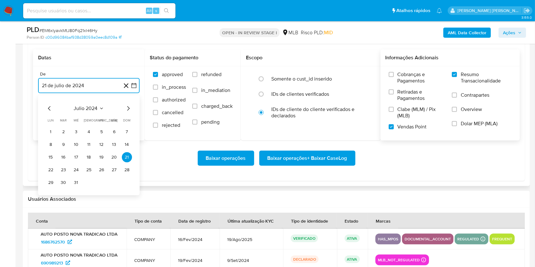
click at [128, 106] on icon "Mes siguiente" at bounding box center [128, 109] width 8 height 8
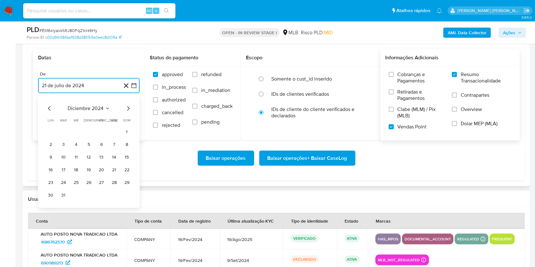
click at [128, 106] on icon "Mes siguiente" at bounding box center [128, 109] width 8 height 8
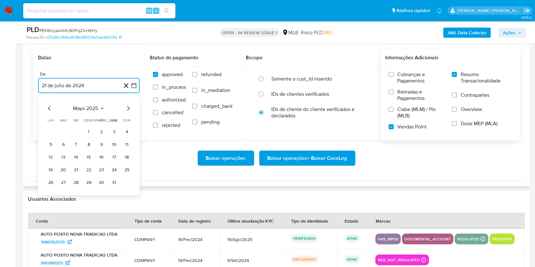
click at [128, 106] on icon "Mes siguiente" at bounding box center [128, 109] width 8 height 8
click at [63, 129] on button "1" at bounding box center [63, 132] width 10 height 10
click at [63, 117] on button "21 [PERSON_NAME] de 2025" at bounding box center [89, 117] width 102 height 15
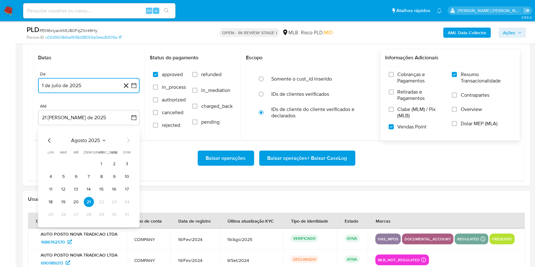
drag, startPoint x: 76, startPoint y: 199, endPoint x: 125, endPoint y: 193, distance: 49.0
click at [77, 198] on button "20" at bounding box center [76, 202] width 10 height 10
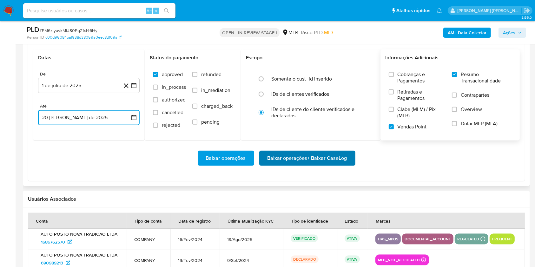
click at [324, 159] on span "Baixar operações + Baixar CaseLog" at bounding box center [307, 158] width 80 height 14
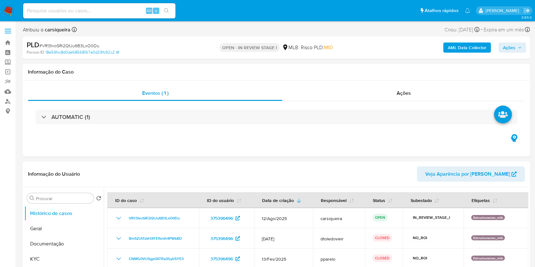
select select "10"
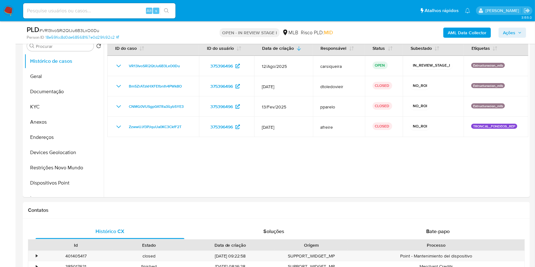
scroll to position [134, 0]
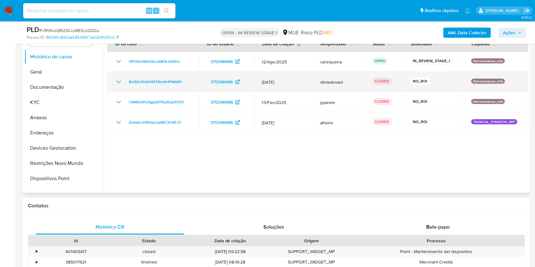
click at [114, 81] on td "Bm5ZrATzkHXFEfbnIh4PWk8O" at bounding box center [153, 82] width 92 height 20
click at [115, 81] on icon "Mostrar/Ocultar" at bounding box center [119, 82] width 8 height 8
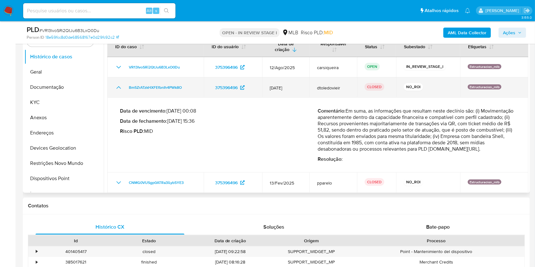
click at [115, 81] on td "Bm5ZrATzkHXFEfbnIh4PWk8O" at bounding box center [155, 87] width 96 height 20
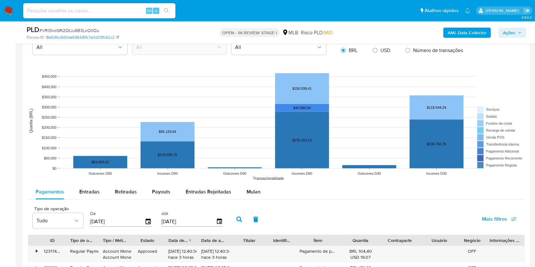
scroll to position [586, 0]
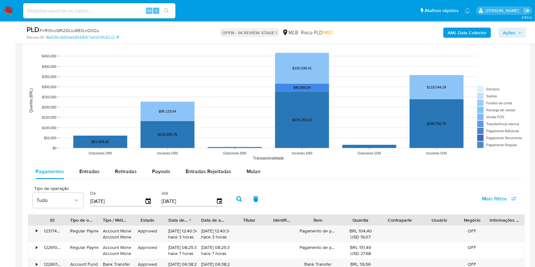
drag, startPoint x: 251, startPoint y: 172, endPoint x: 541, endPoint y: 125, distance: 294.2
click at [251, 170] on span "Mulan" at bounding box center [254, 171] width 14 height 7
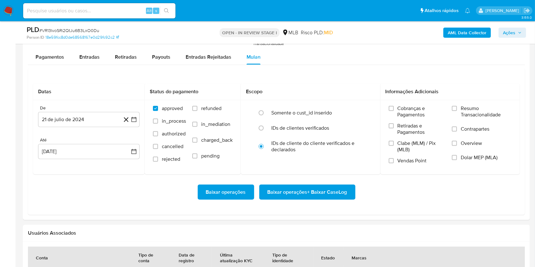
scroll to position [726, 0]
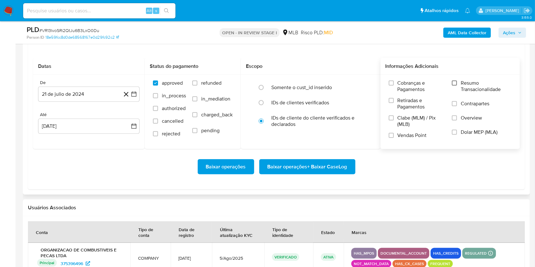
click at [454, 81] on input "Resumo Transacionalidade" at bounding box center [454, 83] width 5 height 5
click at [392, 138] on label "Vendas Point" at bounding box center [417, 137] width 57 height 11
click at [392, 138] on input "Vendas Point" at bounding box center [391, 135] width 5 height 5
click at [137, 93] on button "21 de julio de 2024" at bounding box center [89, 94] width 102 height 15
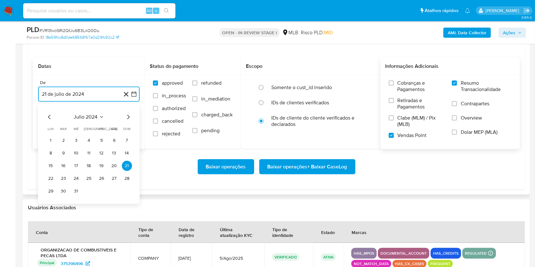
click at [127, 116] on icon "Mes siguiente" at bounding box center [128, 117] width 8 height 8
click at [126, 117] on icon "Mes siguiente" at bounding box center [128, 117] width 8 height 8
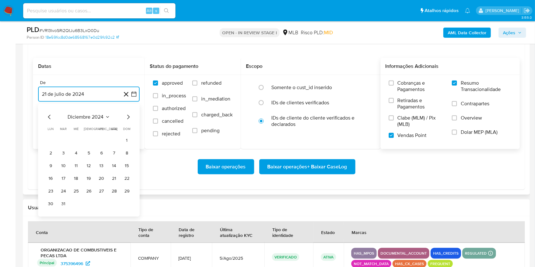
click at [126, 117] on icon "Mes siguiente" at bounding box center [128, 117] width 8 height 8
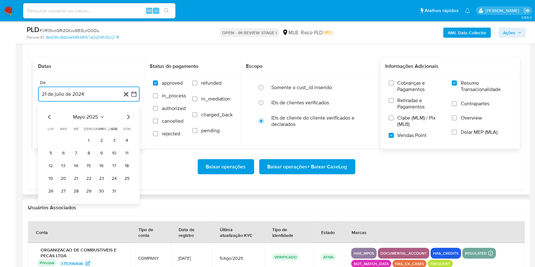
click at [126, 116] on icon "Mes siguiente" at bounding box center [128, 117] width 8 height 8
click at [63, 140] on button "1" at bounding box center [63, 140] width 10 height 10
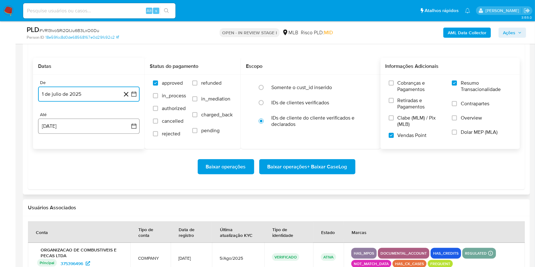
click at [74, 121] on button "21 de agosto de 2025" at bounding box center [89, 126] width 102 height 15
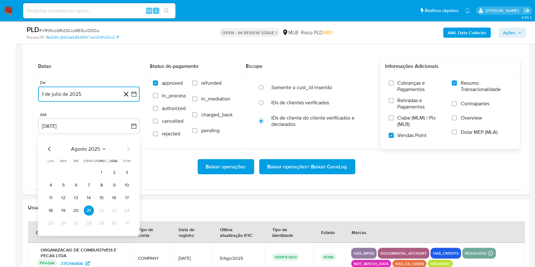
click at [73, 211] on button "20" at bounding box center [76, 211] width 10 height 10
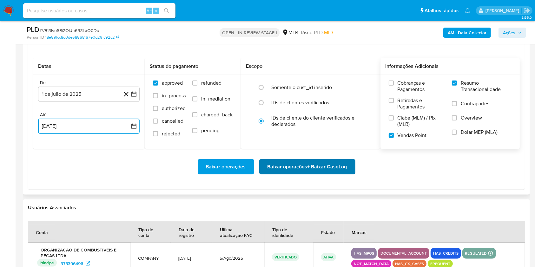
click at [308, 162] on span "Baixar operações + Baixar CaseLog" at bounding box center [307, 167] width 80 height 14
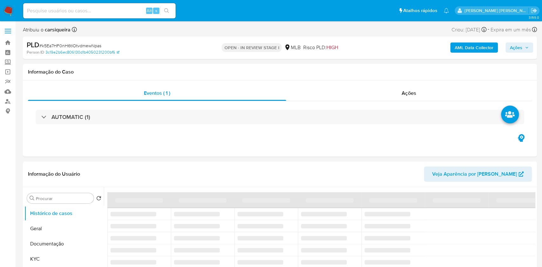
select select "10"
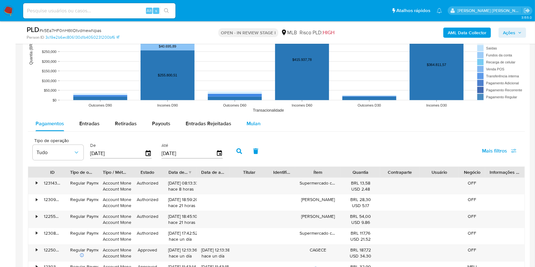
scroll to position [635, 0]
click at [251, 125] on span "Mulan" at bounding box center [254, 123] width 14 height 7
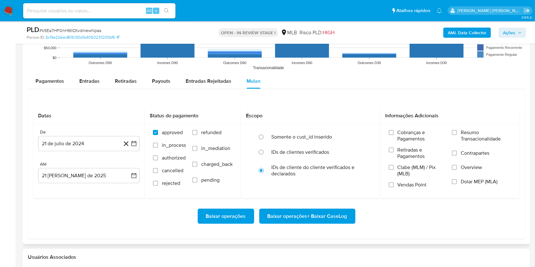
scroll to position [719, 0]
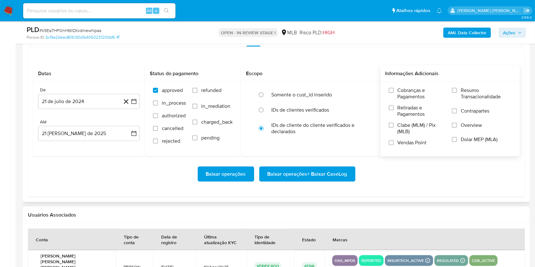
drag, startPoint x: 457, startPoint y: 92, endPoint x: 446, endPoint y: 105, distance: 17.1
click at [457, 92] on input "Resumo Transacionalidade" at bounding box center [454, 90] width 5 height 5
click at [395, 141] on label "Vendas Point" at bounding box center [417, 145] width 57 height 11
click at [394, 141] on input "Vendas Point" at bounding box center [391, 142] width 5 height 5
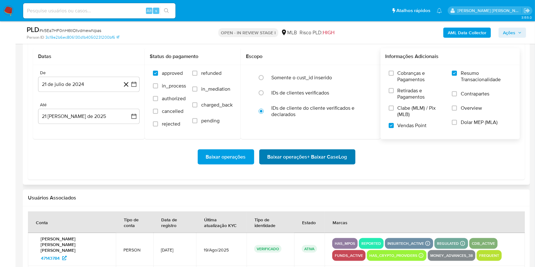
scroll to position [737, 0]
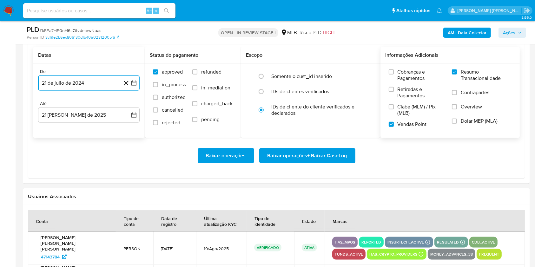
click at [137, 82] on button "21 de julio de 2024" at bounding box center [89, 83] width 102 height 15
click at [128, 103] on icon "Mes siguiente" at bounding box center [128, 106] width 8 height 8
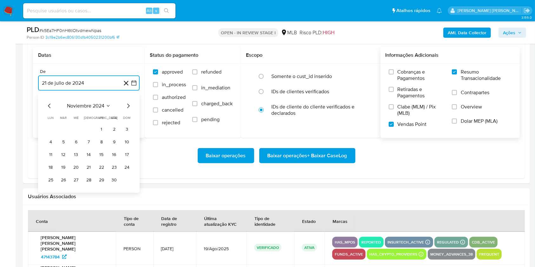
click at [128, 103] on icon "Mes siguiente" at bounding box center [128, 106] width 8 height 8
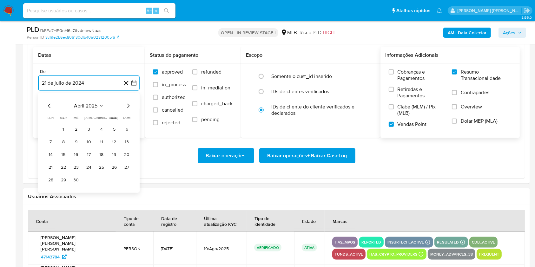
click at [128, 103] on icon "Mes siguiente" at bounding box center [128, 106] width 8 height 8
click at [127, 104] on icon "Mes siguiente" at bounding box center [128, 106] width 8 height 8
click at [127, 105] on icon "Mes siguiente" at bounding box center [128, 106] width 8 height 8
click at [51, 102] on icon "Mes anterior" at bounding box center [50, 106] width 8 height 8
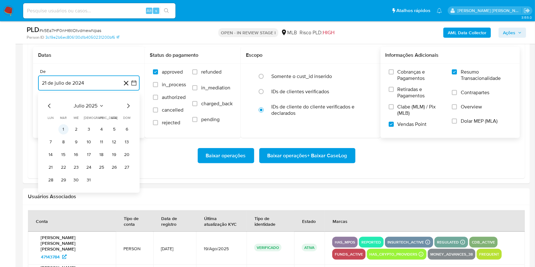
click at [63, 127] on button "1" at bounding box center [63, 129] width 10 height 10
click at [63, 116] on button "21 [PERSON_NAME] de 2025" at bounding box center [89, 115] width 102 height 15
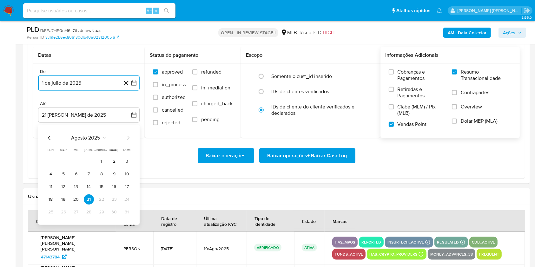
click at [75, 198] on button "20" at bounding box center [76, 199] width 10 height 10
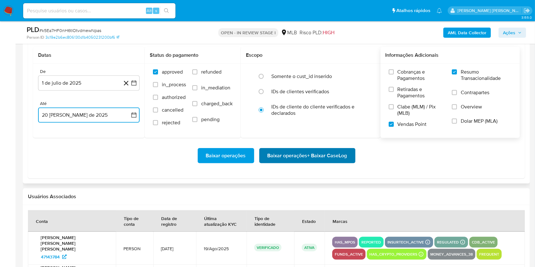
click at [319, 156] on span "Baixar operações + Baixar CaseLog" at bounding box center [307, 156] width 80 height 14
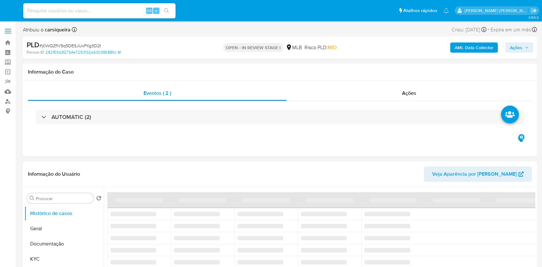
select select "10"
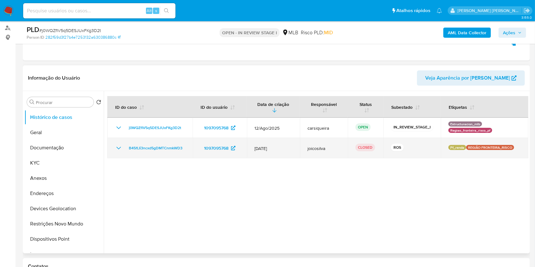
scroll to position [92, 0]
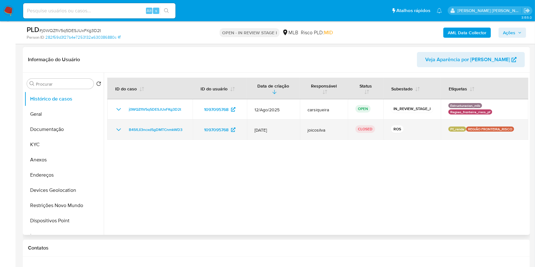
click at [117, 128] on icon "Mostrar/Ocultar" at bounding box center [118, 129] width 4 height 3
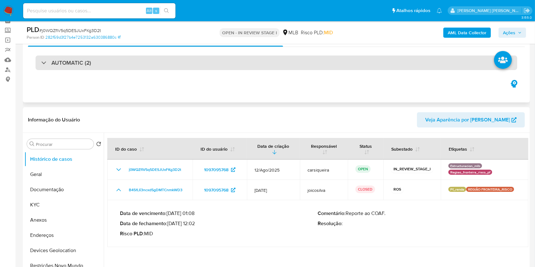
scroll to position [0, 0]
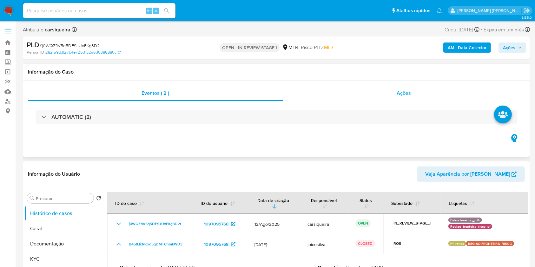
click at [376, 92] on div "Ações" at bounding box center [404, 93] width 242 height 15
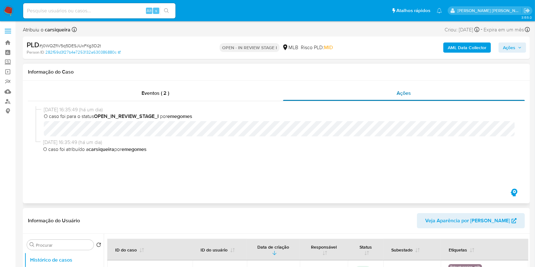
click at [376, 92] on div "Ações" at bounding box center [404, 93] width 242 height 15
click at [180, 95] on div "Eventos ( 2 )" at bounding box center [155, 93] width 255 height 15
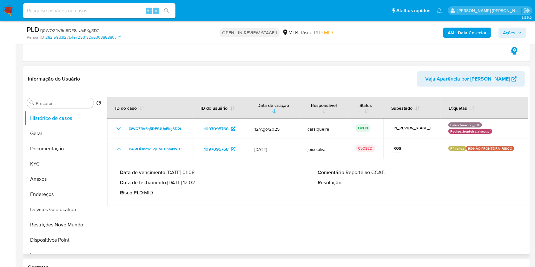
scroll to position [127, 0]
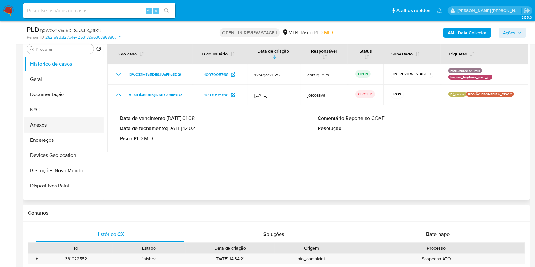
click at [54, 122] on button "Anexos" at bounding box center [61, 124] width 74 height 15
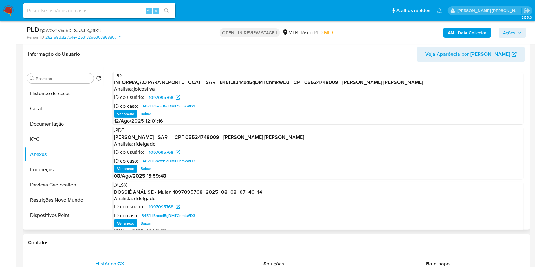
scroll to position [84, 0]
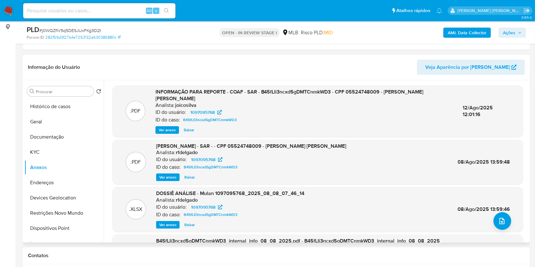
click at [284, 91] on span "INFORMAÇÃO PARA REPORTE - COAF - SAR - B45fLIi3ncxd5gDMTCnmkWD3 - CPF 055247480…" at bounding box center [289, 95] width 268 height 14
copy span "B45fLIi3ncxd5gDMTCnmkWD3"
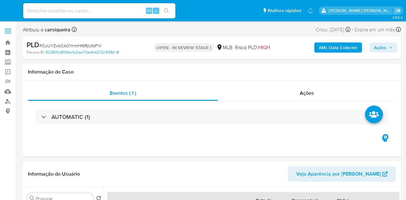
select select "10"
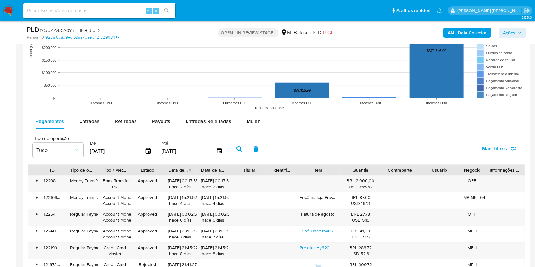
scroll to position [635, 0]
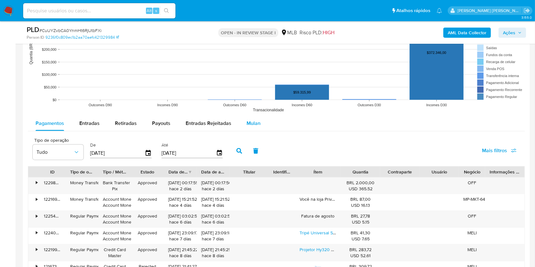
click at [253, 124] on span "Mulan" at bounding box center [254, 123] width 14 height 7
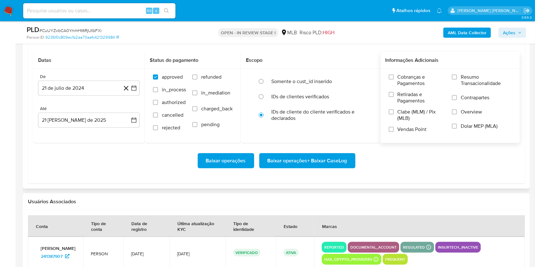
scroll to position [719, 0]
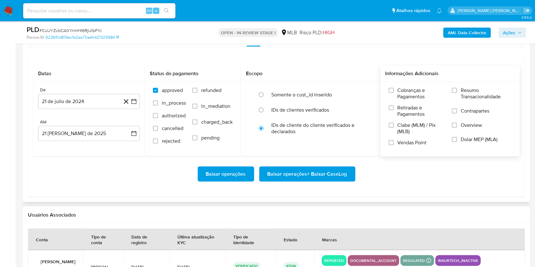
drag, startPoint x: 458, startPoint y: 90, endPoint x: 449, endPoint y: 98, distance: 12.6
click at [406, 89] on label "Resumo Transacionalidade" at bounding box center [482, 97] width 60 height 21
click at [406, 89] on input "Resumo Transacionalidade" at bounding box center [454, 90] width 5 height 5
click at [393, 141] on input "Vendas Point" at bounding box center [391, 142] width 5 height 5
click at [135, 98] on icon "button" at bounding box center [134, 101] width 6 height 6
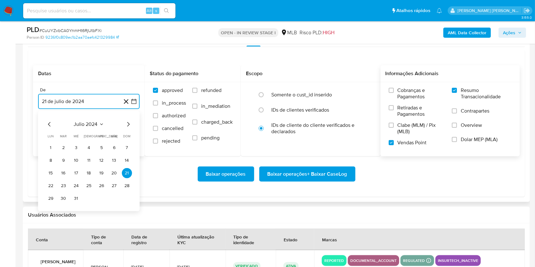
click at [129, 123] on icon "Mes siguiente" at bounding box center [128, 124] width 3 height 4
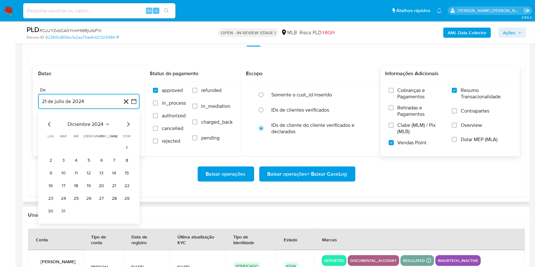
click at [129, 123] on icon "Mes siguiente" at bounding box center [128, 124] width 3 height 4
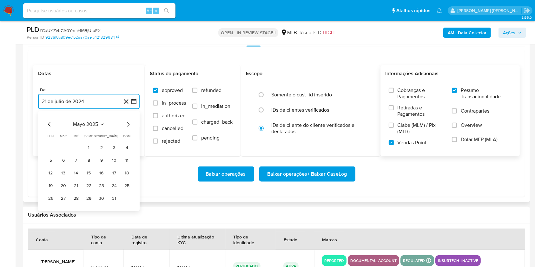
click at [129, 123] on icon "Mes siguiente" at bounding box center [128, 124] width 3 height 4
click at [63, 143] on button "1" at bounding box center [63, 148] width 10 height 10
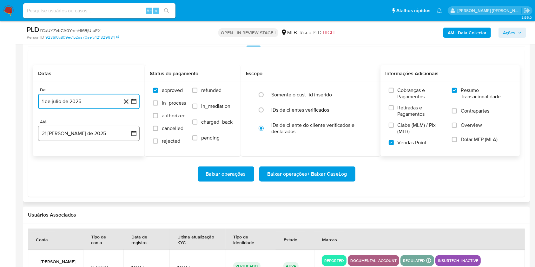
click at [66, 132] on button "21 [PERSON_NAME] de 2025" at bounding box center [89, 133] width 102 height 15
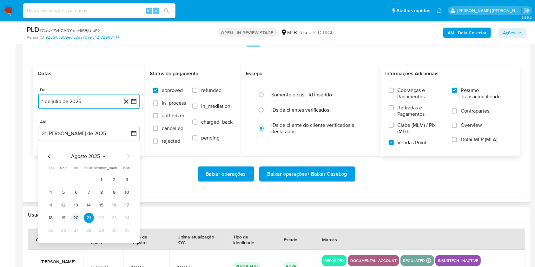
click at [75, 200] on button "20" at bounding box center [76, 218] width 10 height 10
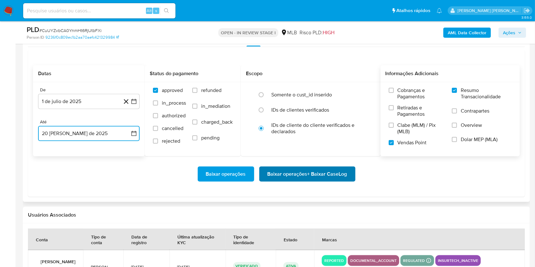
click at [319, 173] on span "Baixar operações + Baixar CaseLog" at bounding box center [307, 174] width 80 height 14
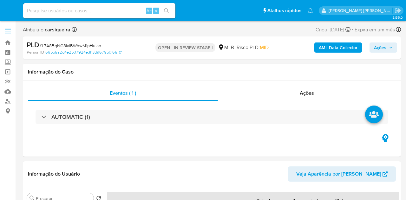
select select "10"
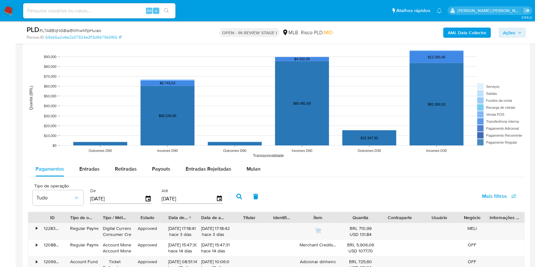
scroll to position [635, 0]
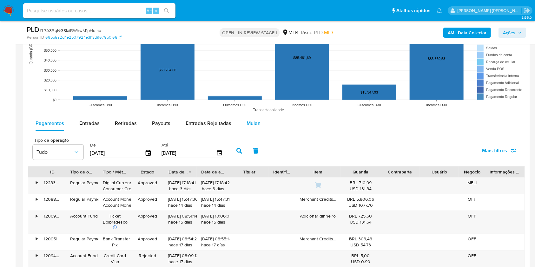
drag, startPoint x: 253, startPoint y: 124, endPoint x: 257, endPoint y: 121, distance: 5.4
click at [253, 124] on span "Mulan" at bounding box center [254, 123] width 14 height 7
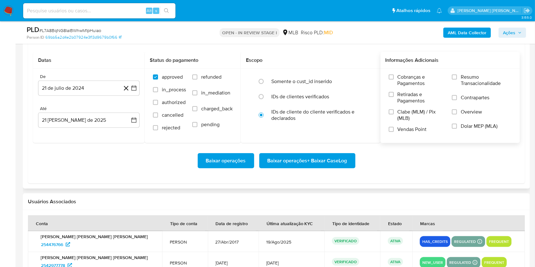
scroll to position [719, 0]
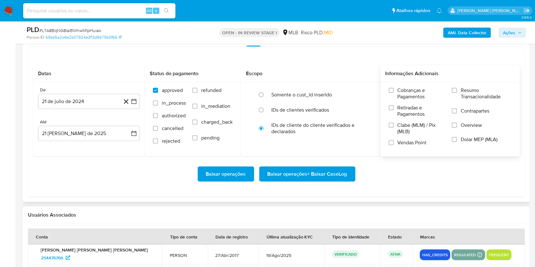
drag, startPoint x: 454, startPoint y: 91, endPoint x: 450, endPoint y: 94, distance: 5.4
click at [406, 90] on input "Resumo Transacionalidade" at bounding box center [454, 90] width 5 height 5
click at [393, 141] on input "Vendas Point" at bounding box center [391, 142] width 5 height 5
click at [135, 102] on icon "button" at bounding box center [134, 101] width 6 height 6
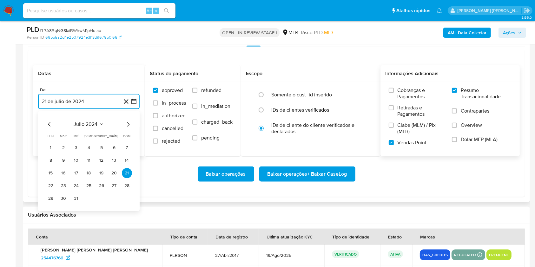
click at [127, 121] on icon "Mes siguiente" at bounding box center [128, 125] width 8 height 8
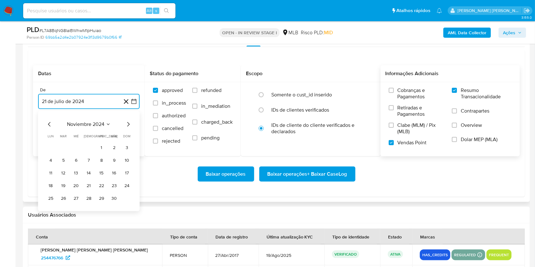
click at [127, 121] on icon "Mes siguiente" at bounding box center [128, 125] width 8 height 8
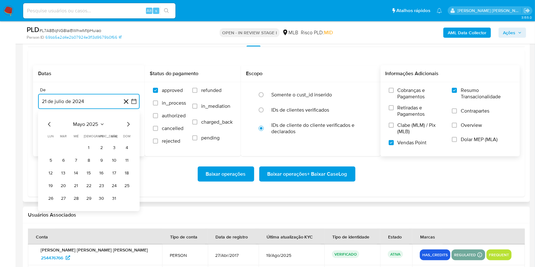
click at [127, 121] on icon "Mes siguiente" at bounding box center [128, 125] width 8 height 8
drag, startPoint x: 65, startPoint y: 146, endPoint x: 64, endPoint y: 142, distance: 4.9
click at [65, 146] on button "1" at bounding box center [63, 148] width 10 height 10
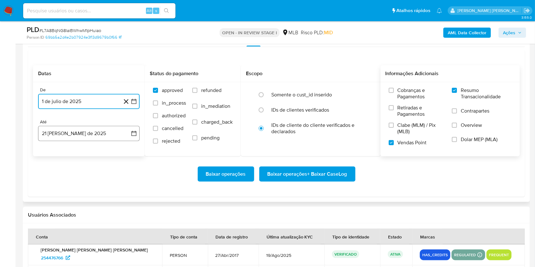
click at [62, 129] on button "21 [PERSON_NAME] de 2025" at bounding box center [89, 133] width 102 height 15
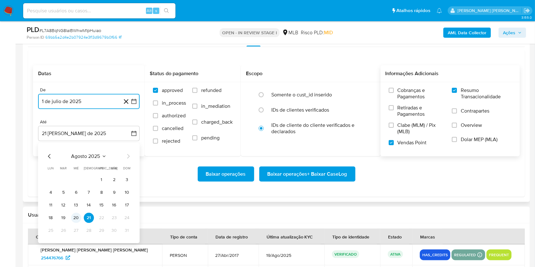
click at [78, 200] on button "20" at bounding box center [76, 218] width 10 height 10
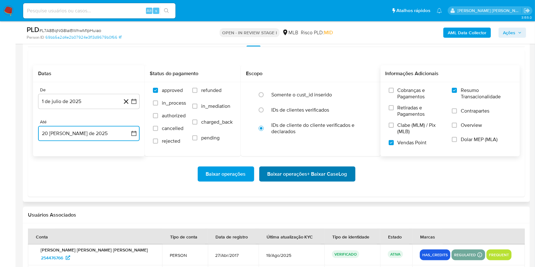
click at [320, 176] on span "Baixar operações + Baixar CaseLog" at bounding box center [307, 174] width 80 height 14
